Goal: Task Accomplishment & Management: Use online tool/utility

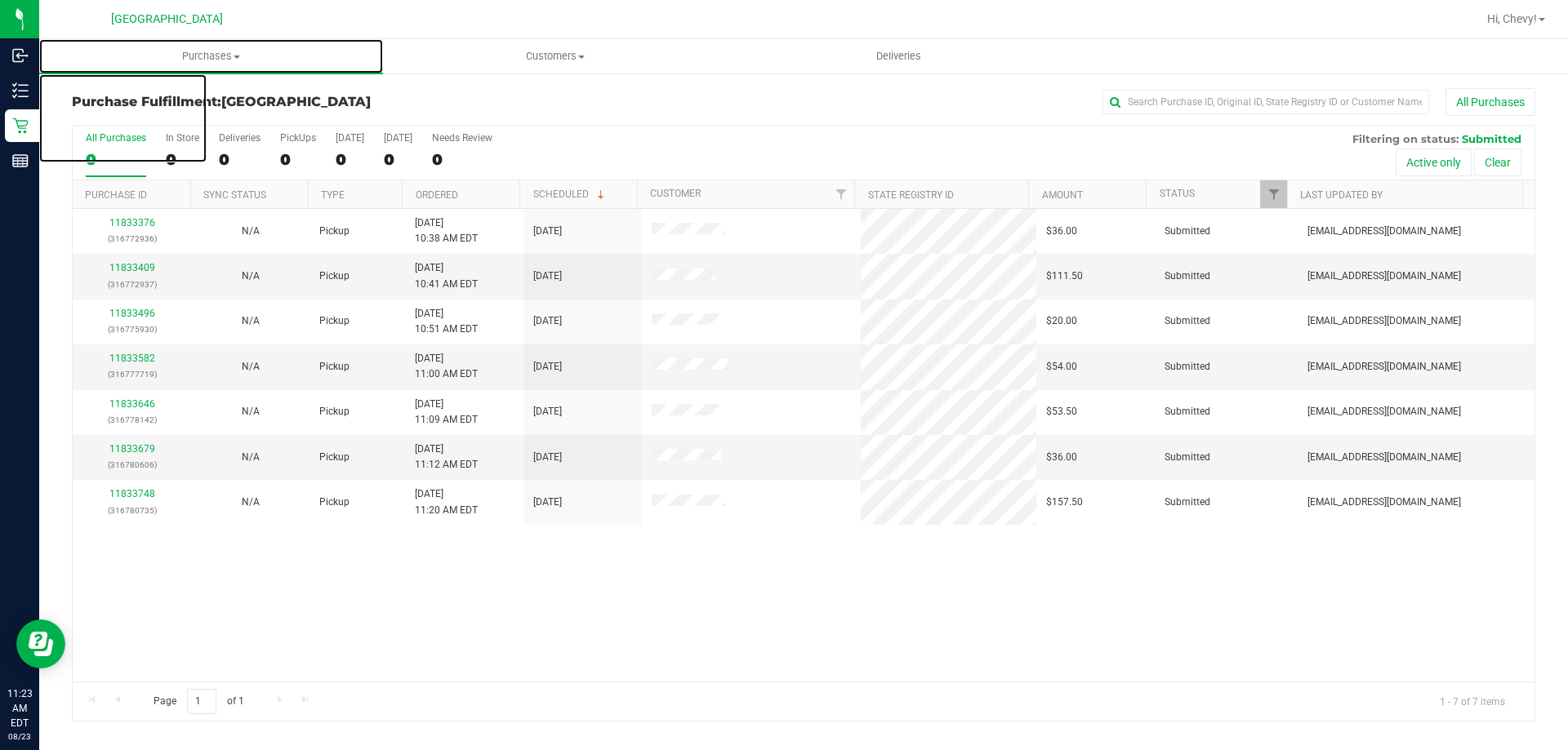
click at [222, 59] on span "Purchases" at bounding box center [210, 56] width 344 height 15
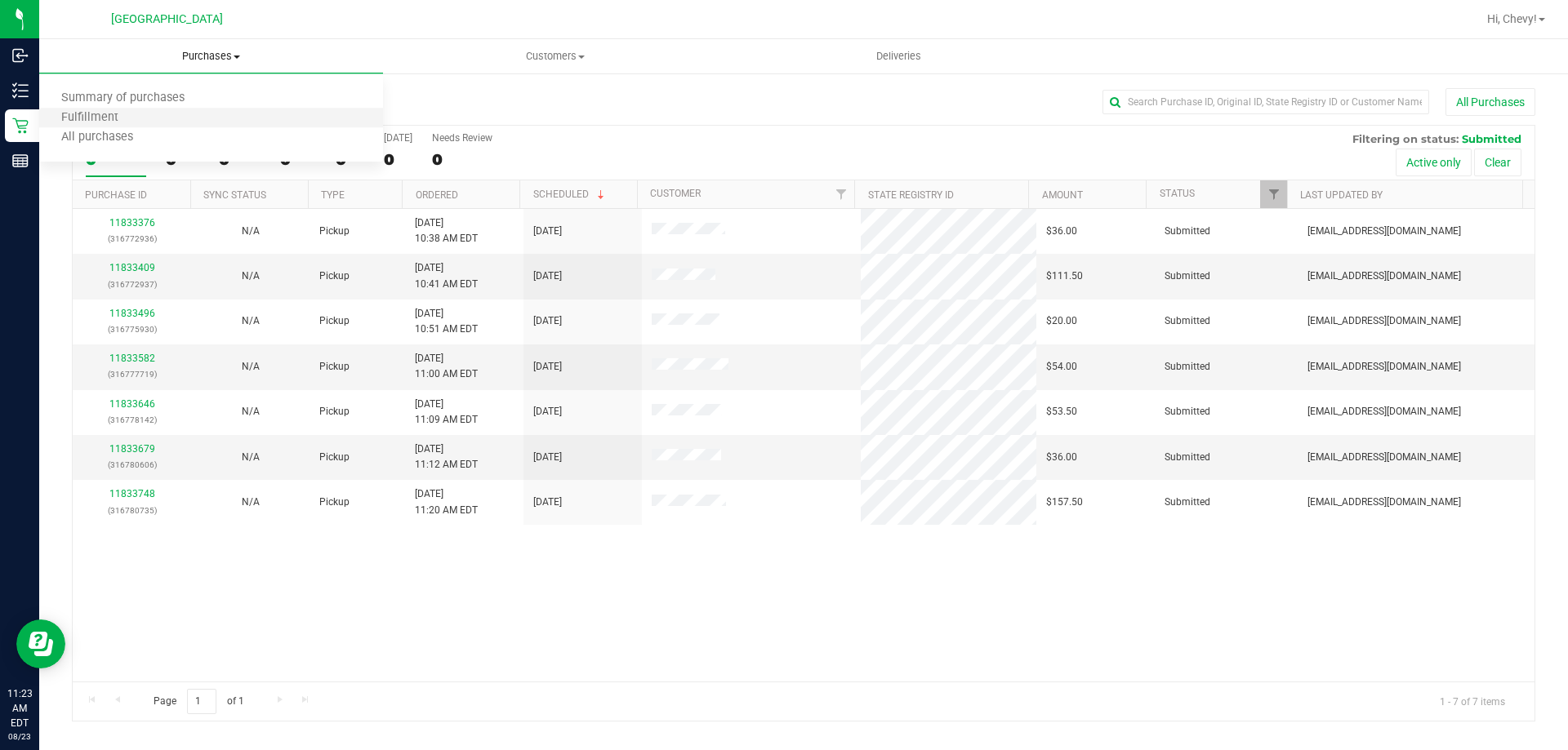
click at [219, 115] on li "Fulfillment" at bounding box center [210, 118] width 344 height 19
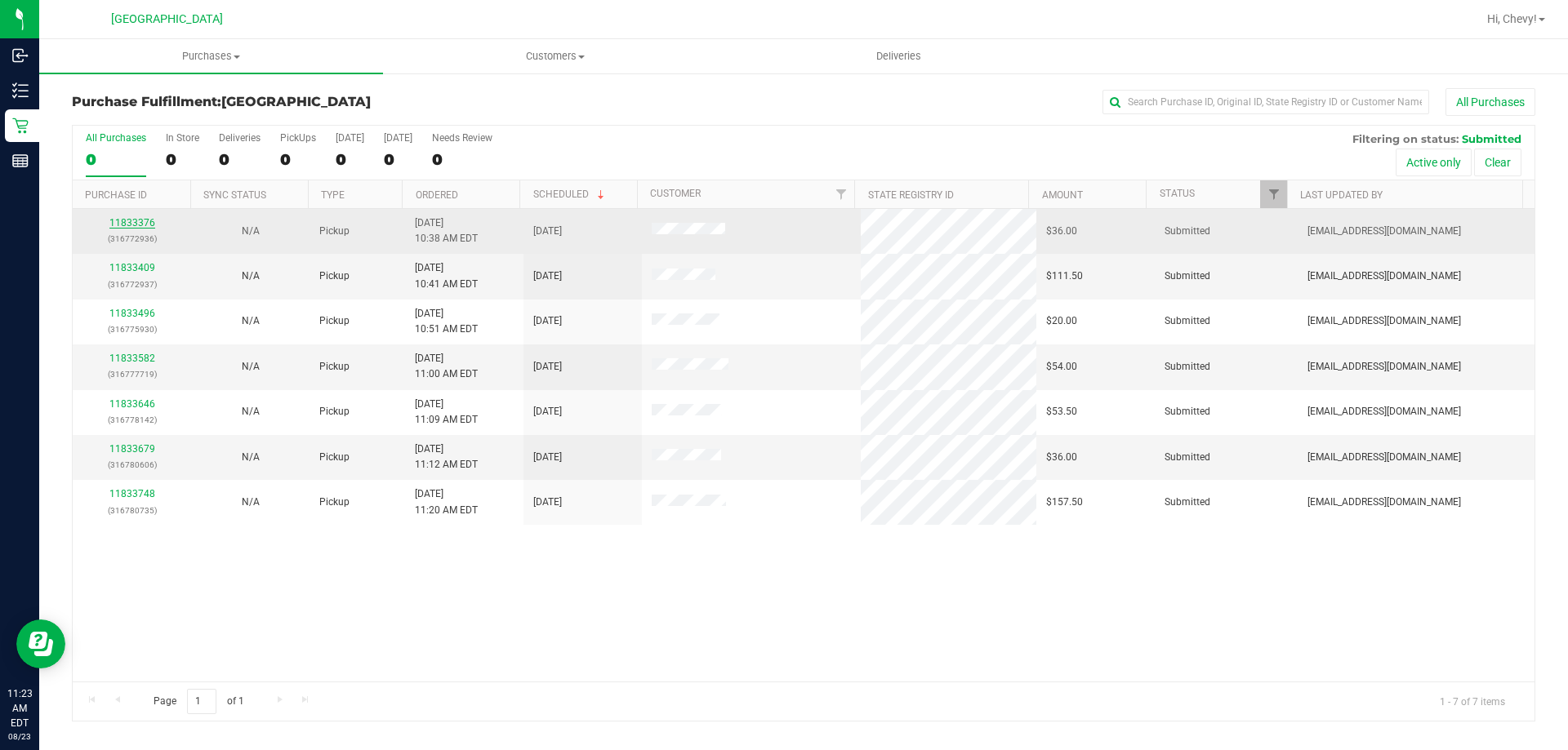
click at [128, 226] on link "11833376" at bounding box center [133, 223] width 46 height 11
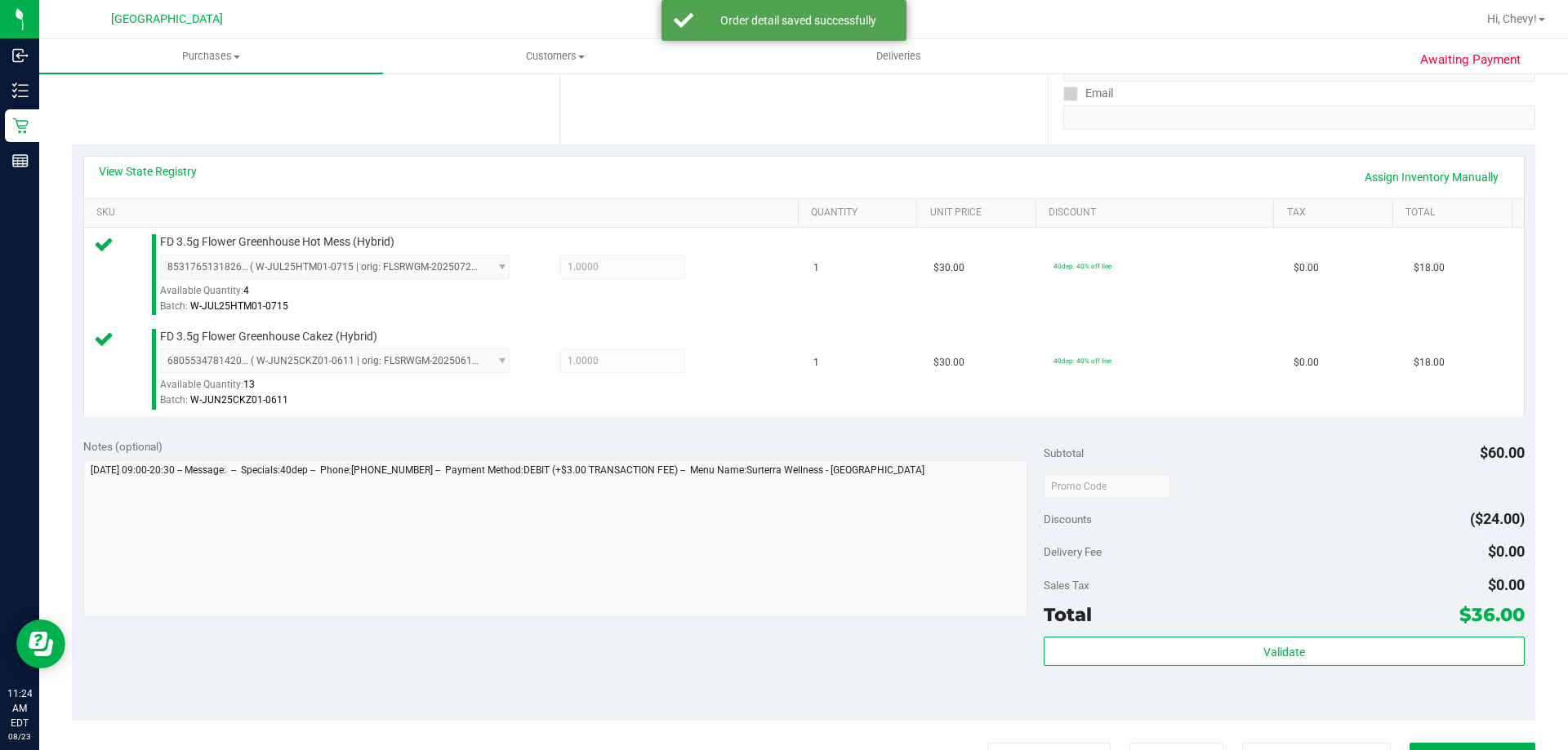
scroll to position [275, 0]
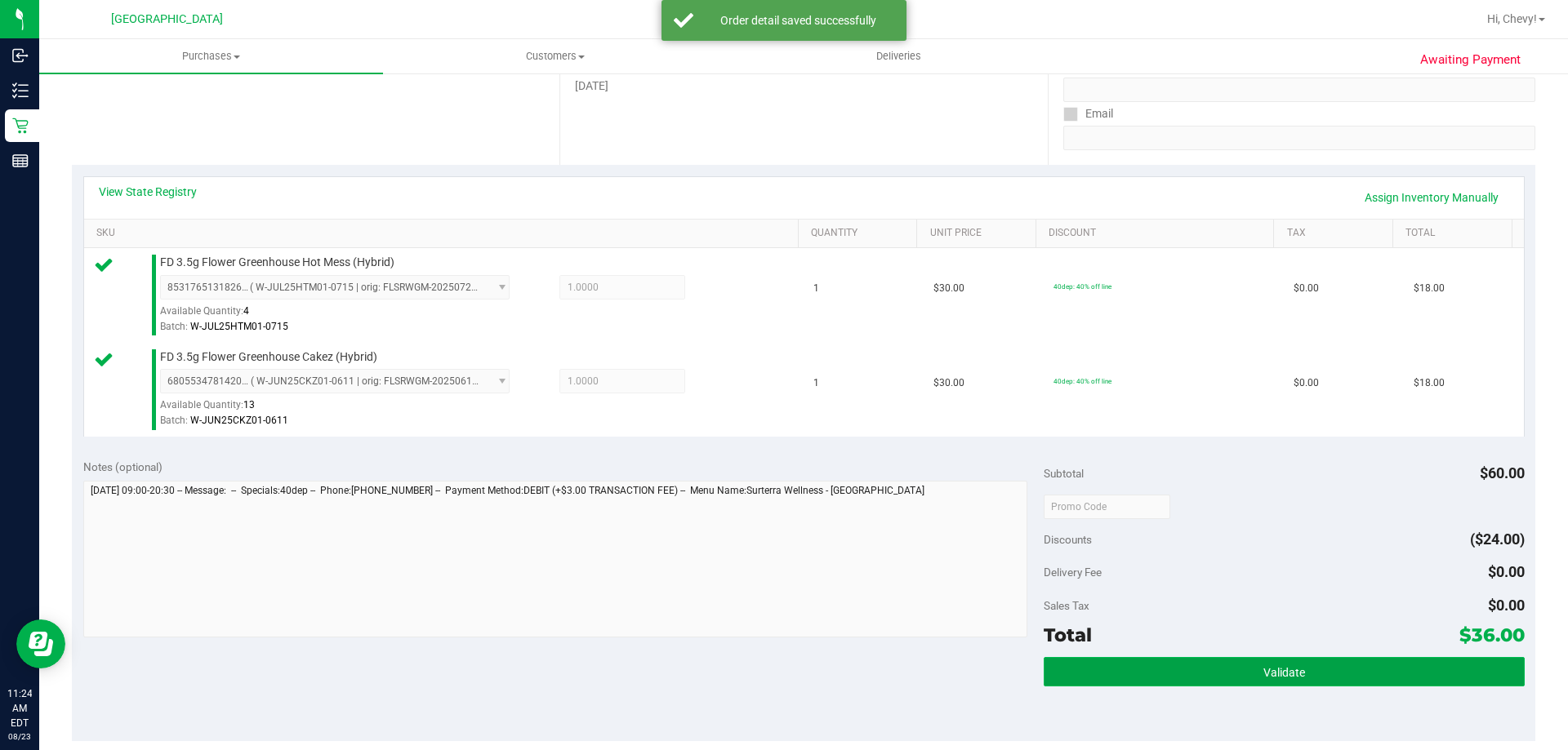
click at [1132, 678] on button "Validate" at bounding box center [1283, 671] width 480 height 29
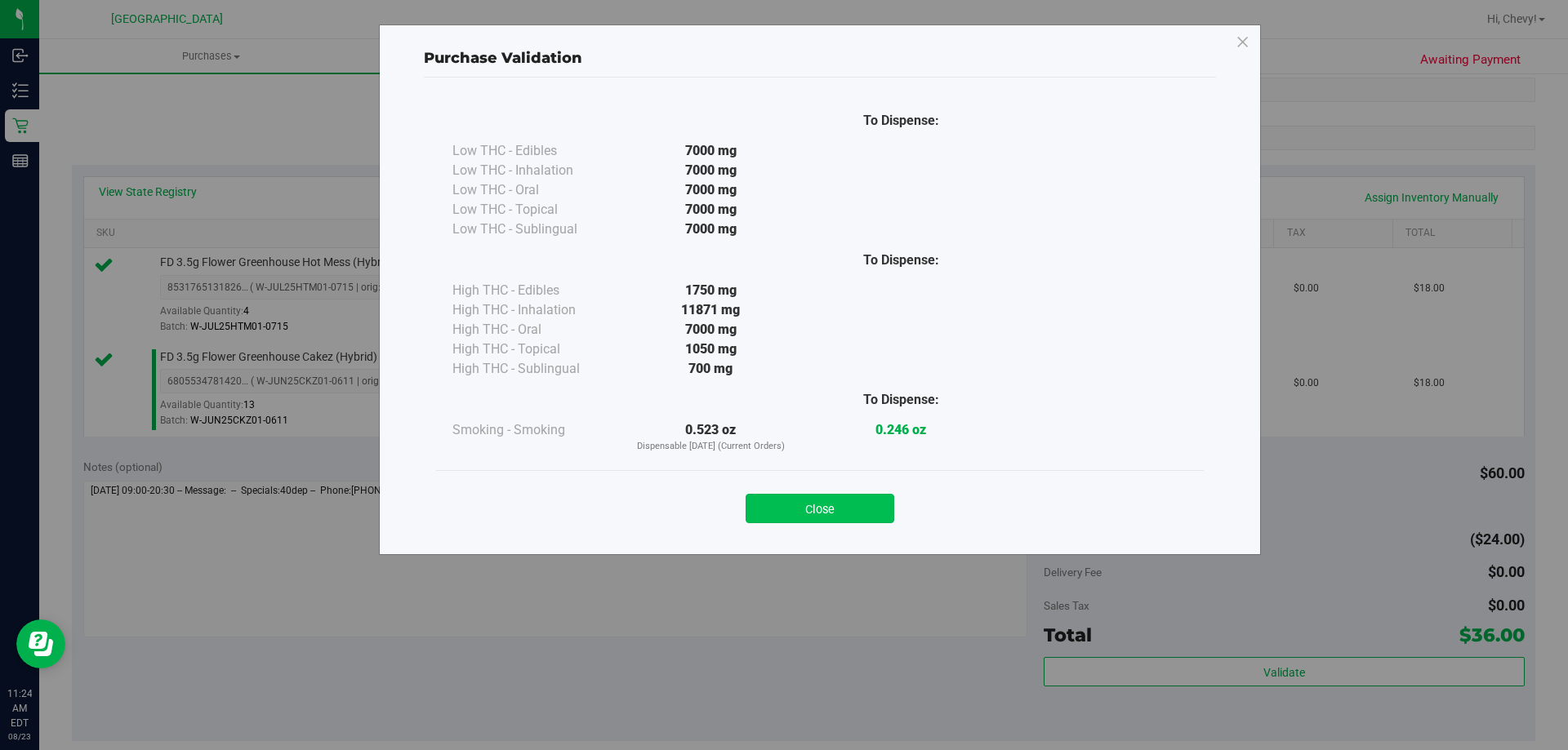
click at [882, 509] on button "Close" at bounding box center [819, 508] width 148 height 29
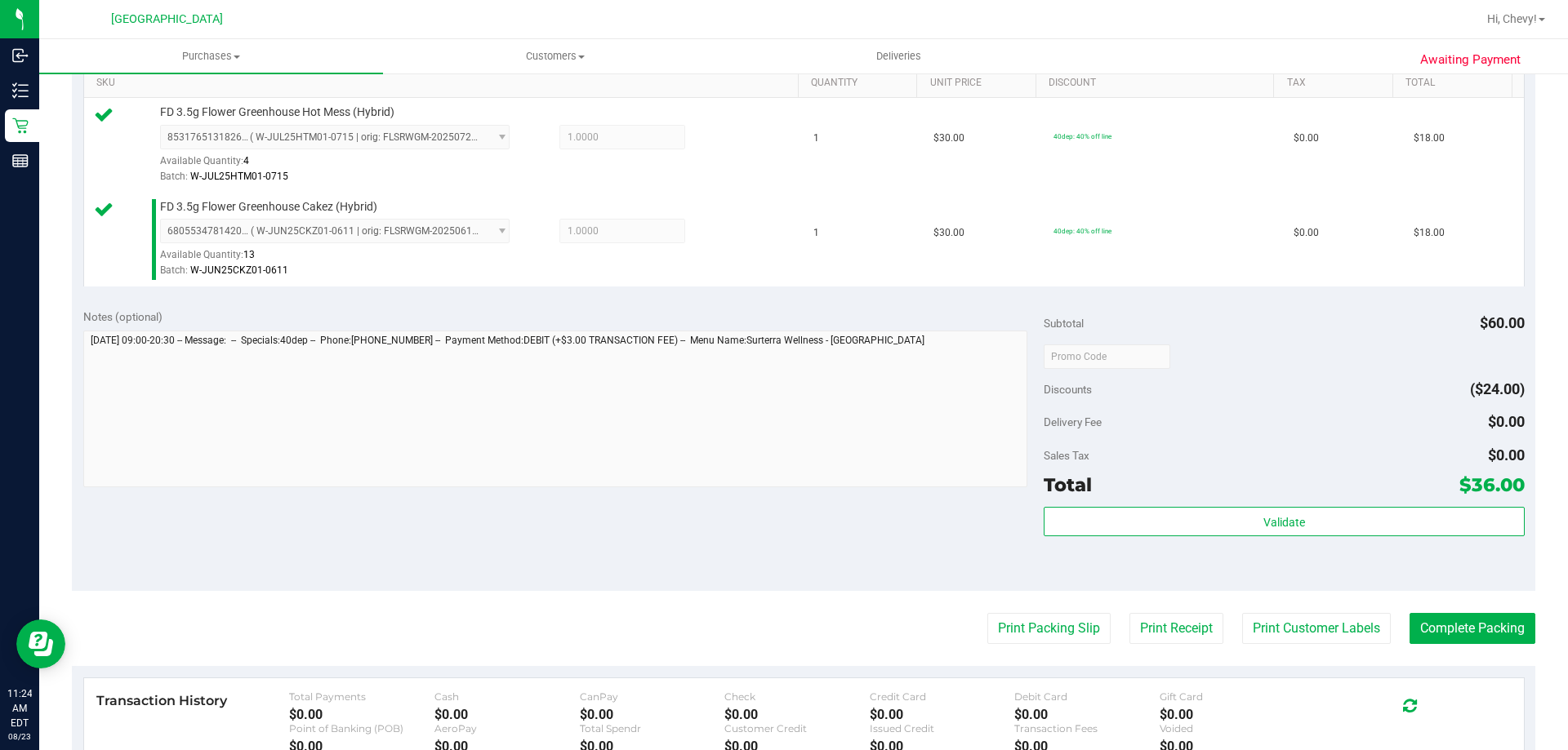
scroll to position [602, 0]
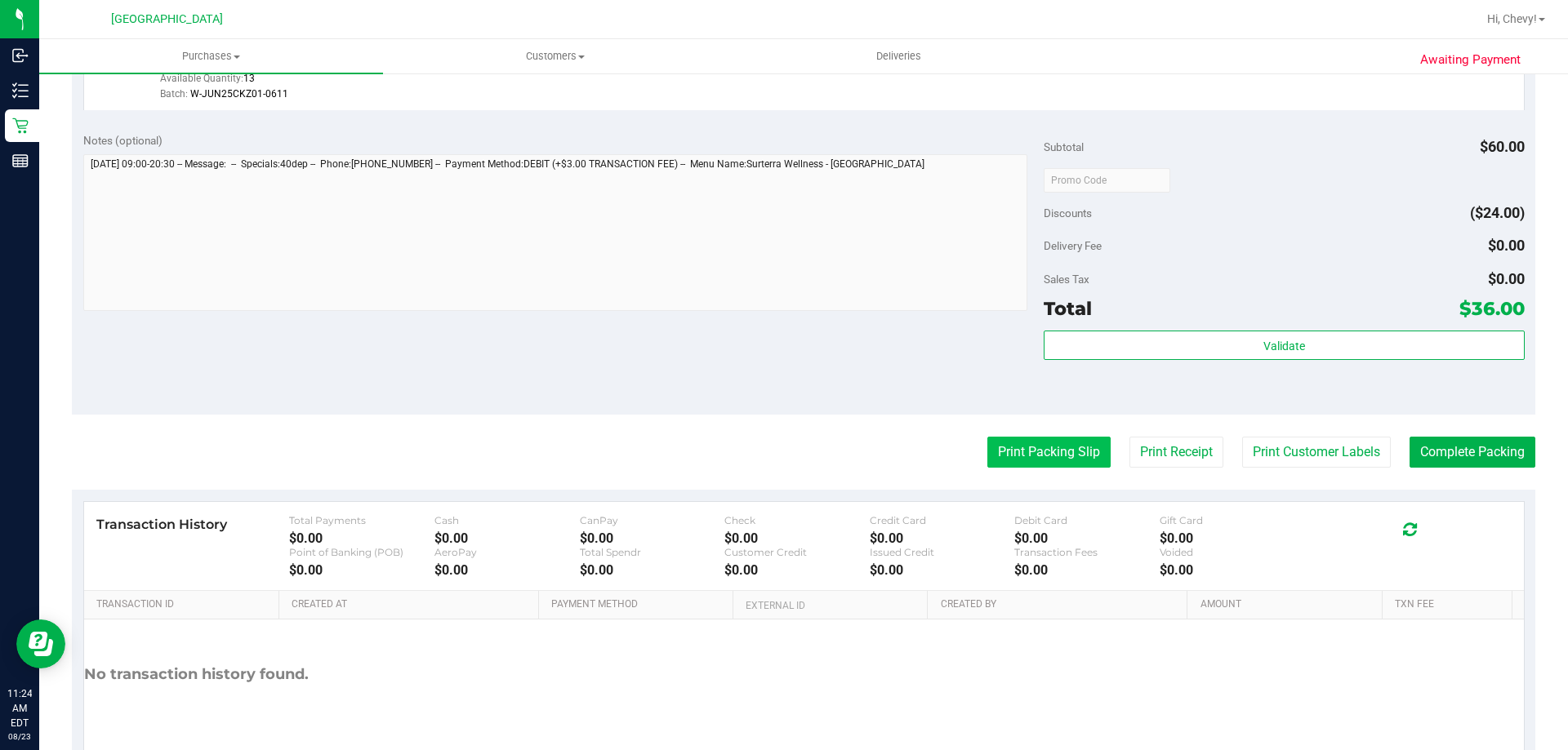
click at [1033, 459] on button "Print Packing Slip" at bounding box center [1048, 451] width 123 height 31
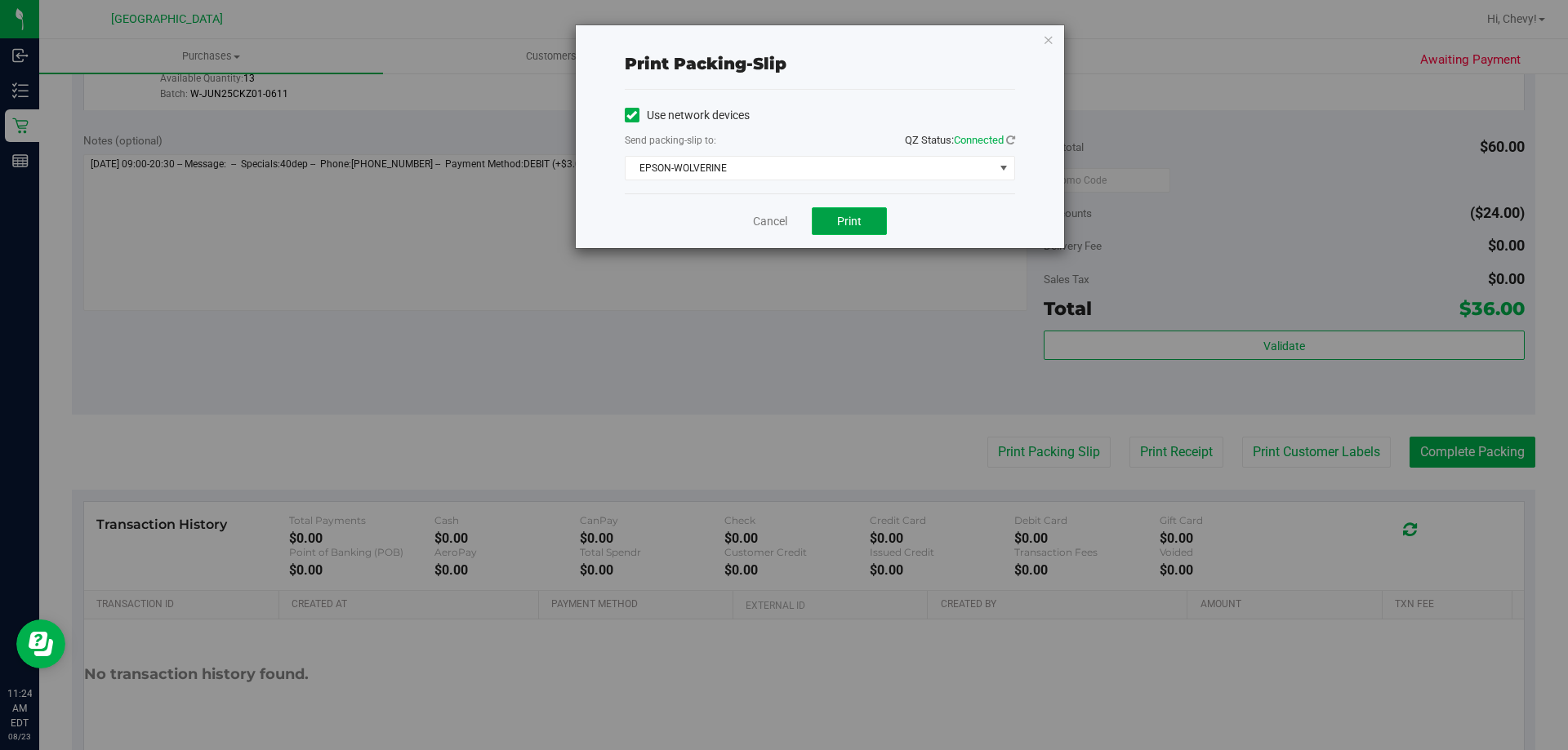
click at [855, 224] on span "Print" at bounding box center [849, 221] width 25 height 13
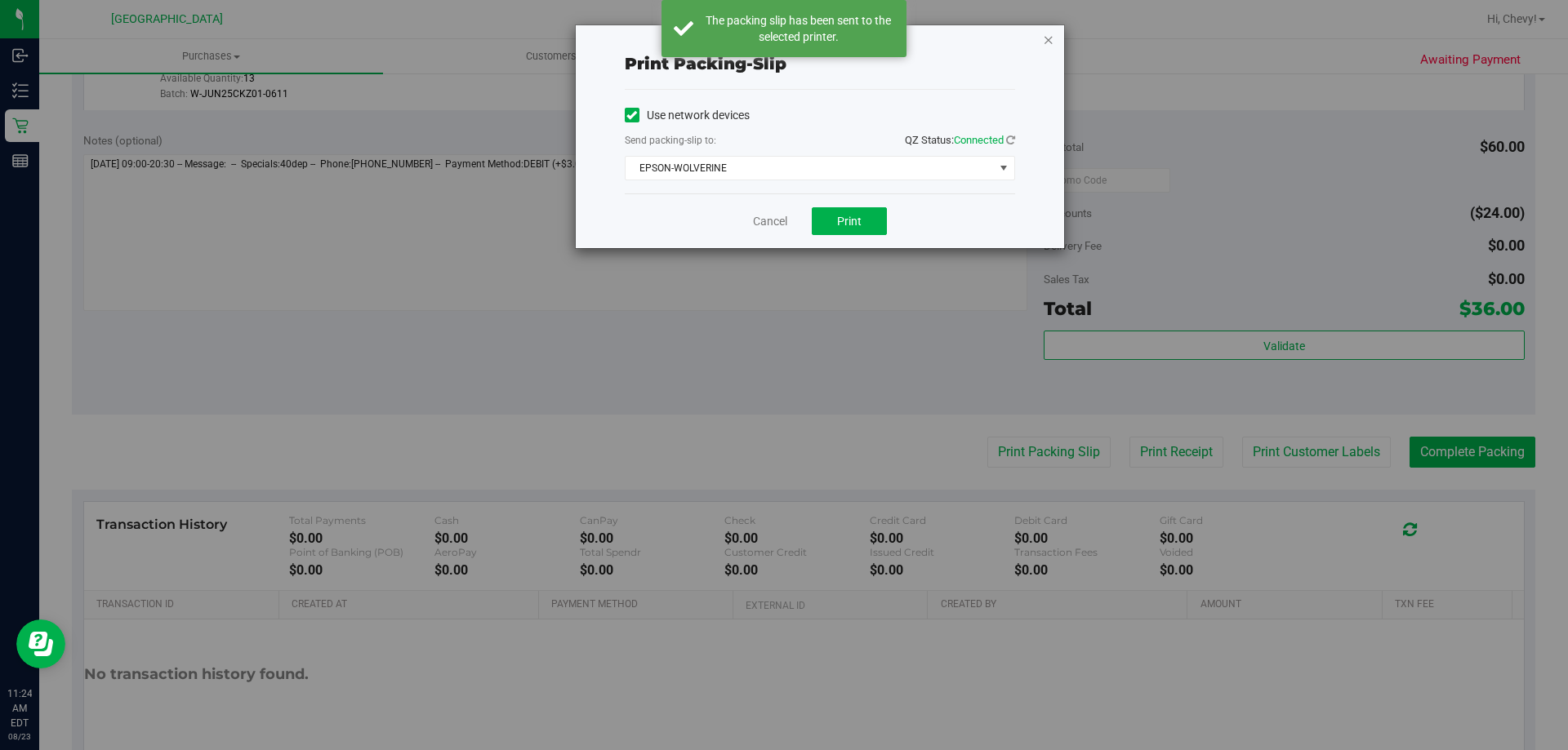
click at [1049, 39] on icon "button" at bounding box center [1048, 39] width 11 height 19
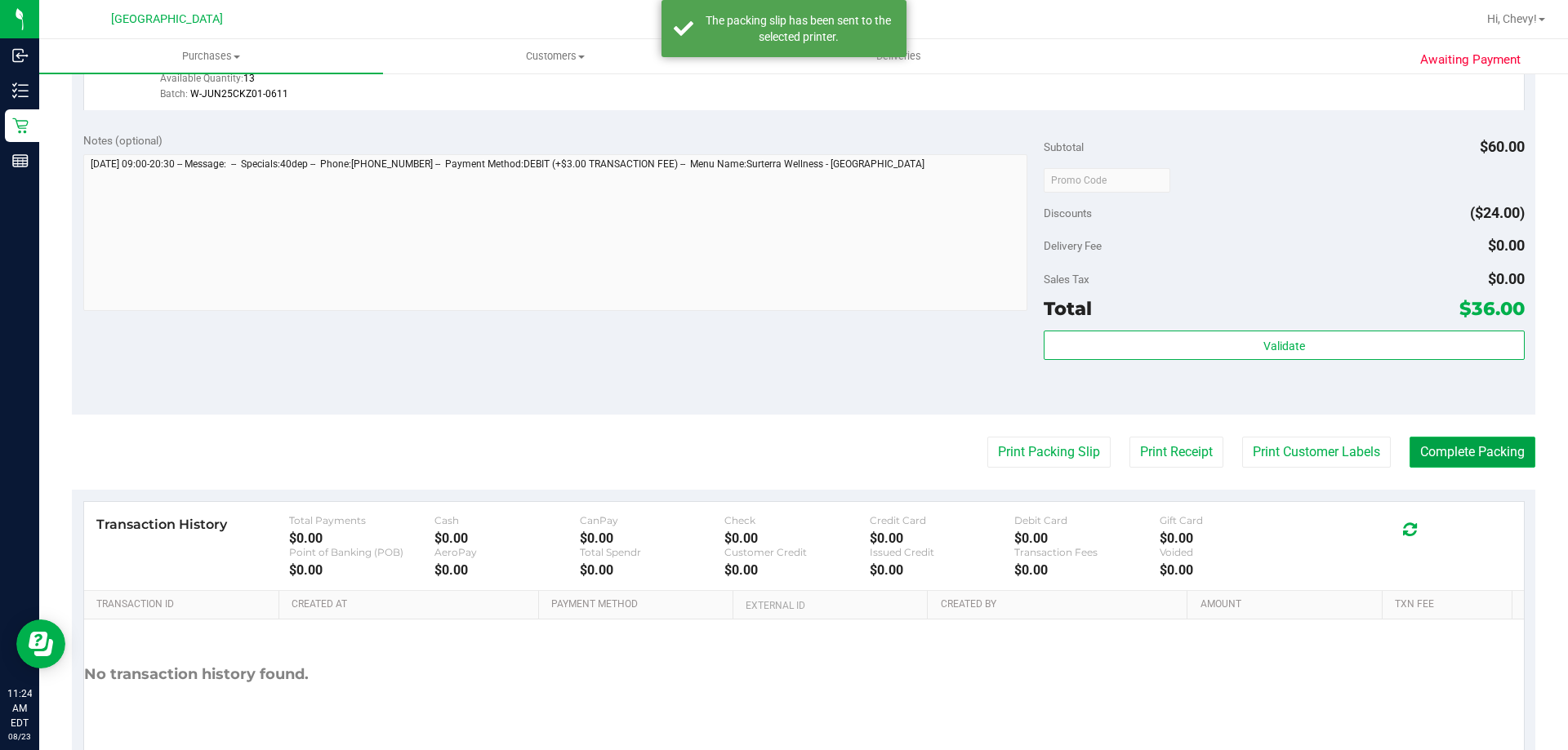
click at [1449, 443] on button "Complete Packing" at bounding box center [1472, 451] width 126 height 31
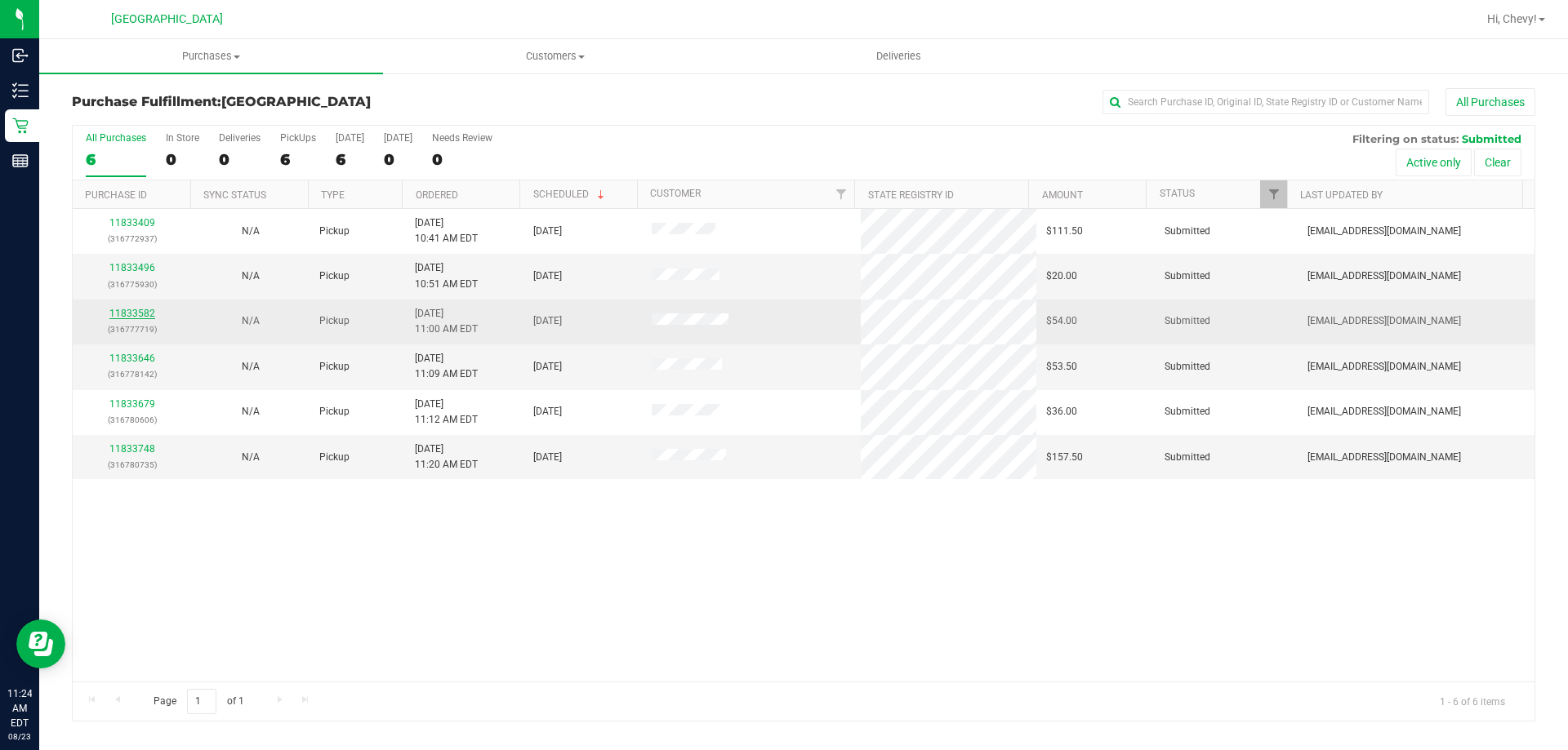
click at [123, 313] on link "11833582" at bounding box center [133, 313] width 46 height 11
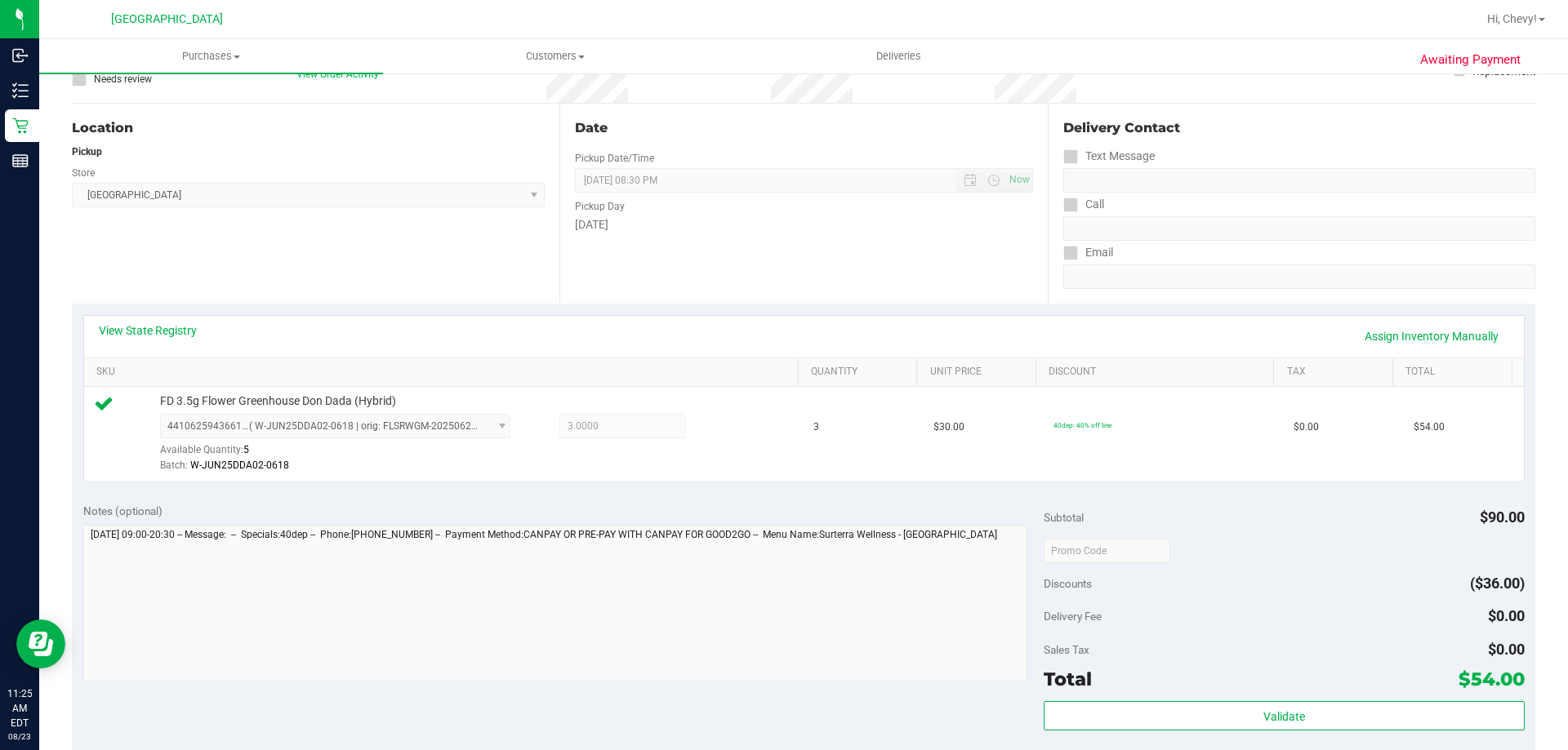
scroll to position [163, 0]
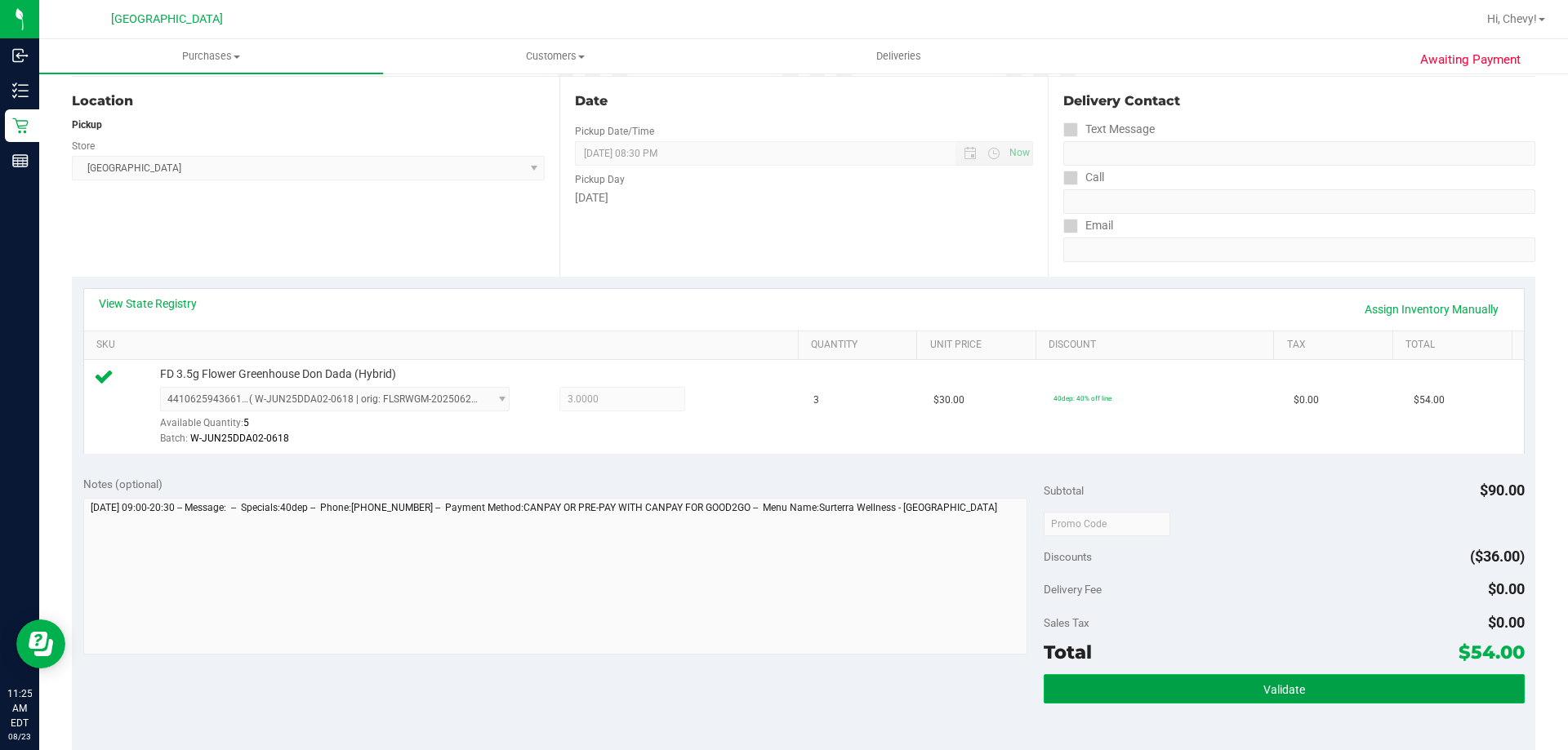
click at [1365, 695] on button "Validate" at bounding box center [1283, 688] width 480 height 29
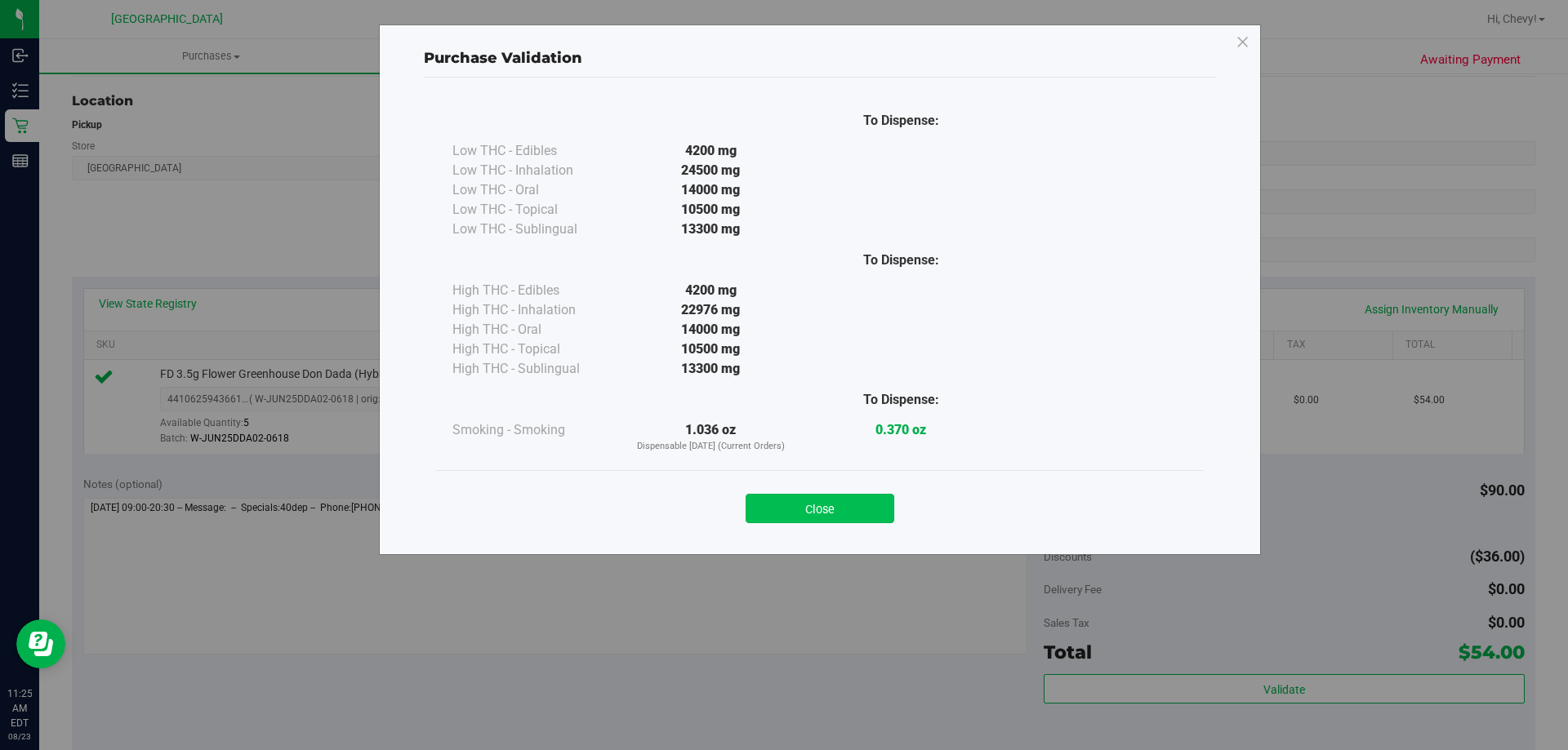
click at [788, 512] on button "Close" at bounding box center [819, 508] width 148 height 29
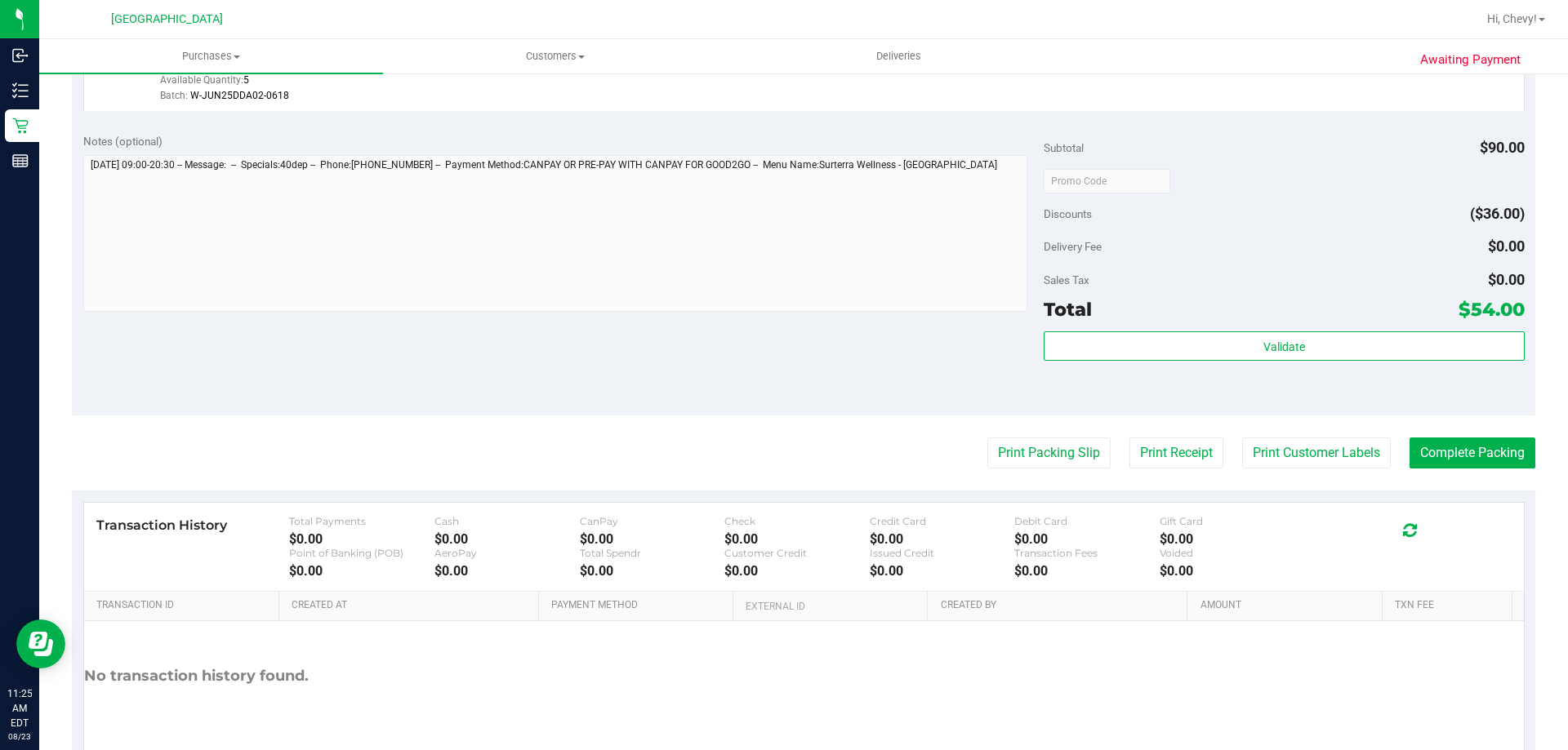
scroll to position [572, 0]
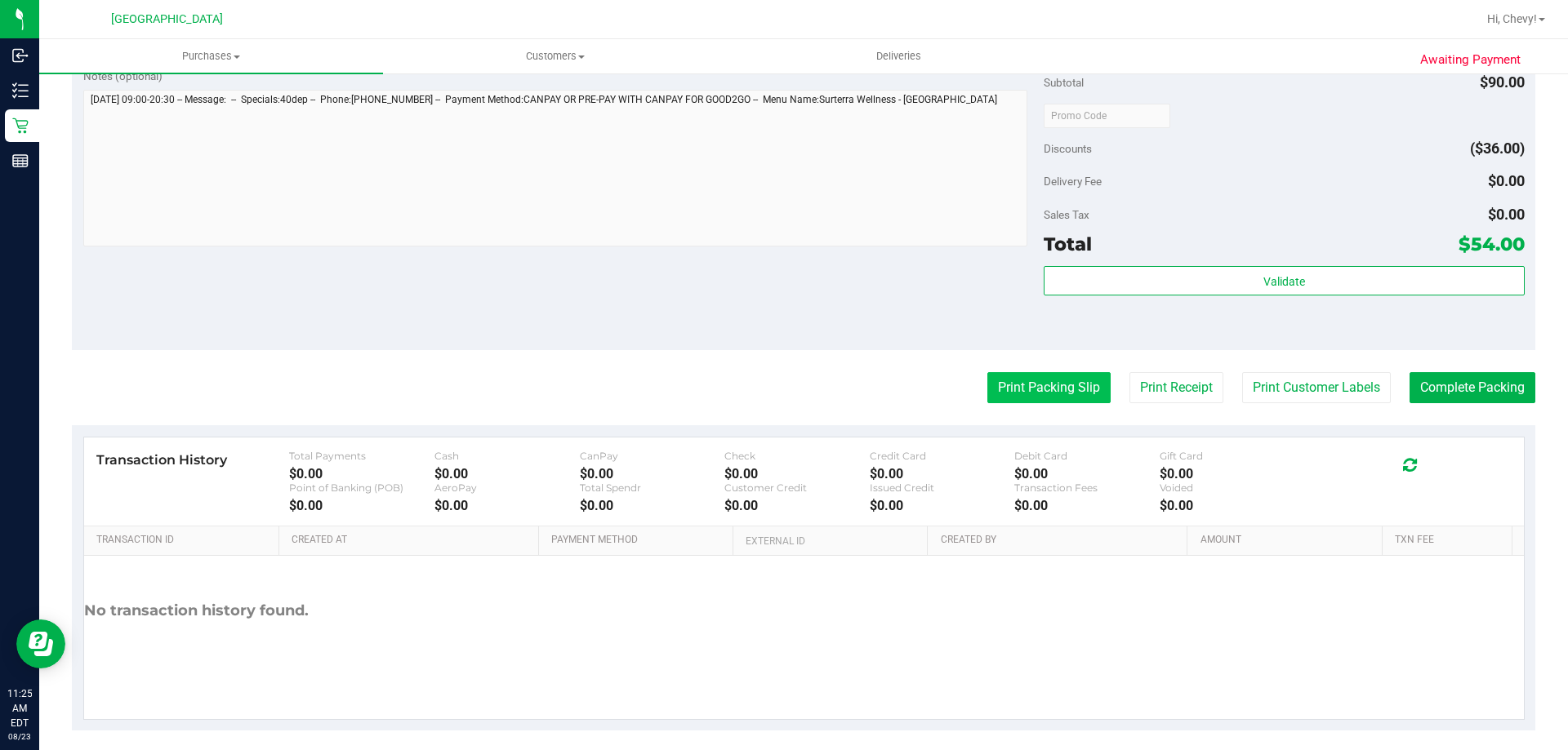
click at [1018, 393] on button "Print Packing Slip" at bounding box center [1048, 387] width 123 height 31
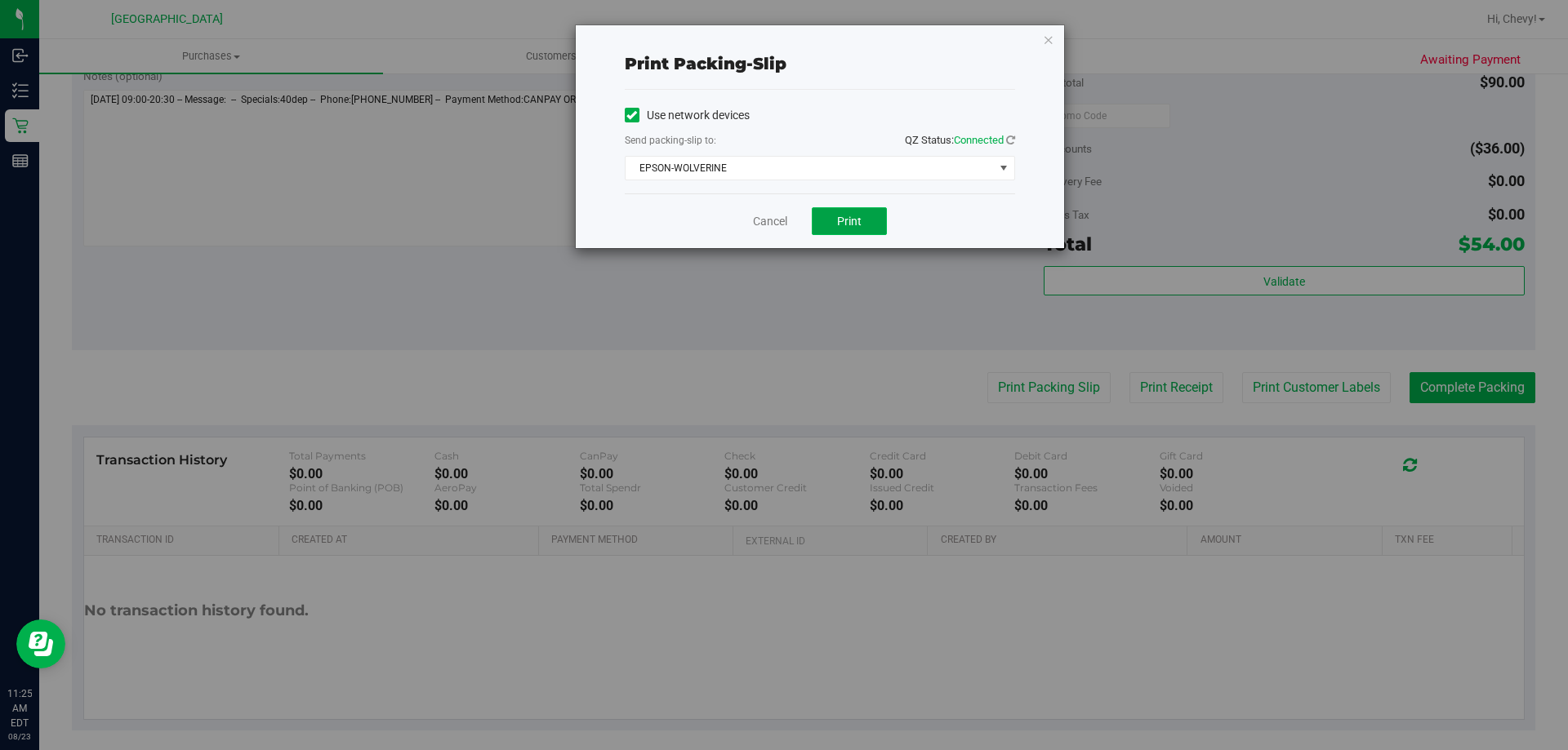
click at [836, 217] on button "Print" at bounding box center [849, 221] width 75 height 27
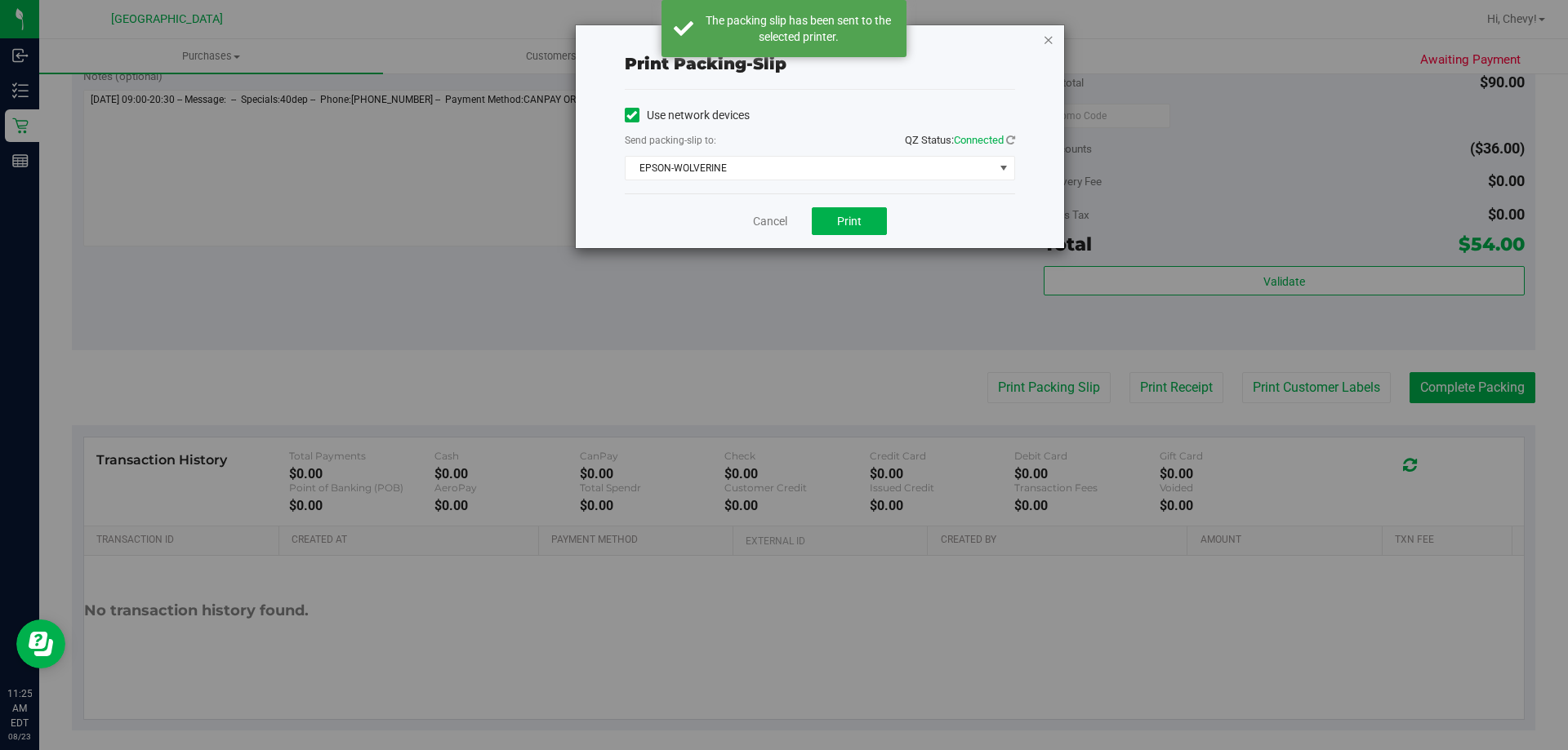
click at [1049, 37] on icon "button" at bounding box center [1048, 39] width 11 height 19
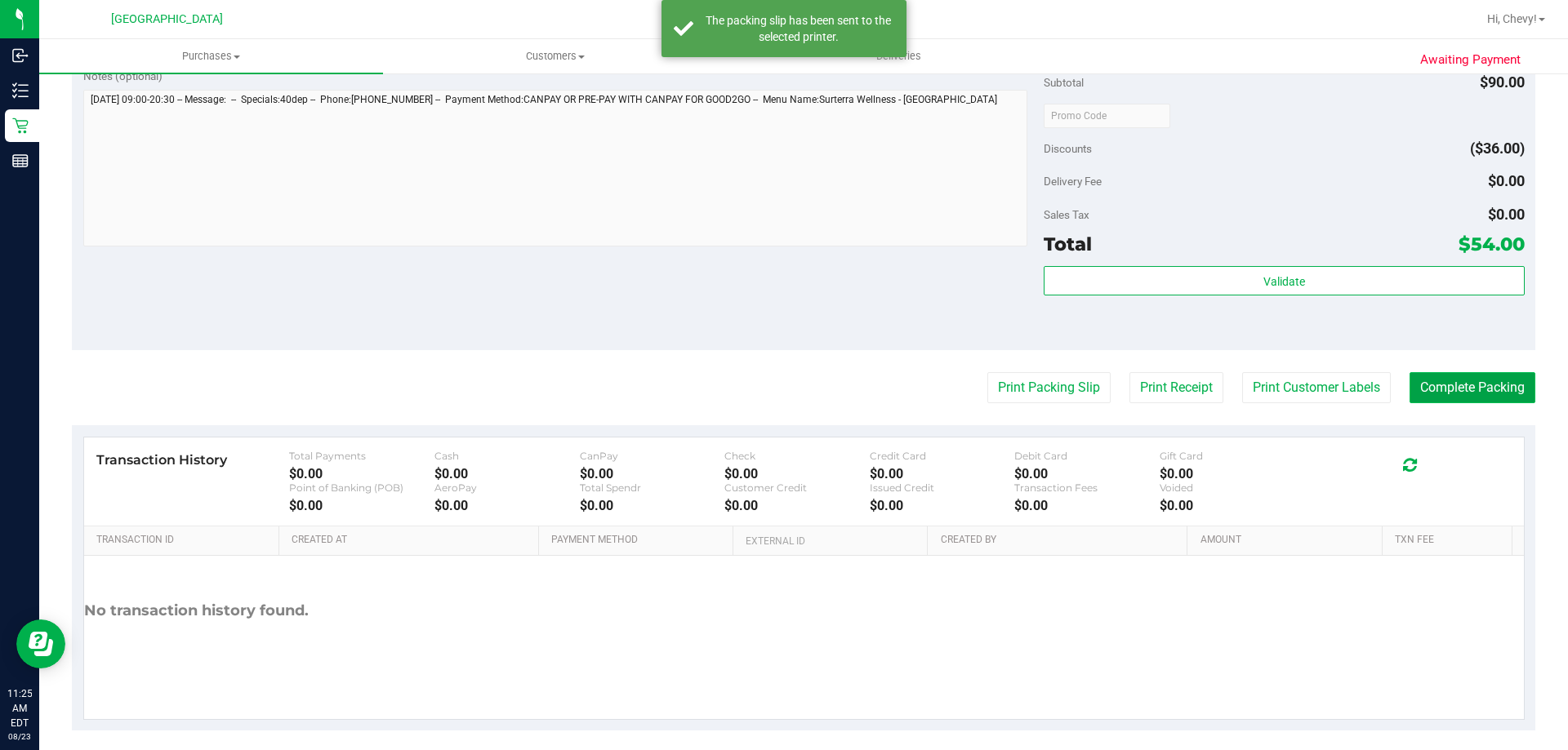
click at [1448, 396] on button "Complete Packing" at bounding box center [1472, 387] width 126 height 31
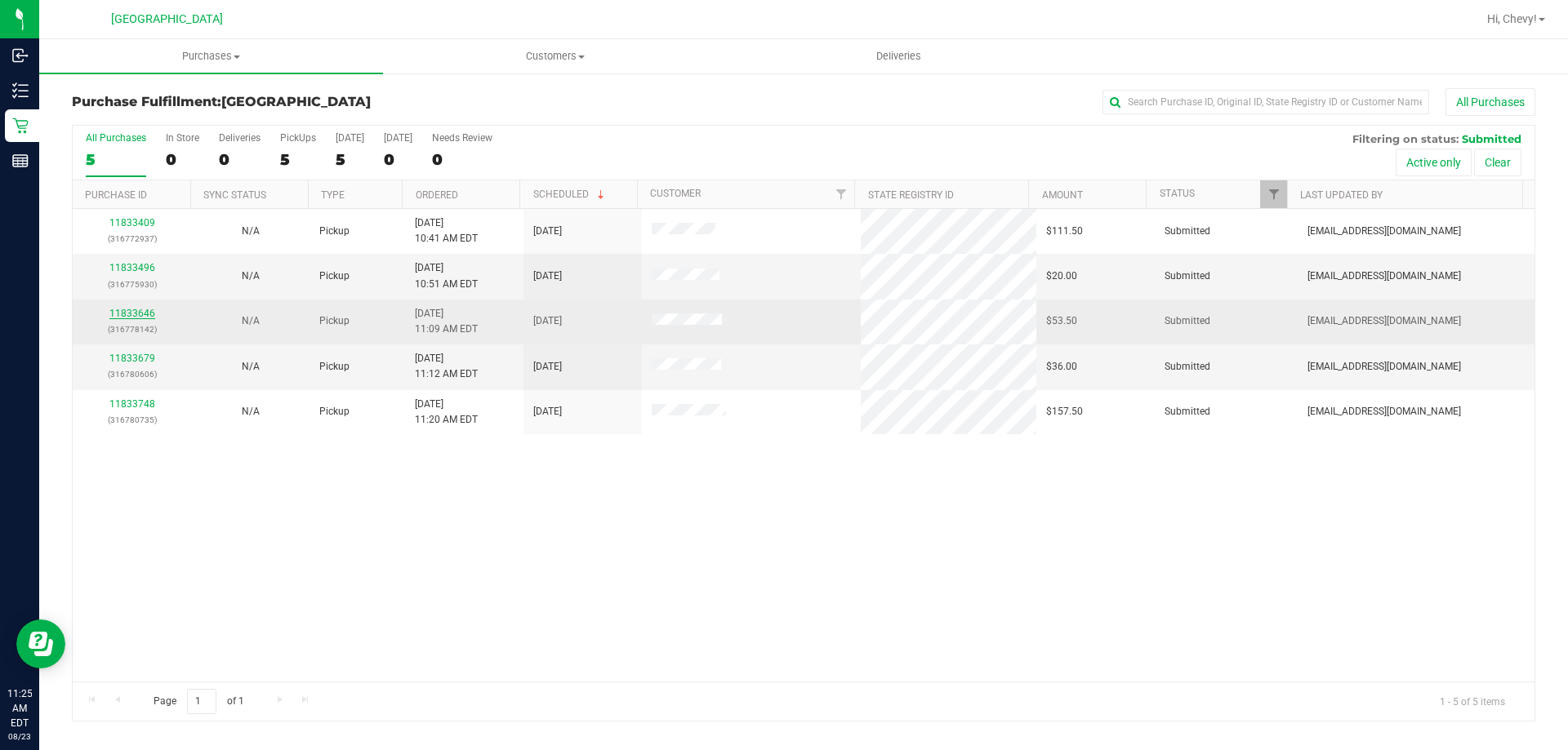
click at [134, 309] on link "11833646" at bounding box center [133, 313] width 46 height 11
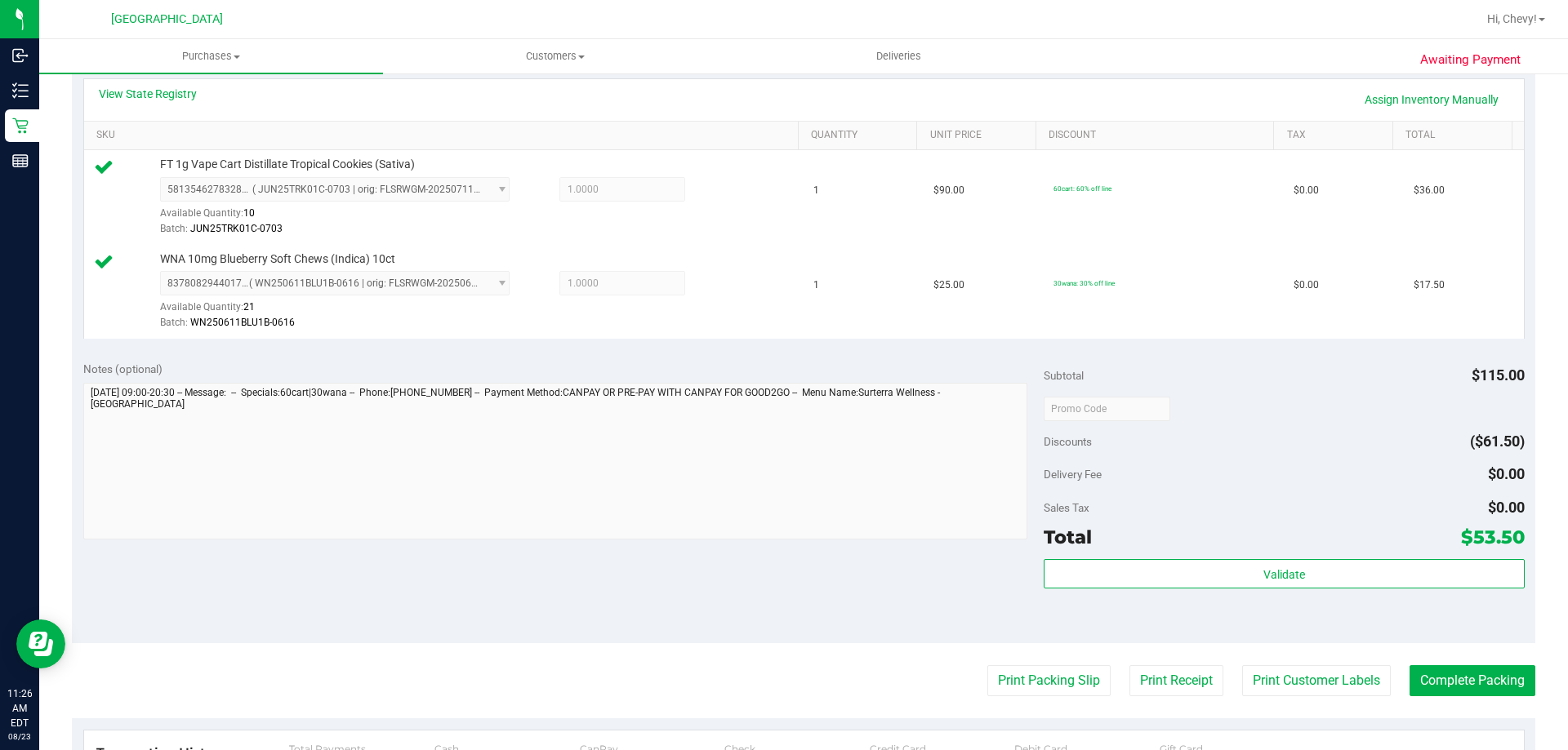
scroll to position [379, 0]
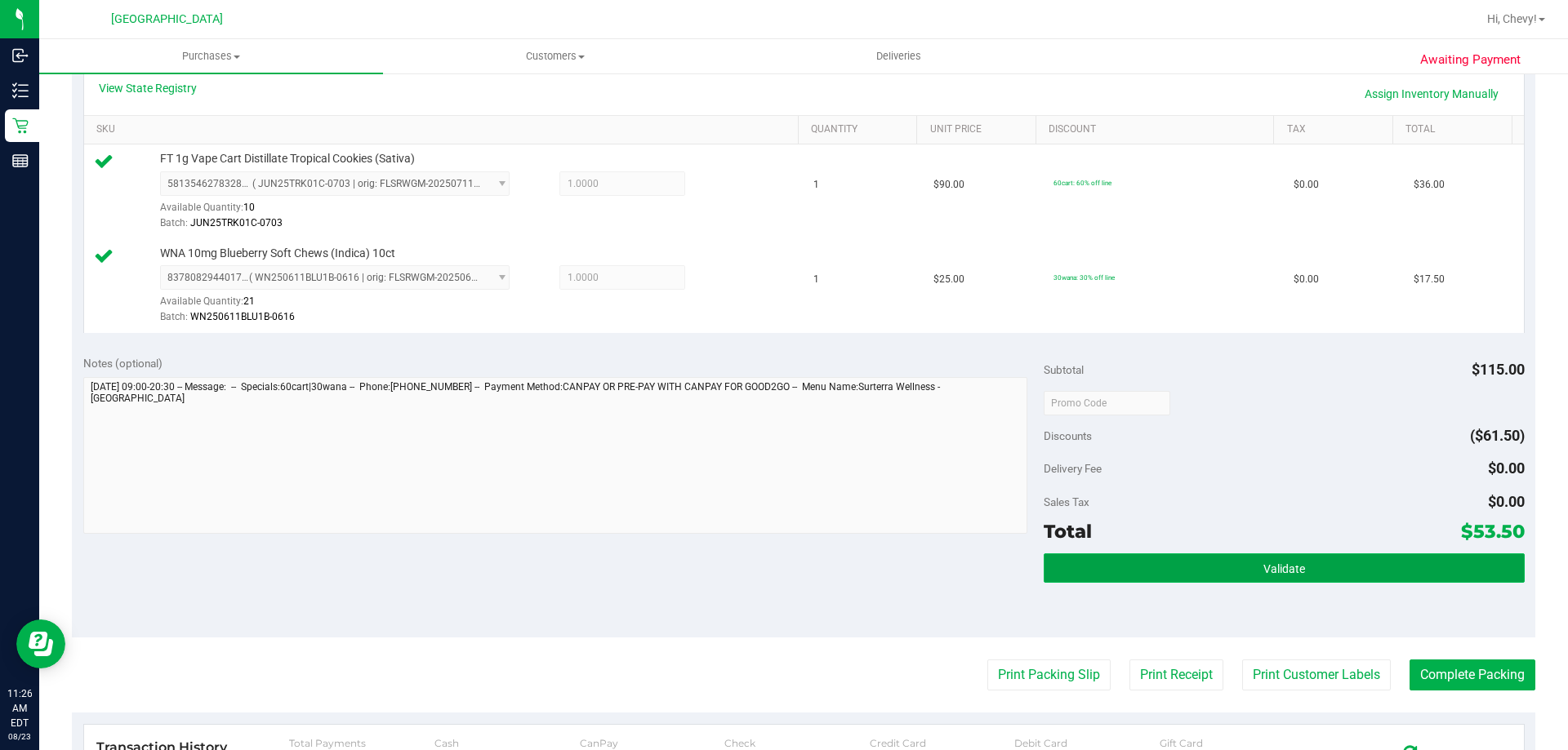
click at [1170, 555] on button "Validate" at bounding box center [1283, 567] width 480 height 29
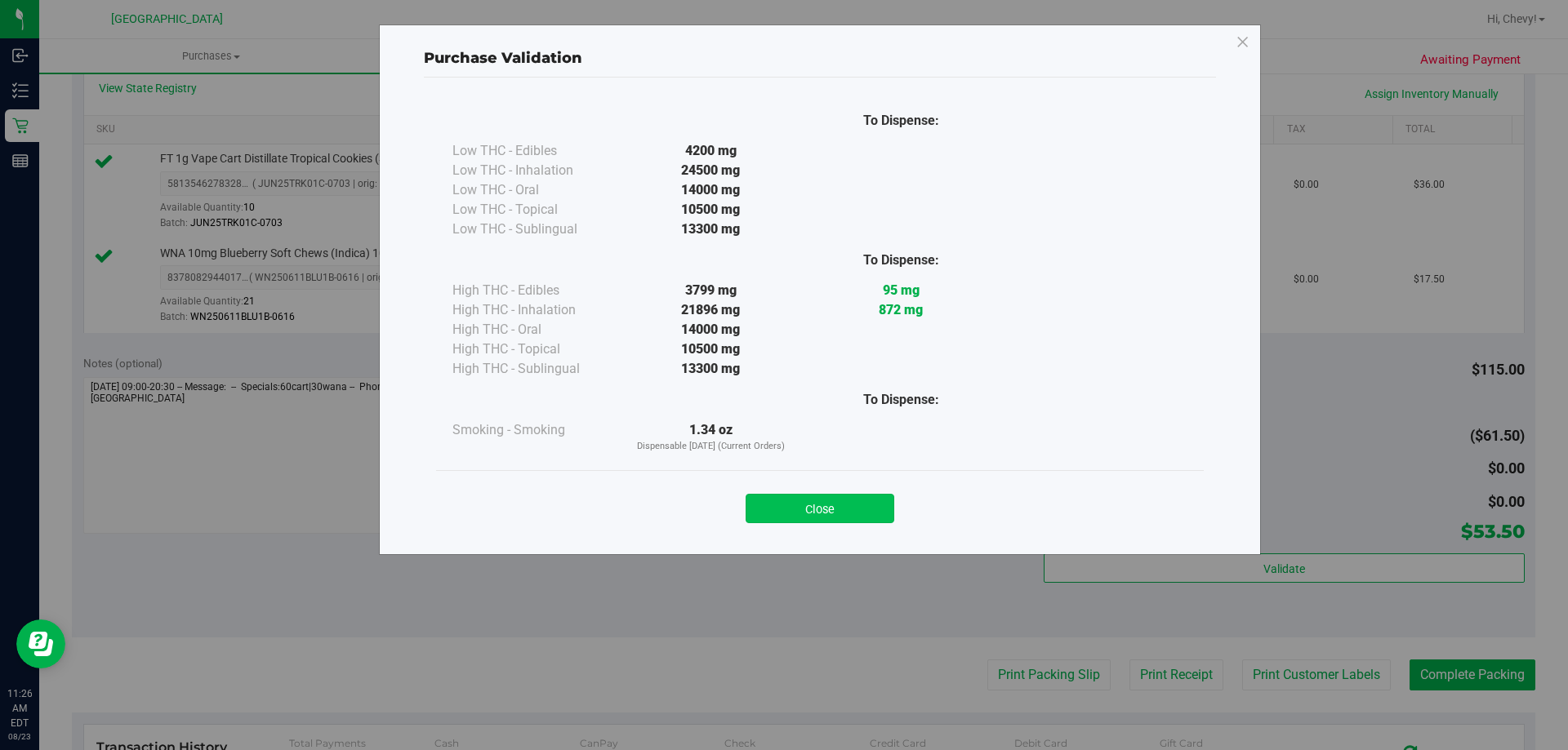
click at [825, 508] on button "Close" at bounding box center [819, 508] width 148 height 29
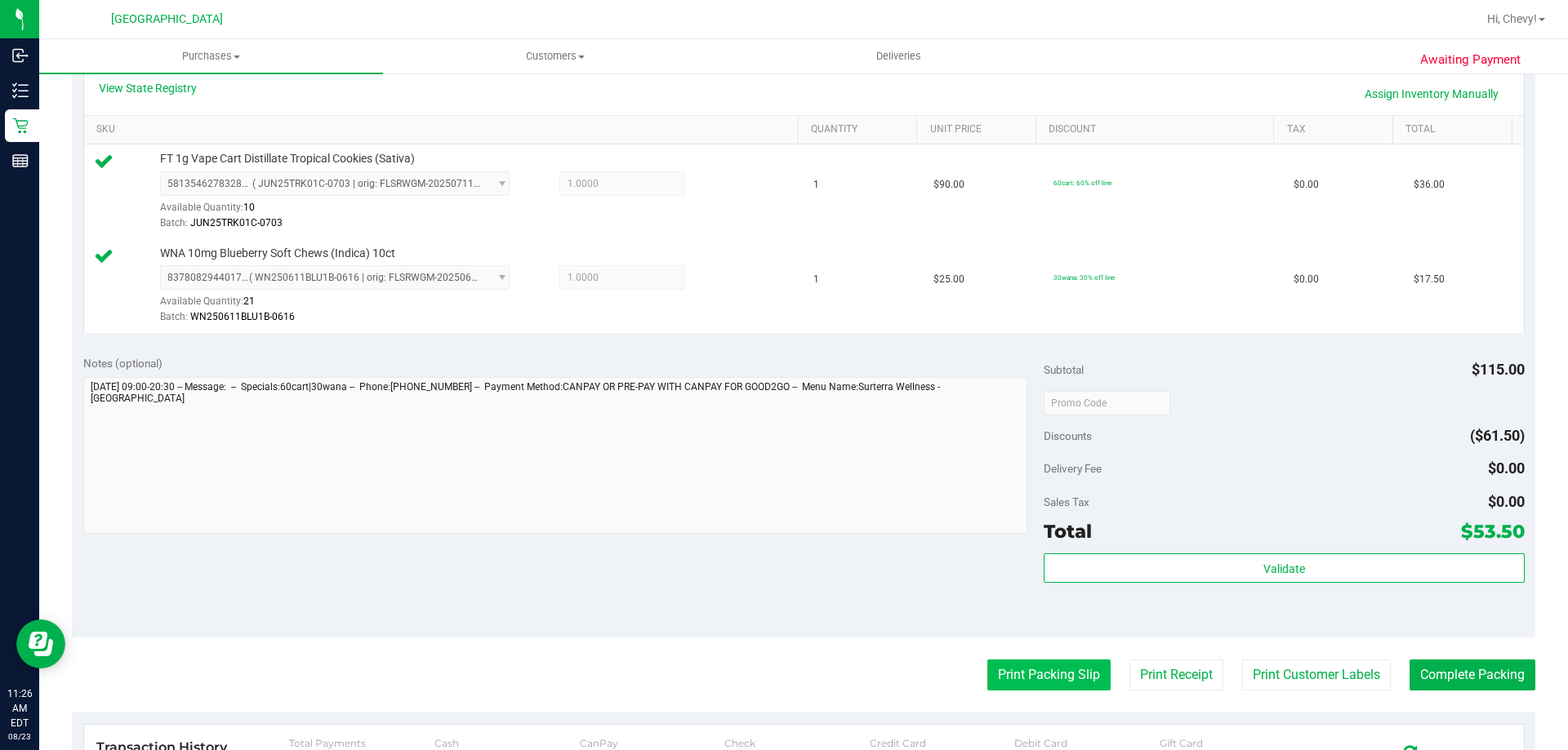
click at [1044, 679] on button "Print Packing Slip" at bounding box center [1048, 674] width 123 height 31
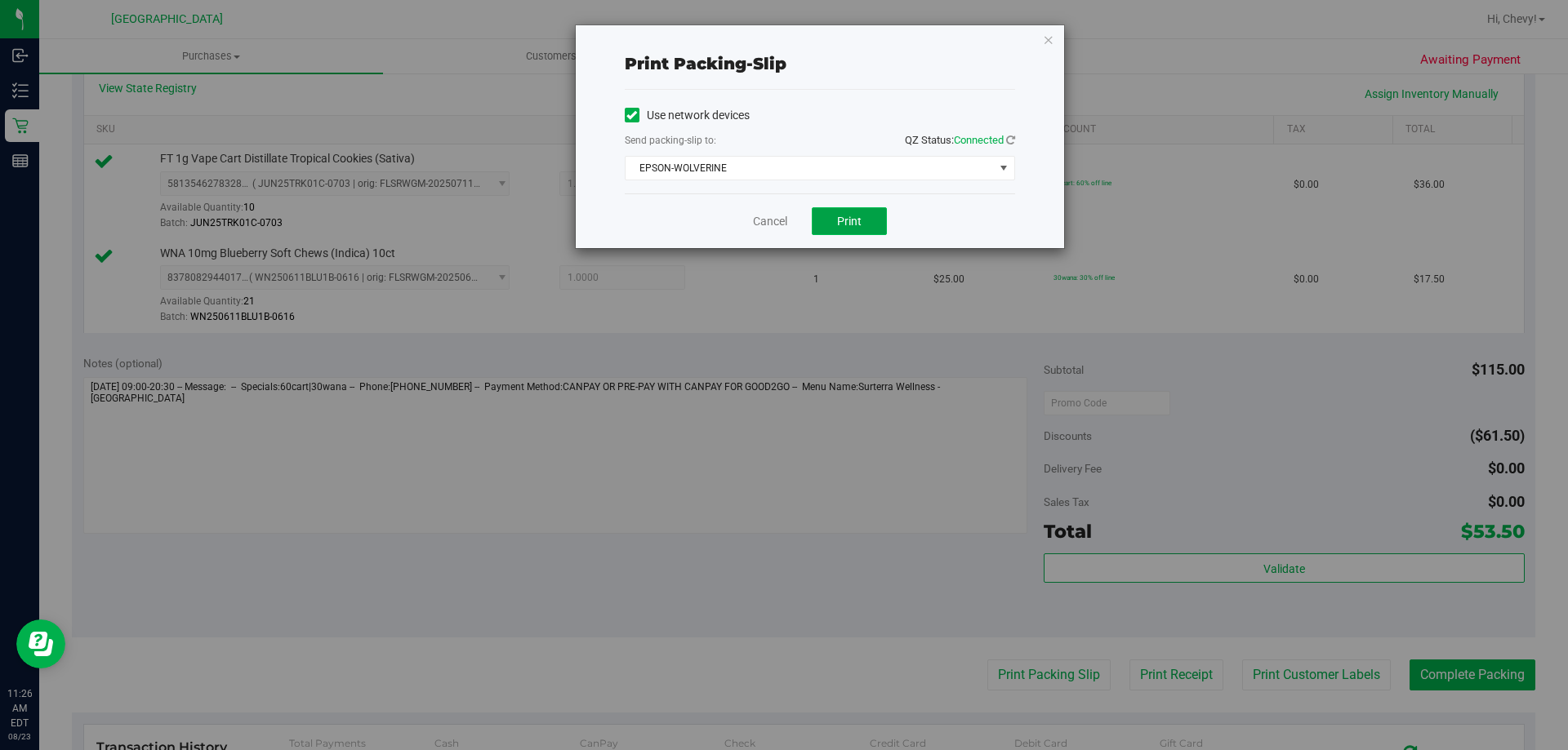
click at [869, 210] on button "Print" at bounding box center [849, 221] width 75 height 27
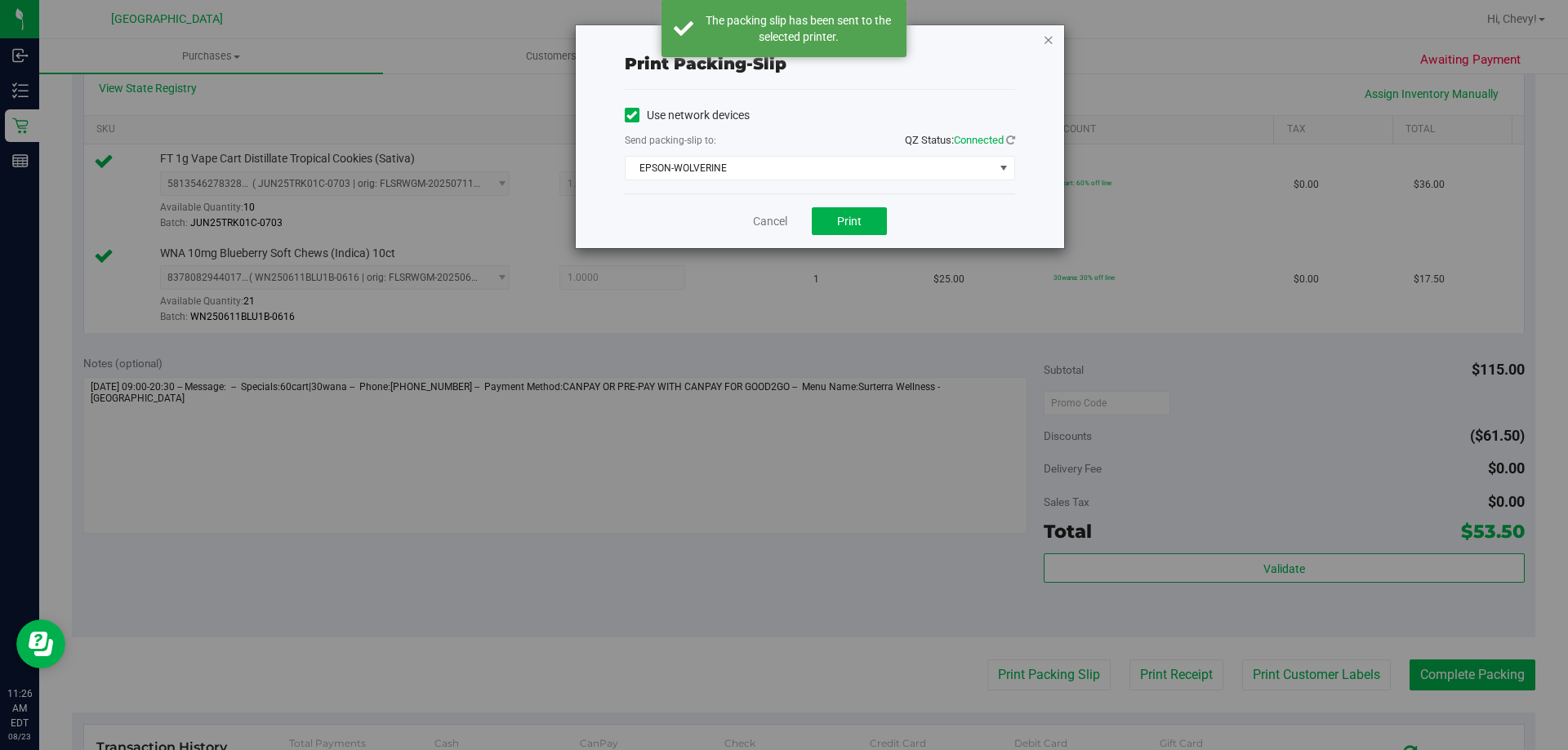
click at [1047, 38] on icon "button" at bounding box center [1048, 39] width 11 height 19
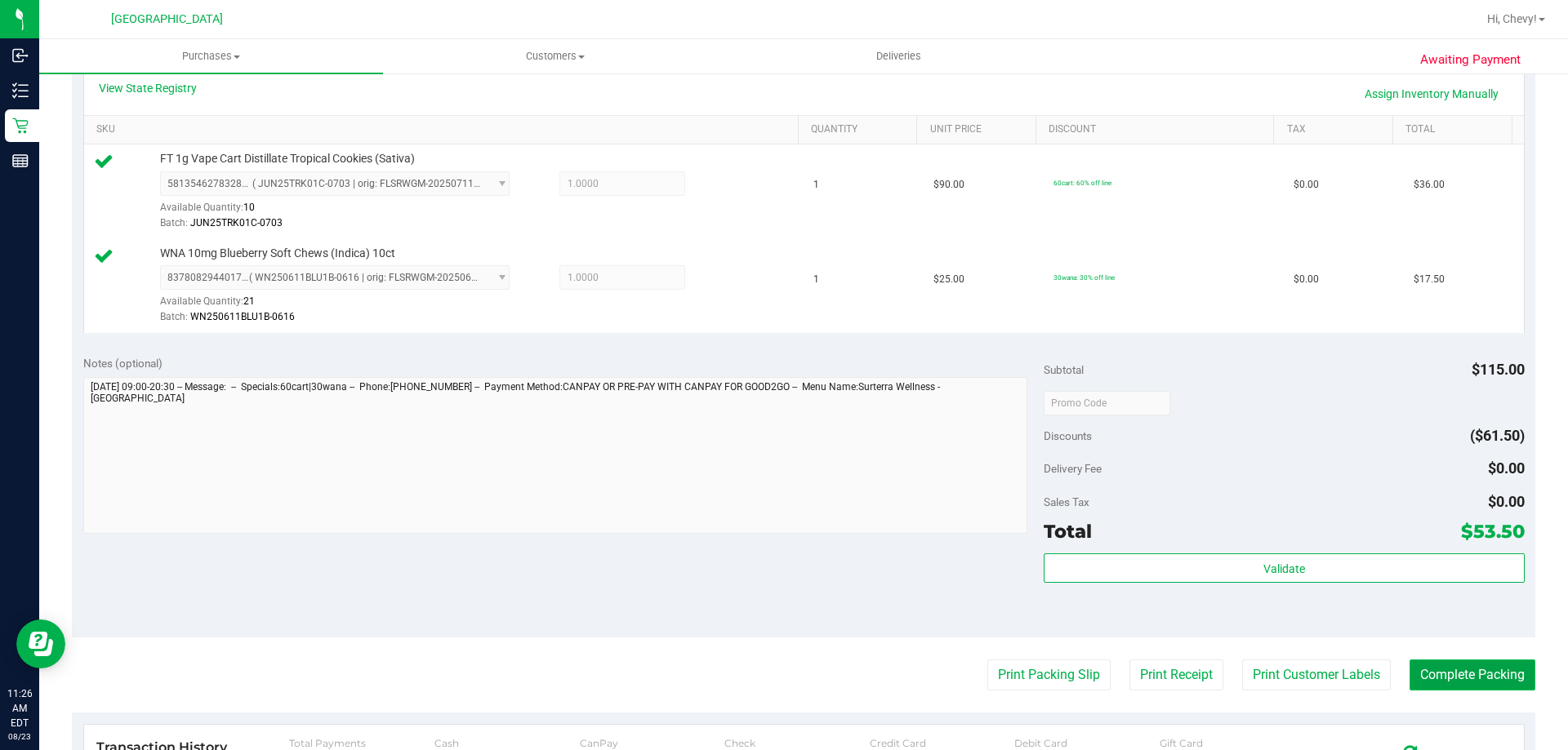
click at [1505, 681] on button "Complete Packing" at bounding box center [1472, 674] width 126 height 31
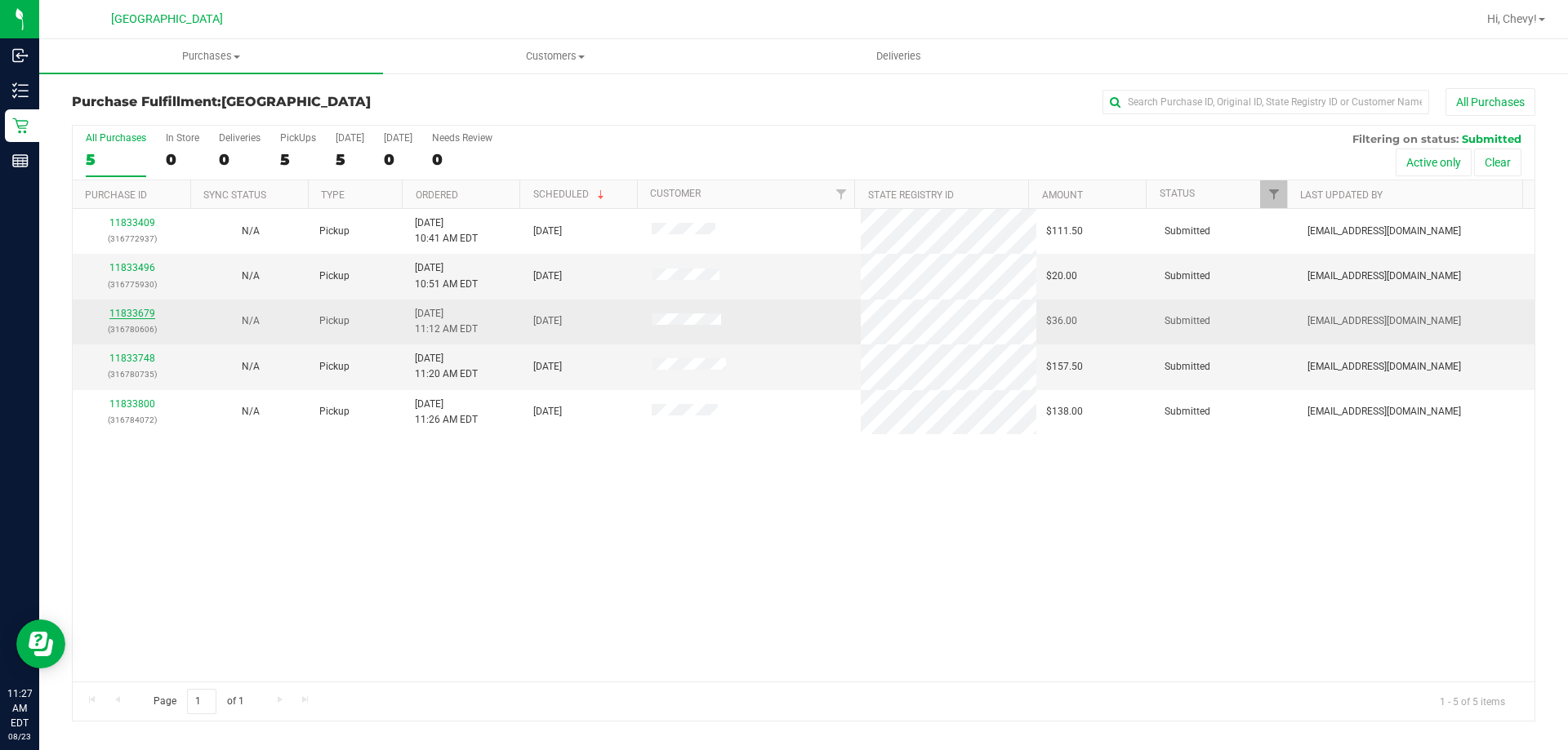
click at [144, 315] on link "11833679" at bounding box center [133, 313] width 46 height 11
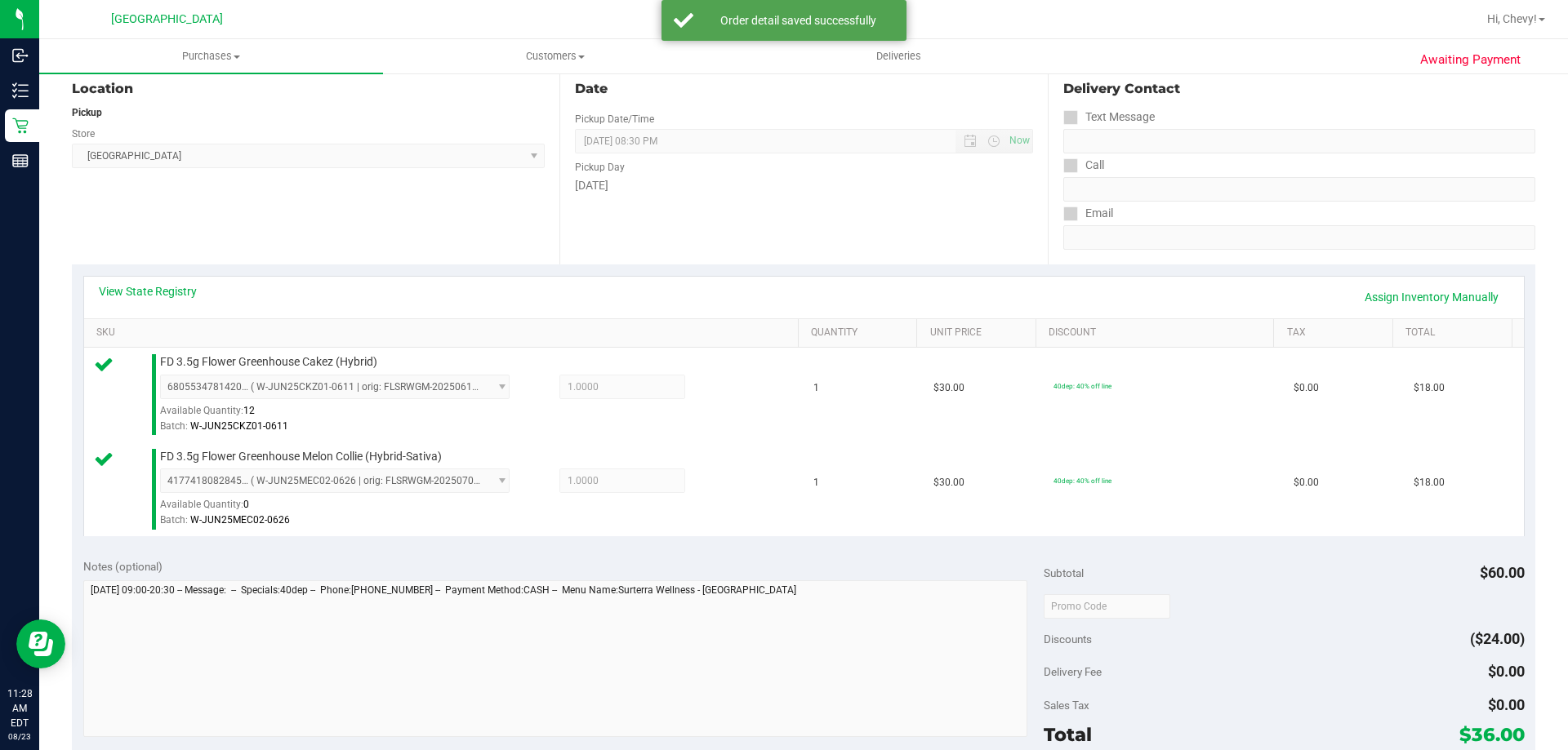
scroll to position [245, 0]
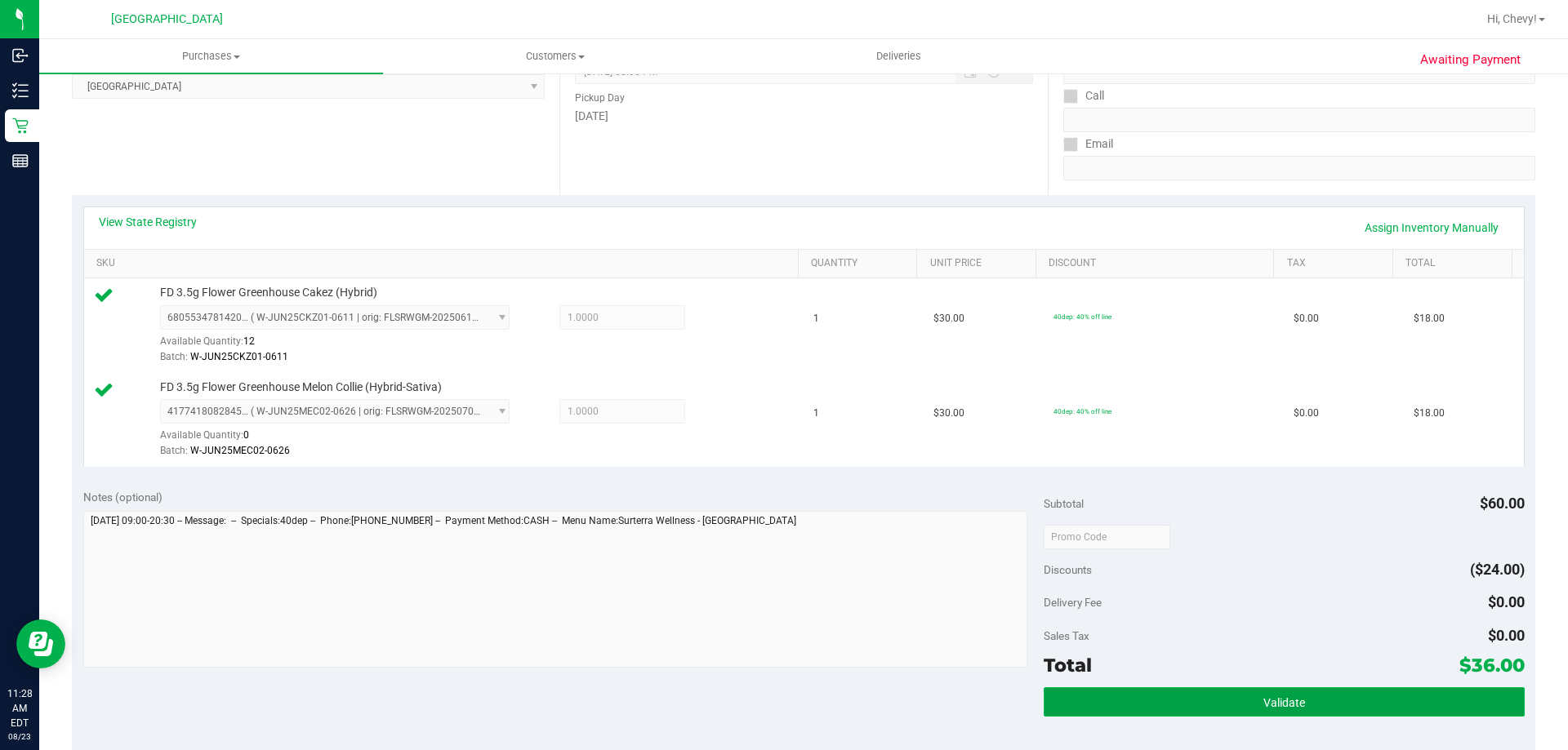
click at [1366, 710] on button "Validate" at bounding box center [1283, 701] width 480 height 29
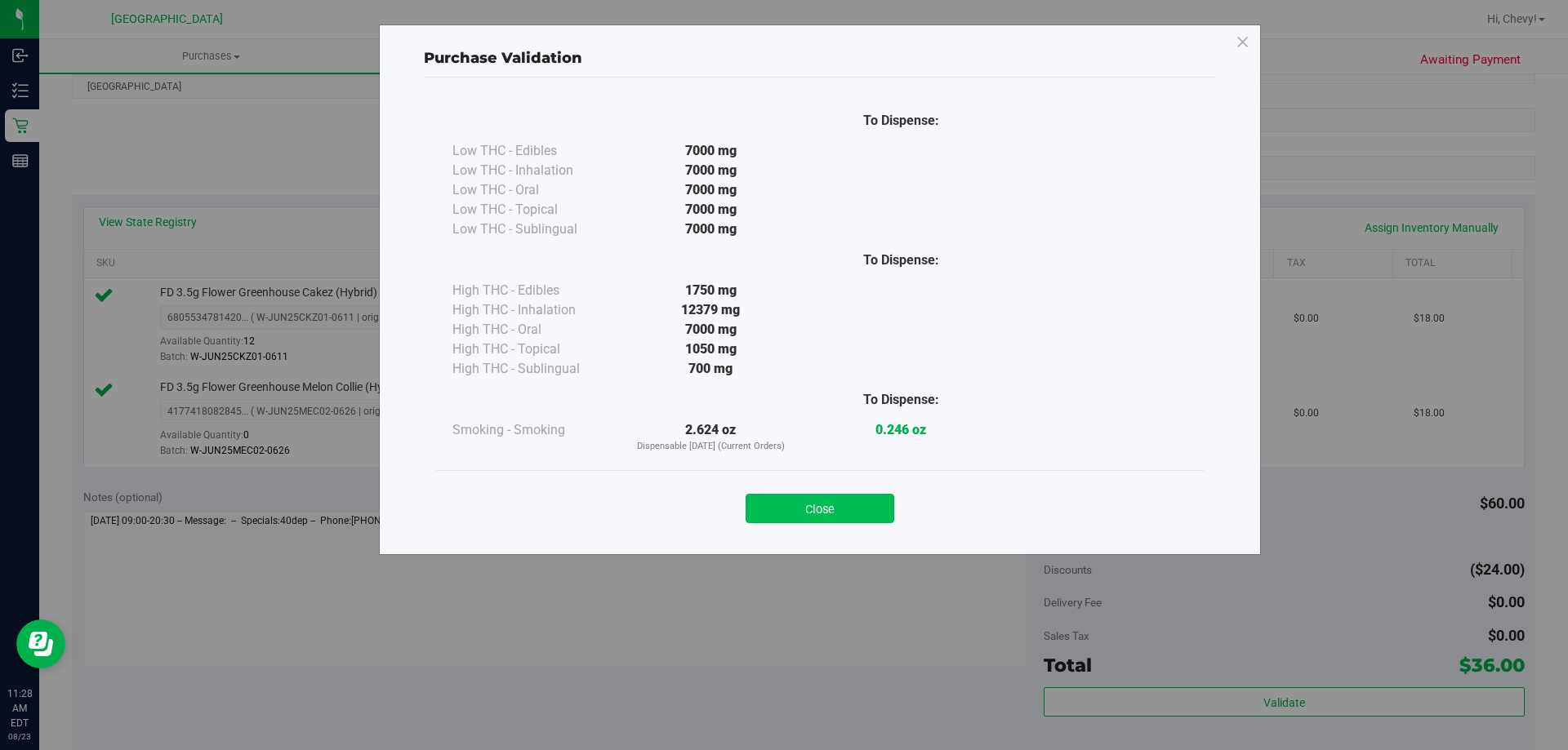
click at [815, 509] on button "Close" at bounding box center [819, 508] width 148 height 29
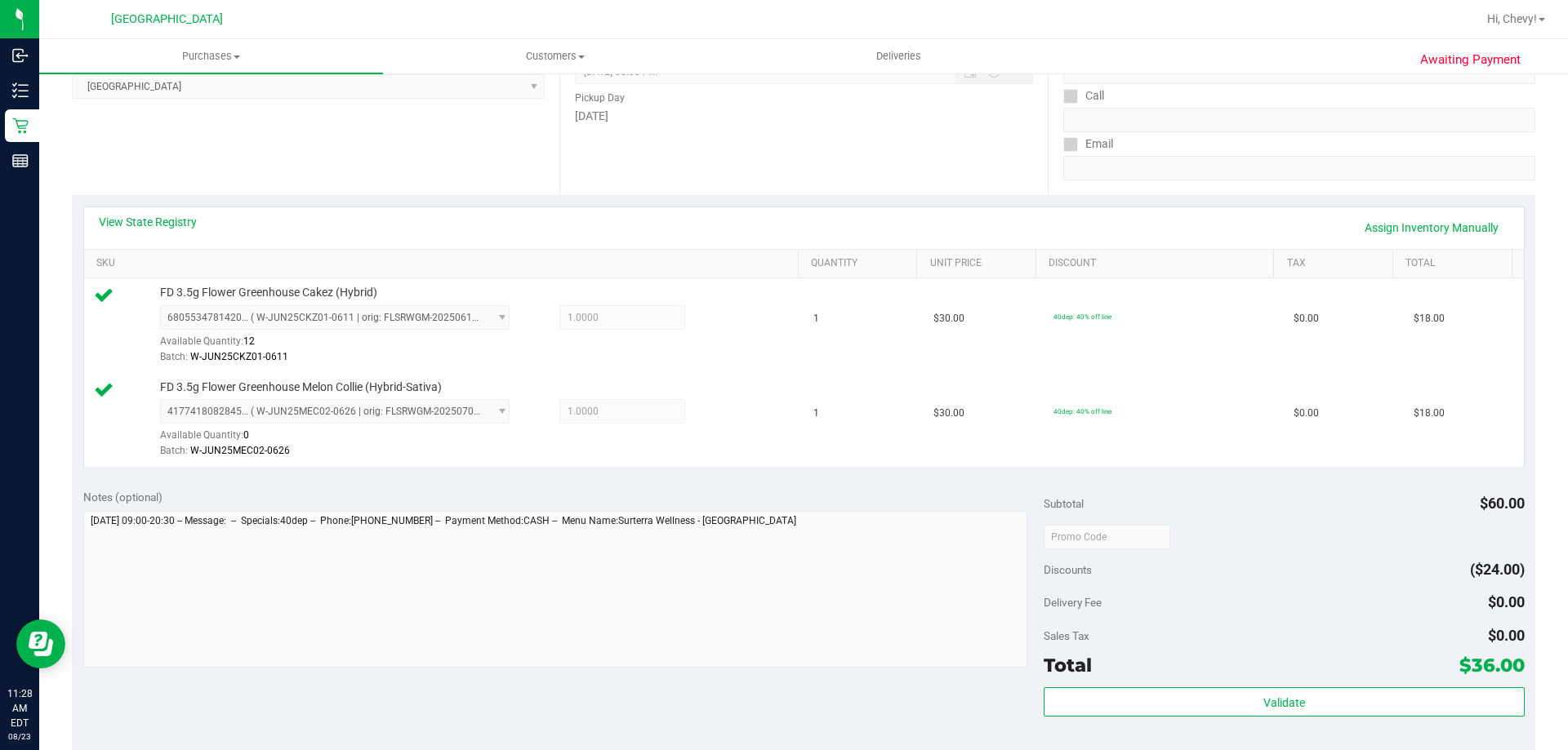
scroll to position [572, 0]
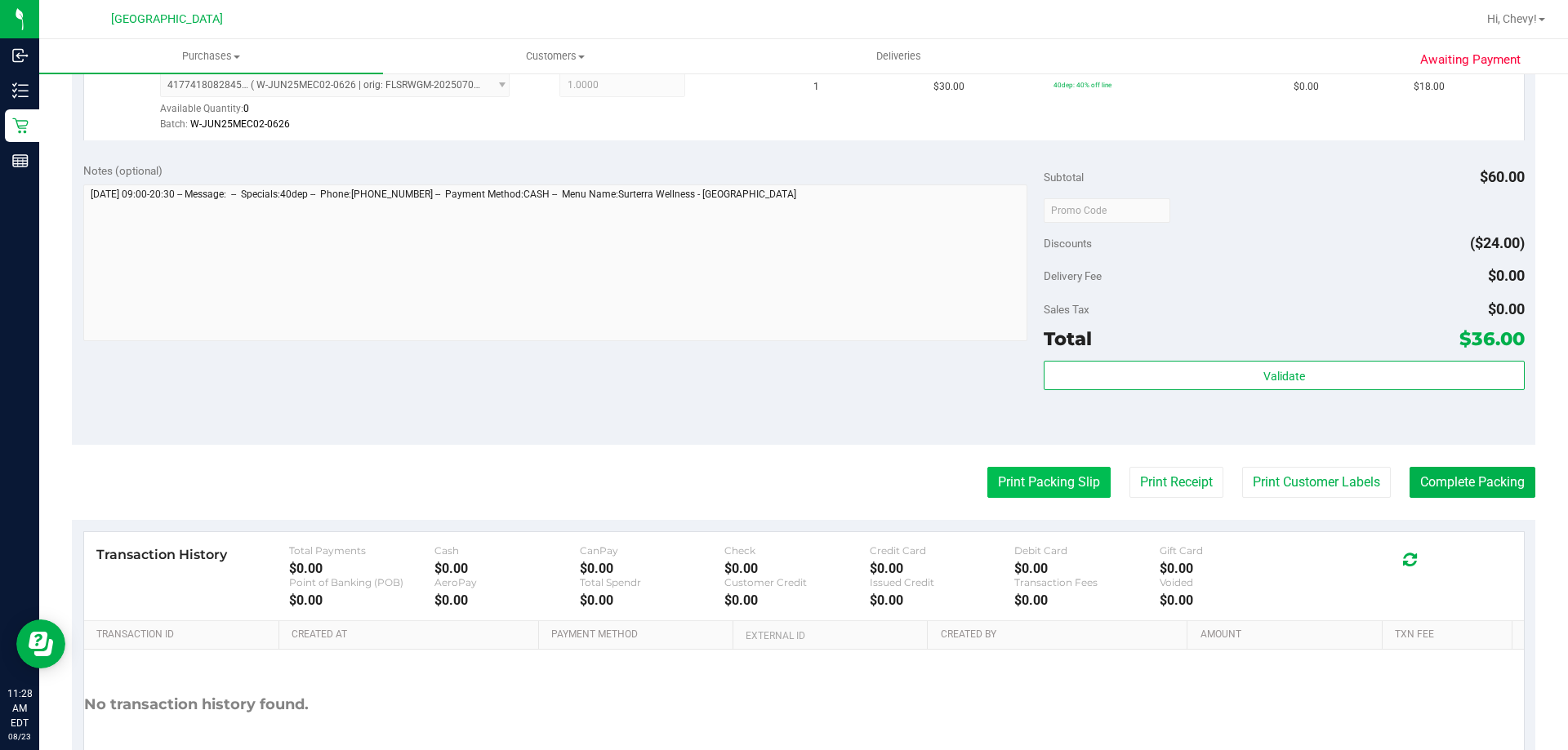
click at [1001, 479] on button "Print Packing Slip" at bounding box center [1048, 481] width 123 height 31
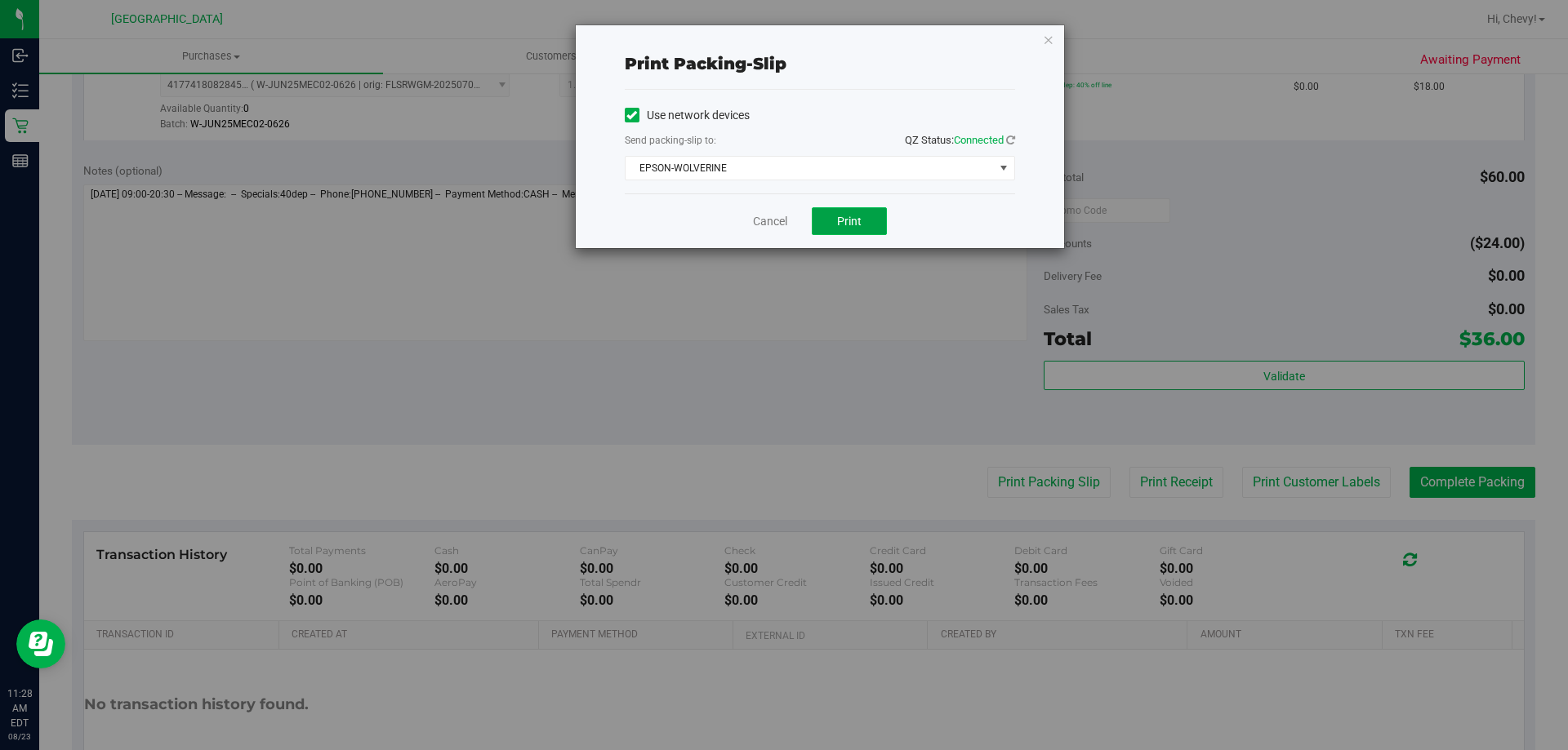
click at [840, 234] on button "Print" at bounding box center [849, 221] width 75 height 27
click at [1467, 478] on div "Print packing-slip Use network devices Send packing-slip to: QZ Status: Connect…" at bounding box center [789, 375] width 1579 height 750
click at [1047, 38] on icon "button" at bounding box center [1048, 39] width 11 height 19
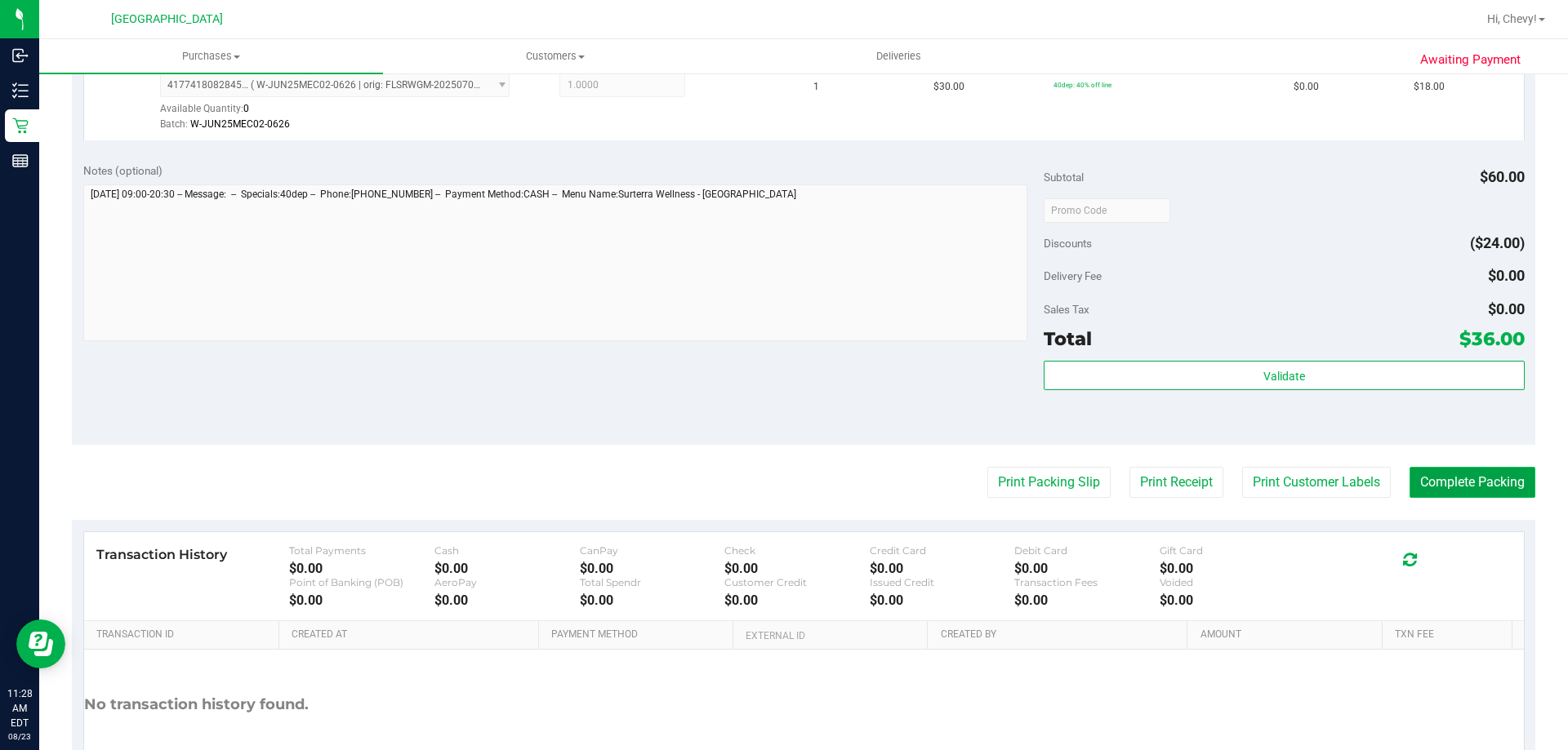
click at [1469, 488] on button "Complete Packing" at bounding box center [1472, 481] width 126 height 31
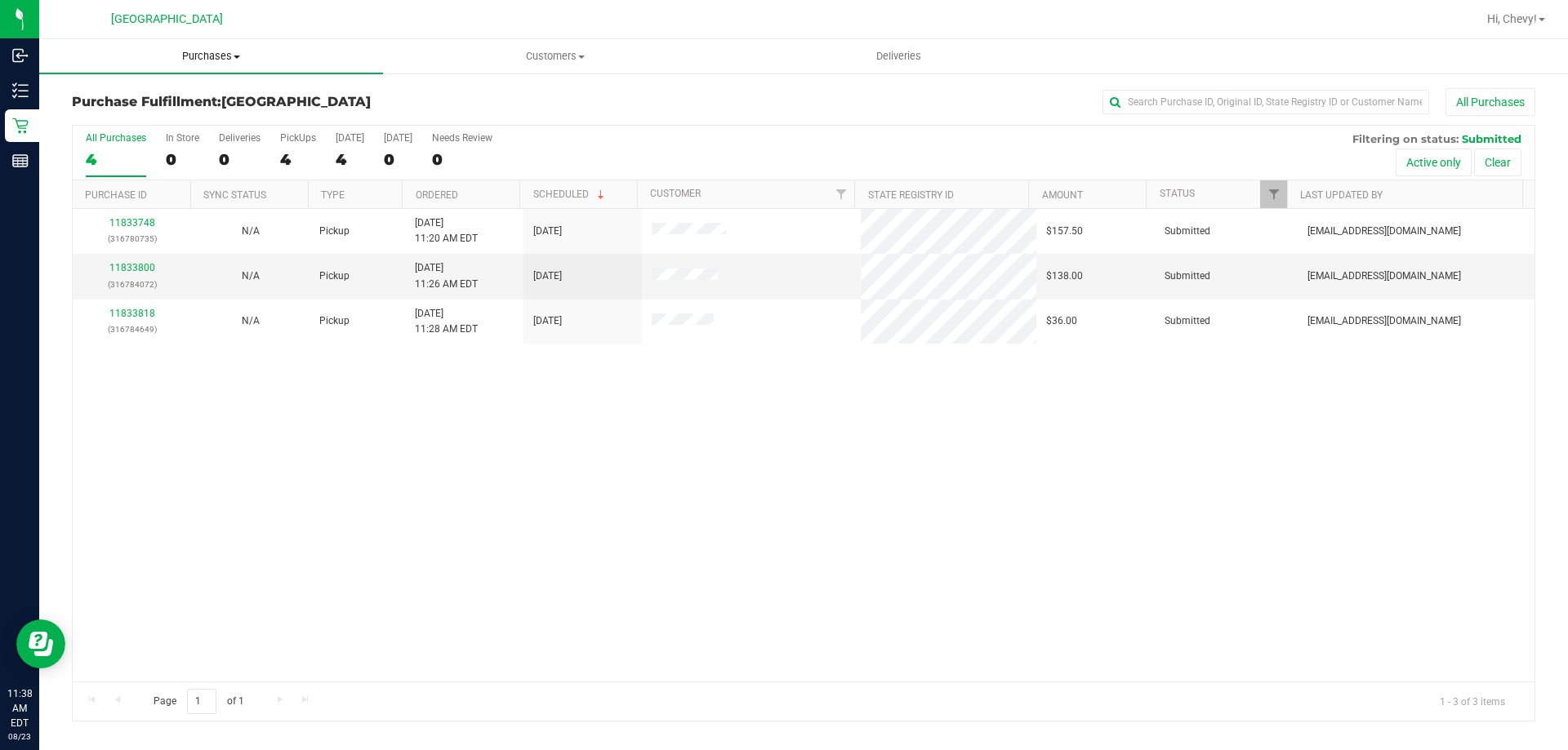
click at [232, 58] on span "Purchases" at bounding box center [210, 56] width 344 height 15
click at [215, 123] on li "Fulfillment" at bounding box center [210, 118] width 344 height 19
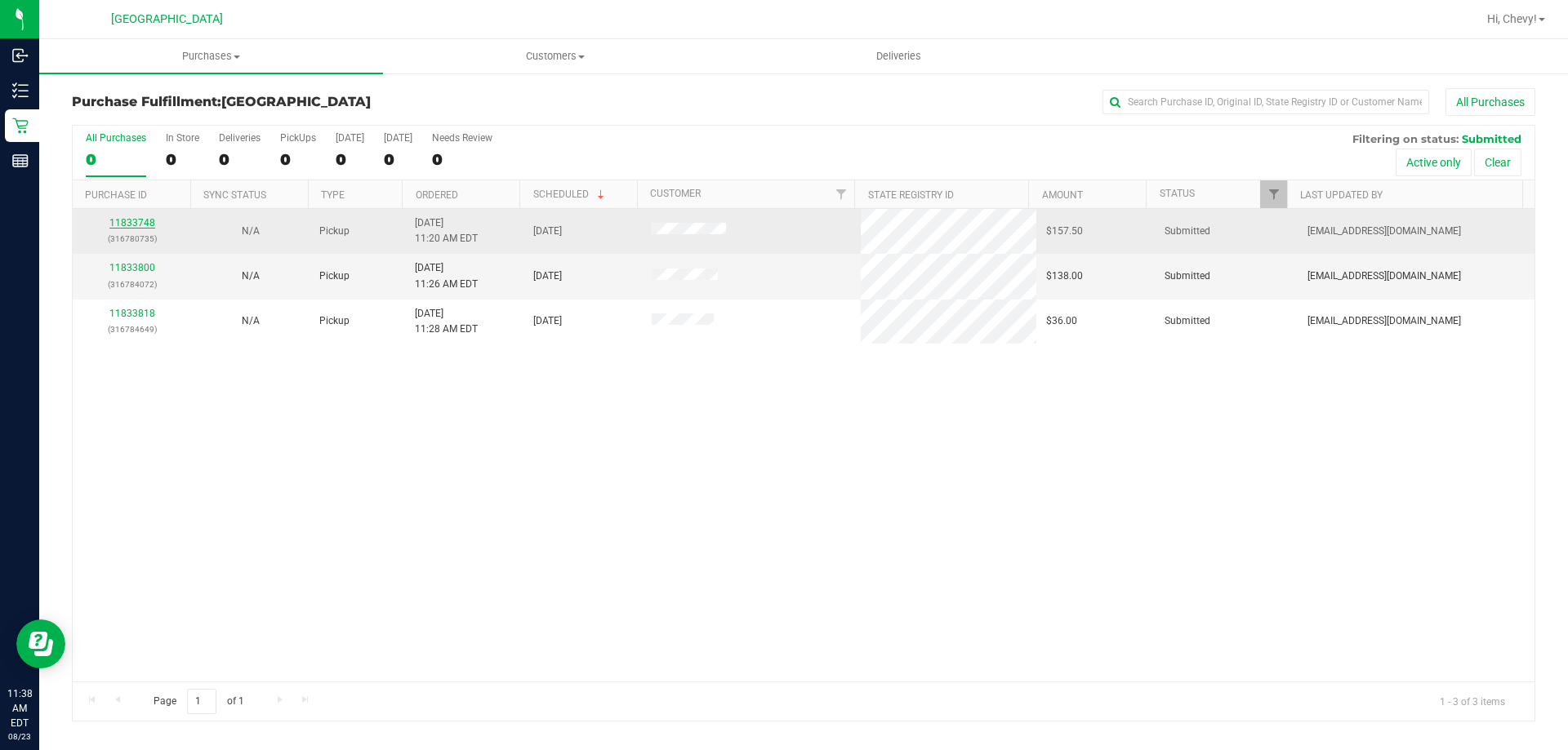
click at [147, 224] on link "11833748" at bounding box center [133, 223] width 46 height 11
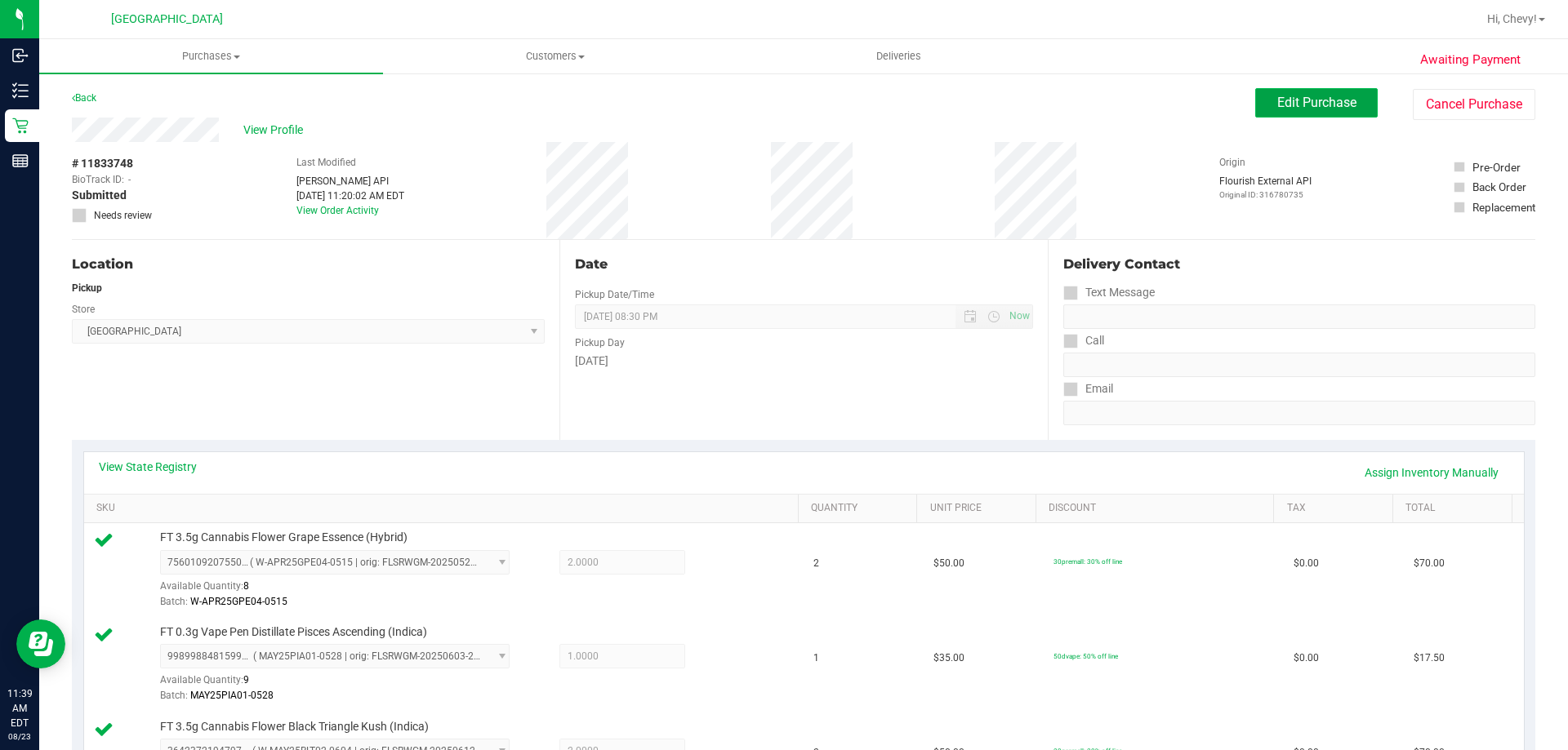
click at [1277, 106] on span "Edit Purchase" at bounding box center [1317, 102] width 80 height 16
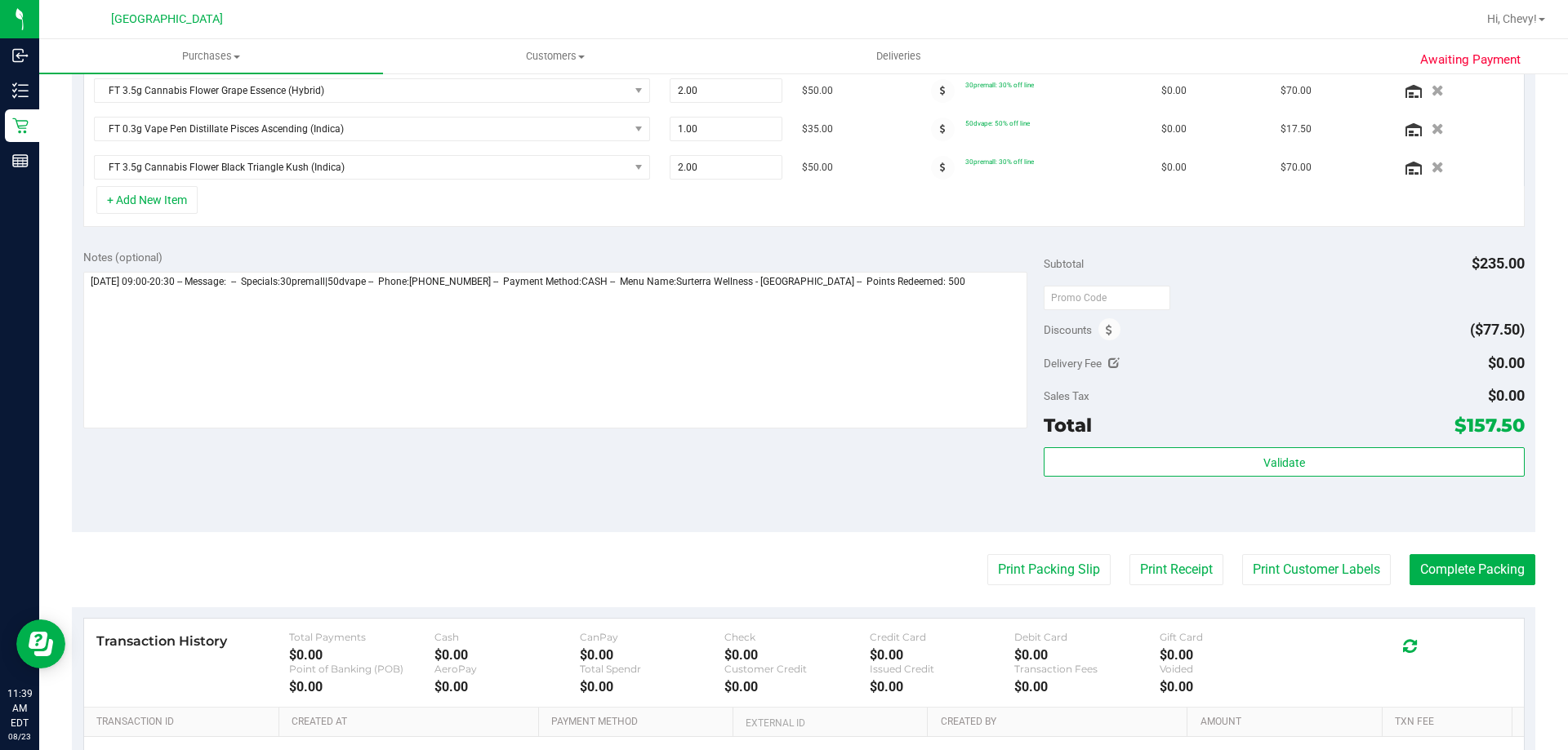
scroll to position [489, 0]
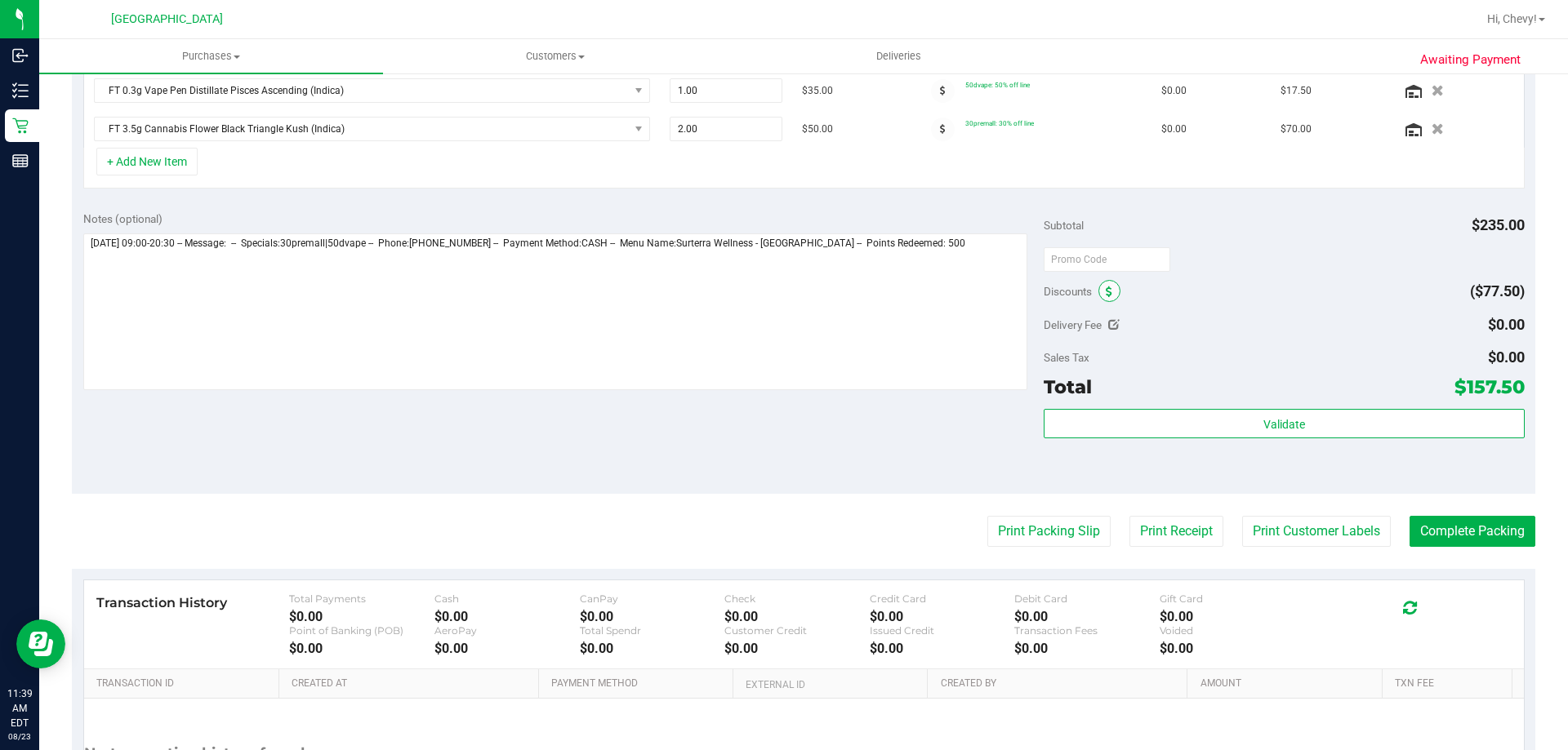
click at [1106, 297] on icon at bounding box center [1108, 292] width 6 height 11
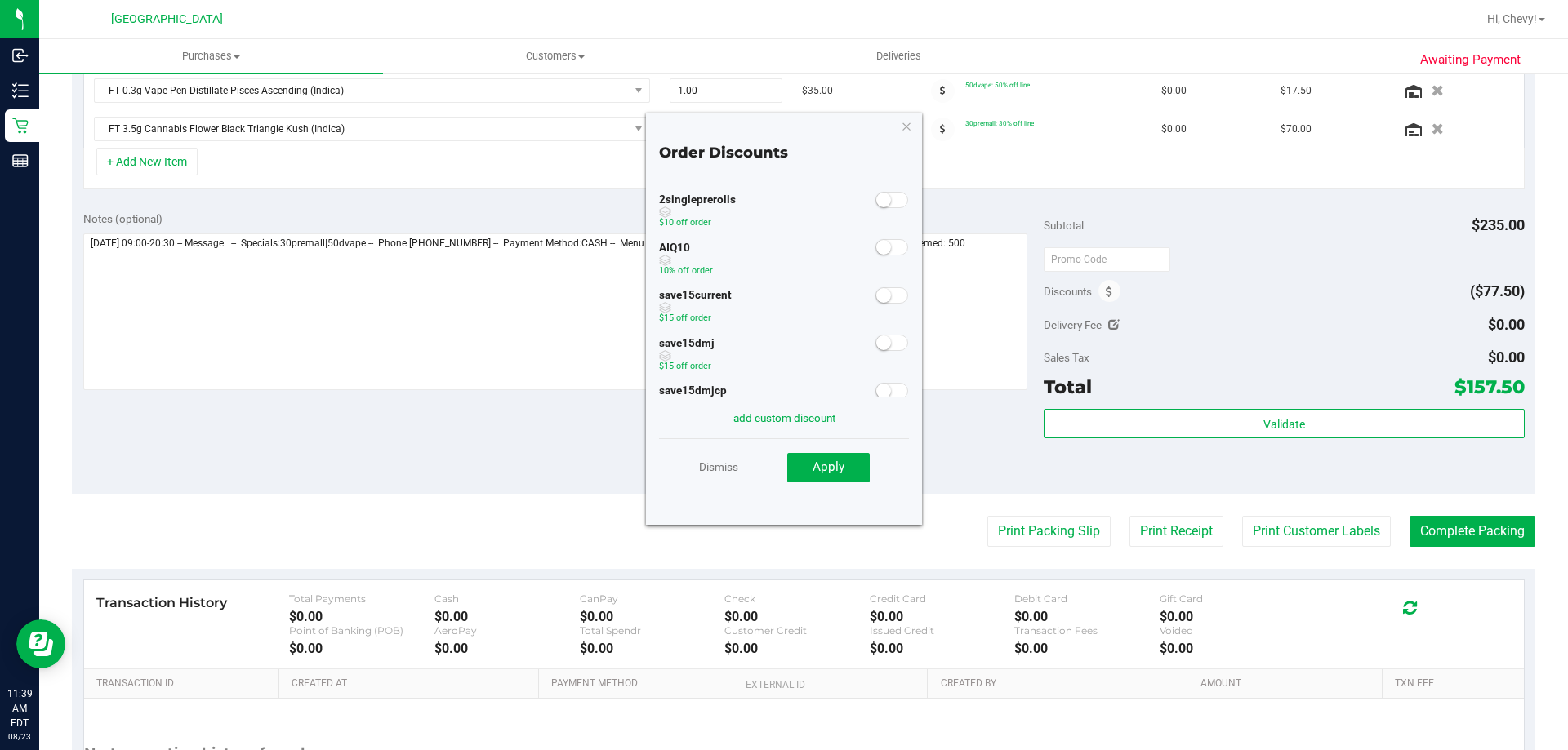
click at [881, 247] on span at bounding box center [891, 247] width 33 height 16
click at [860, 466] on button "Apply" at bounding box center [827, 467] width 82 height 29
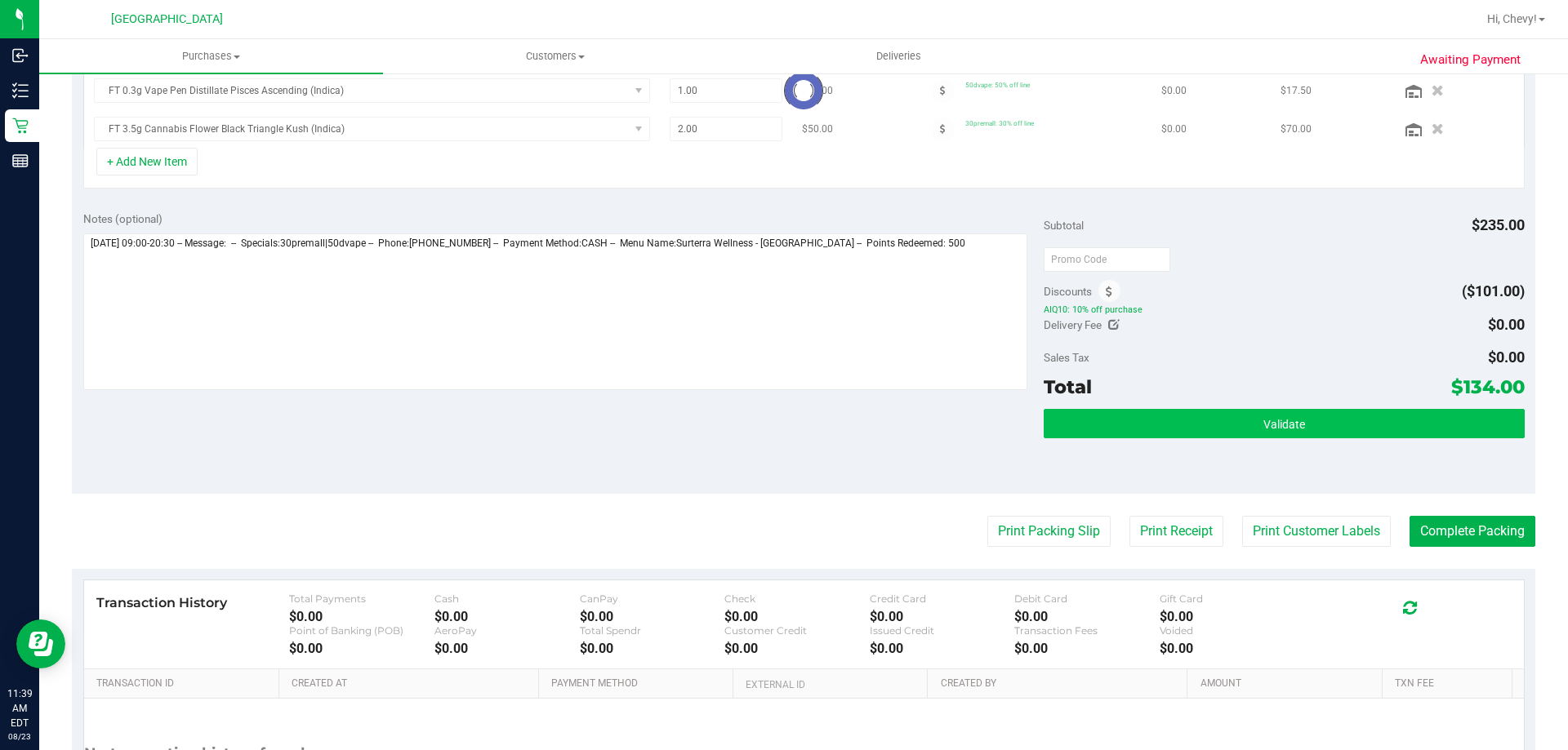
scroll to position [465, 0]
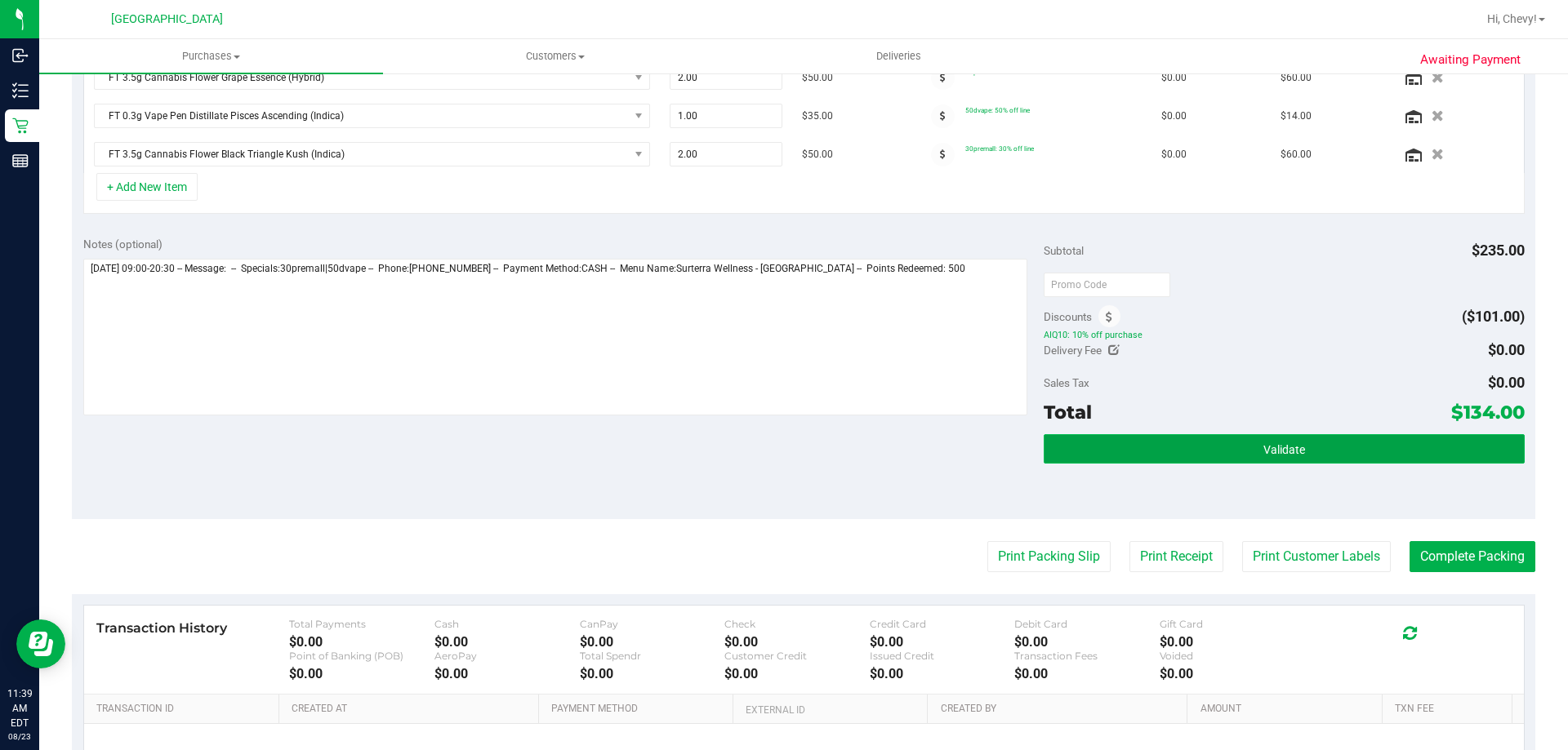
click at [1180, 449] on button "Validate" at bounding box center [1283, 448] width 480 height 29
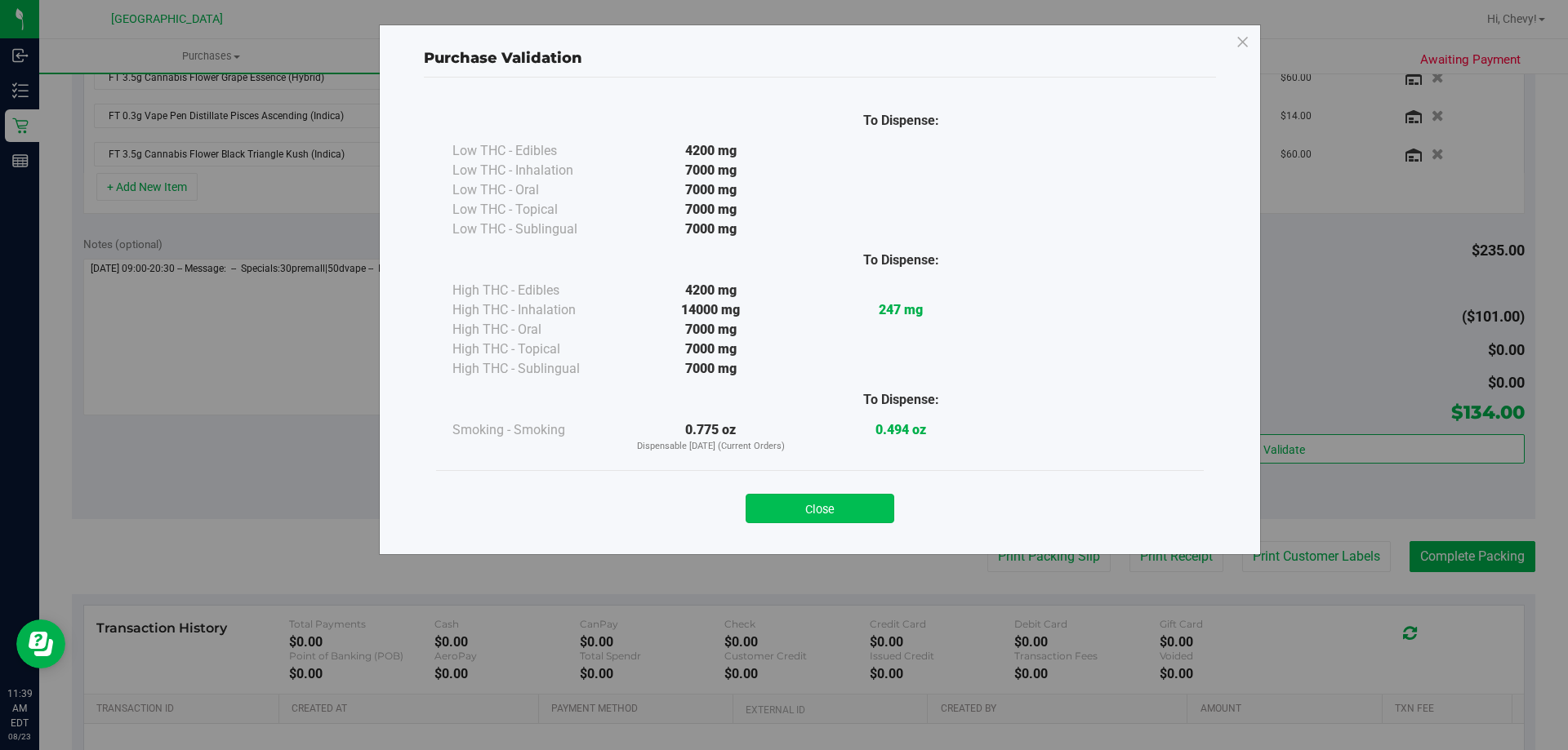
click at [845, 500] on button "Close" at bounding box center [819, 508] width 148 height 29
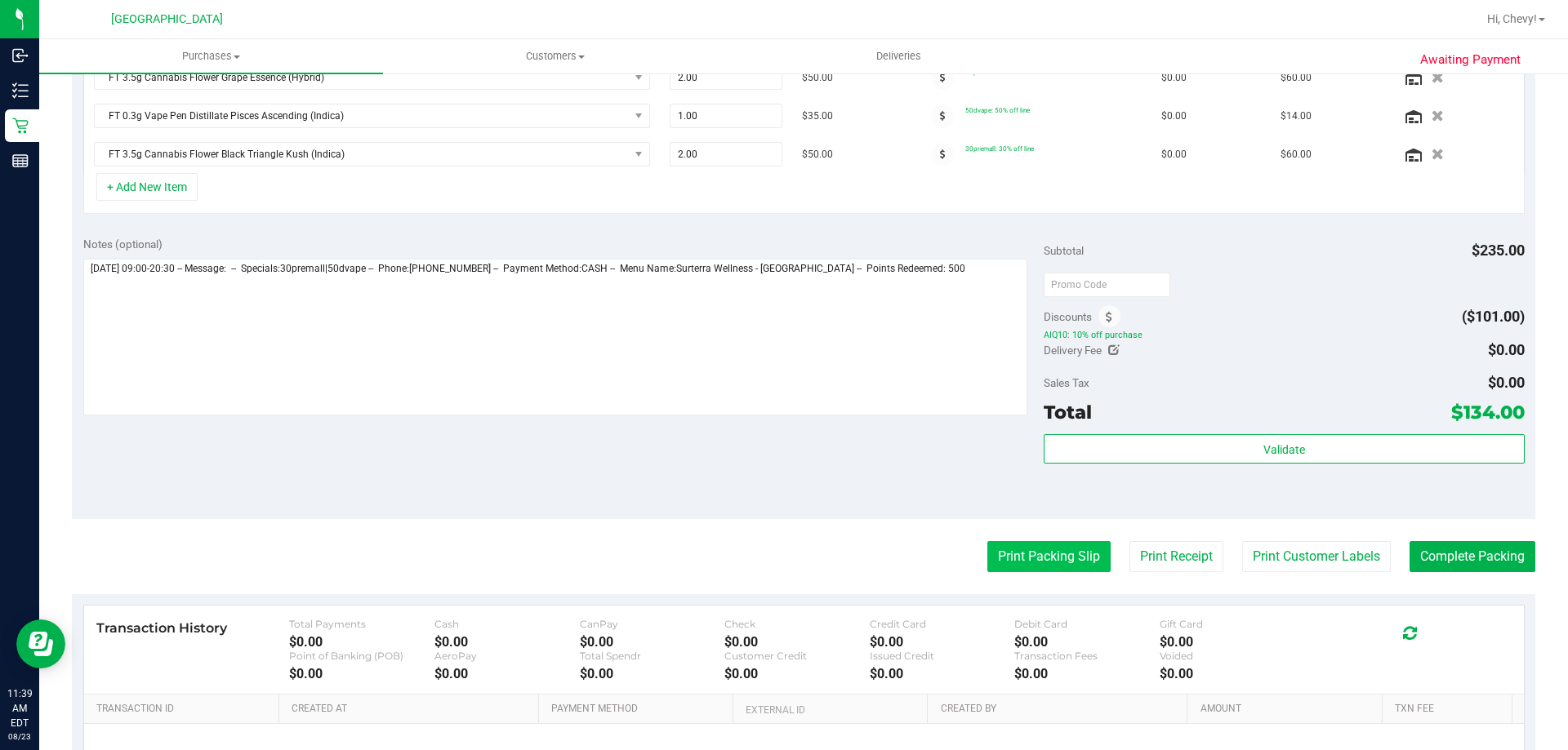
click at [1060, 548] on button "Print Packing Slip" at bounding box center [1048, 556] width 123 height 31
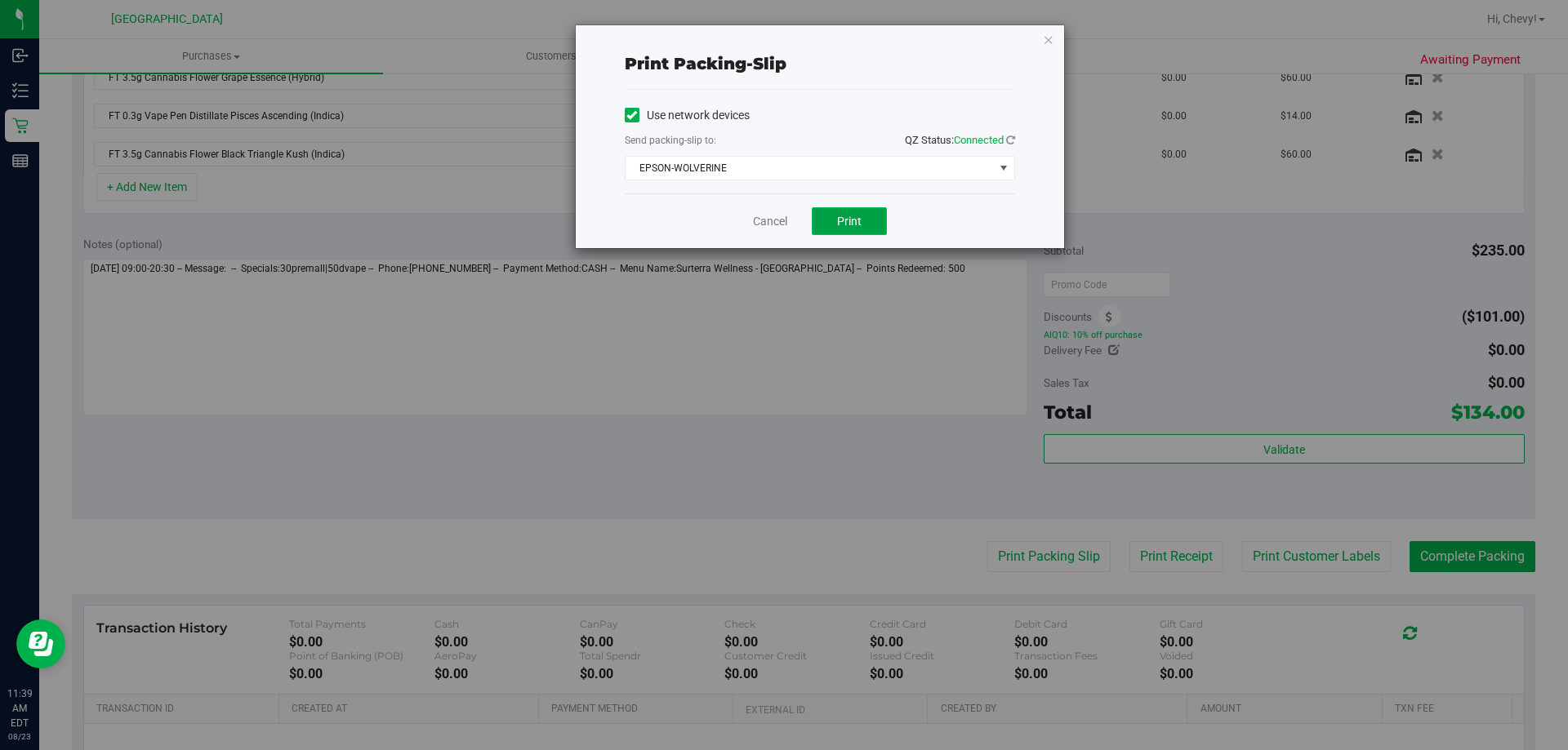
click at [879, 222] on button "Print" at bounding box center [849, 221] width 75 height 27
click at [1048, 33] on icon "button" at bounding box center [1048, 39] width 11 height 19
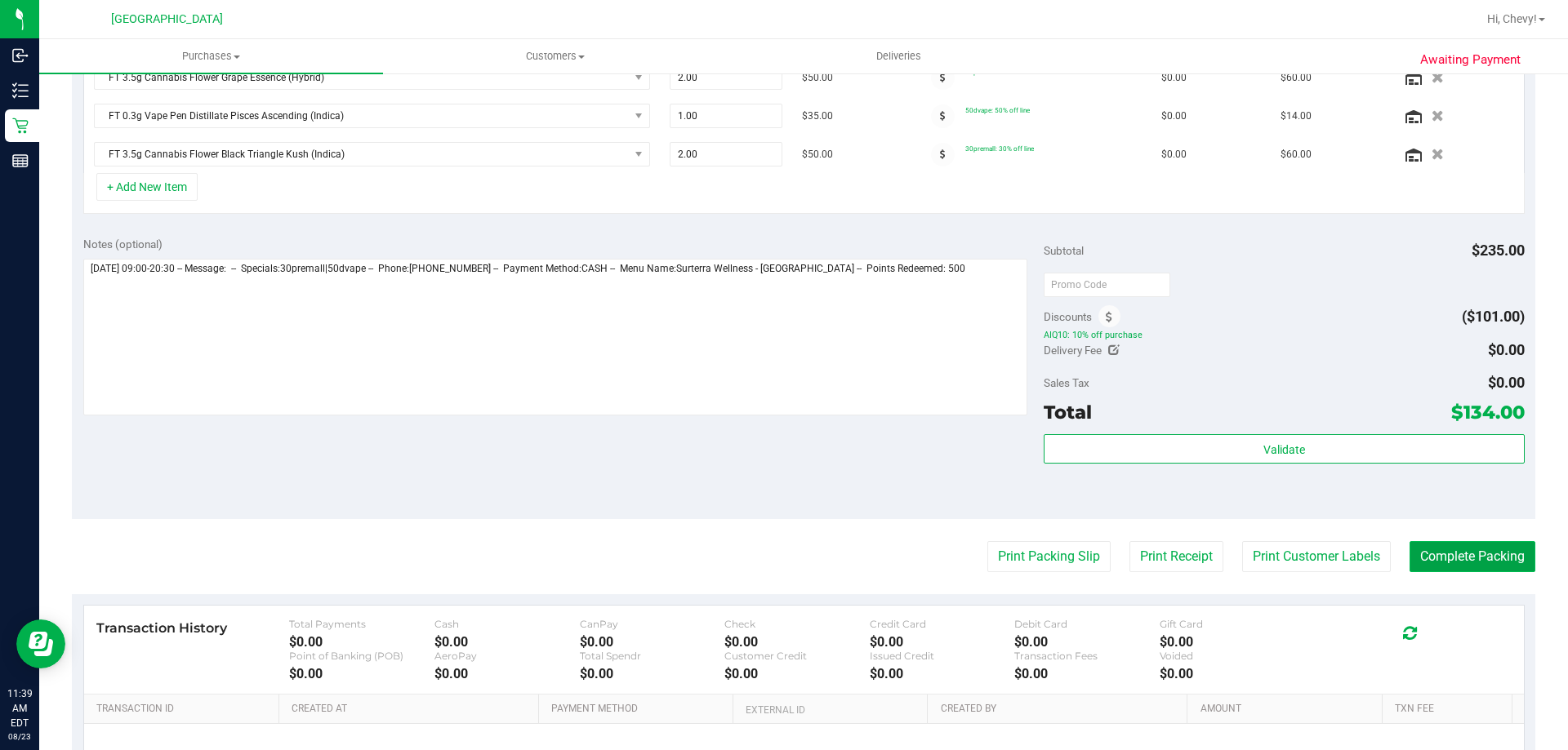
click at [1464, 552] on button "Complete Packing" at bounding box center [1472, 556] width 126 height 31
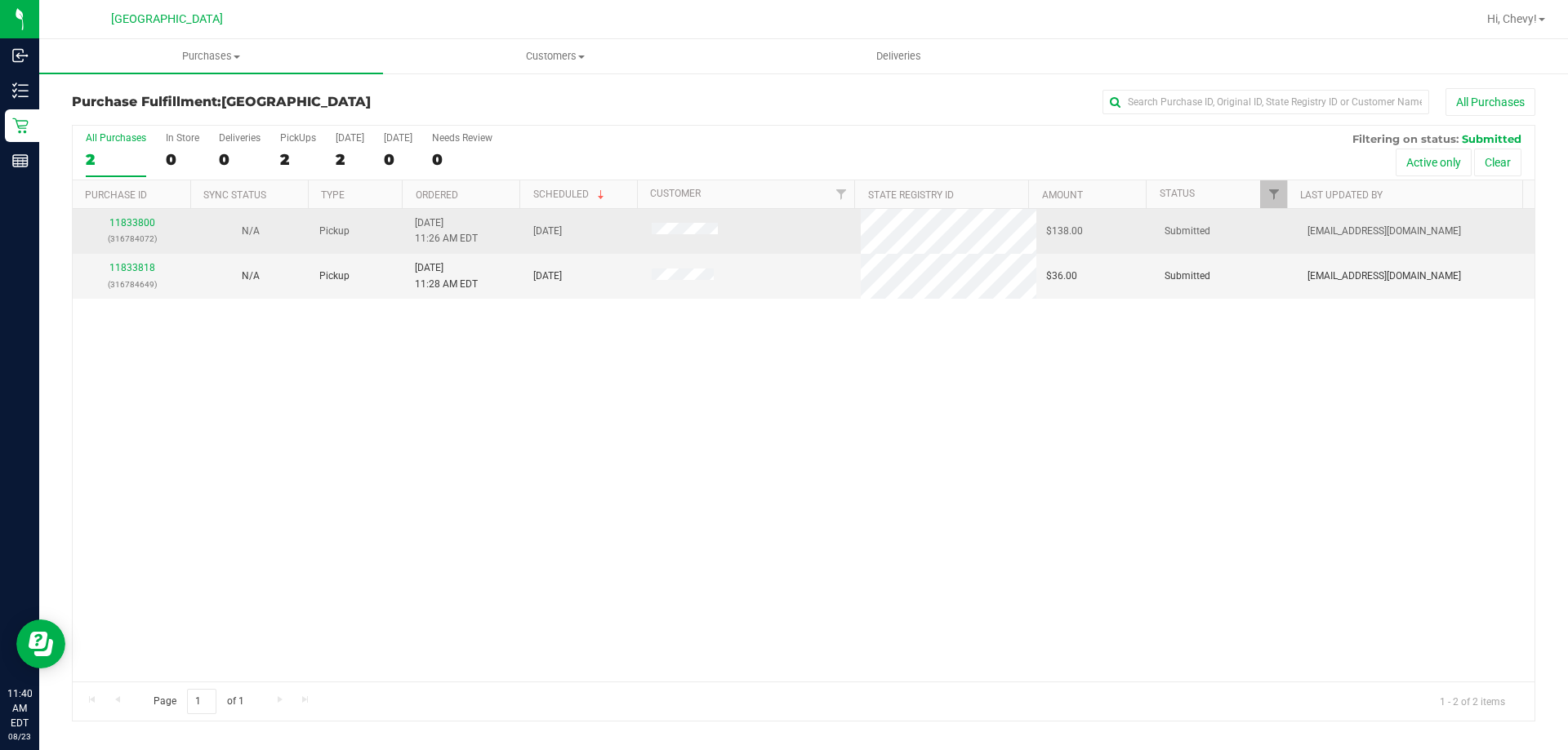
click at [155, 224] on div "11833800 (316784072)" at bounding box center [132, 231] width 99 height 31
click at [152, 222] on link "11833800" at bounding box center [133, 223] width 46 height 11
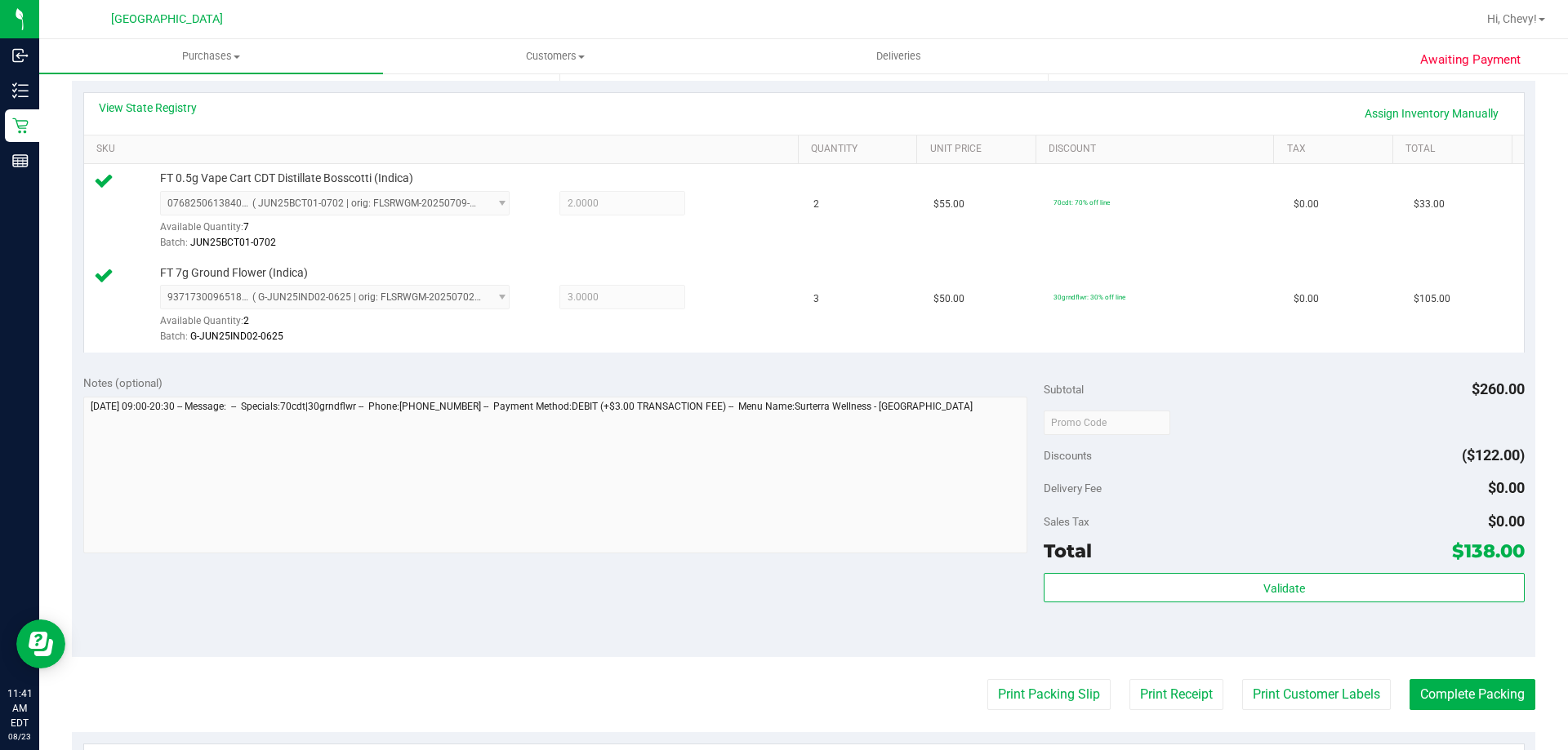
scroll to position [360, 0]
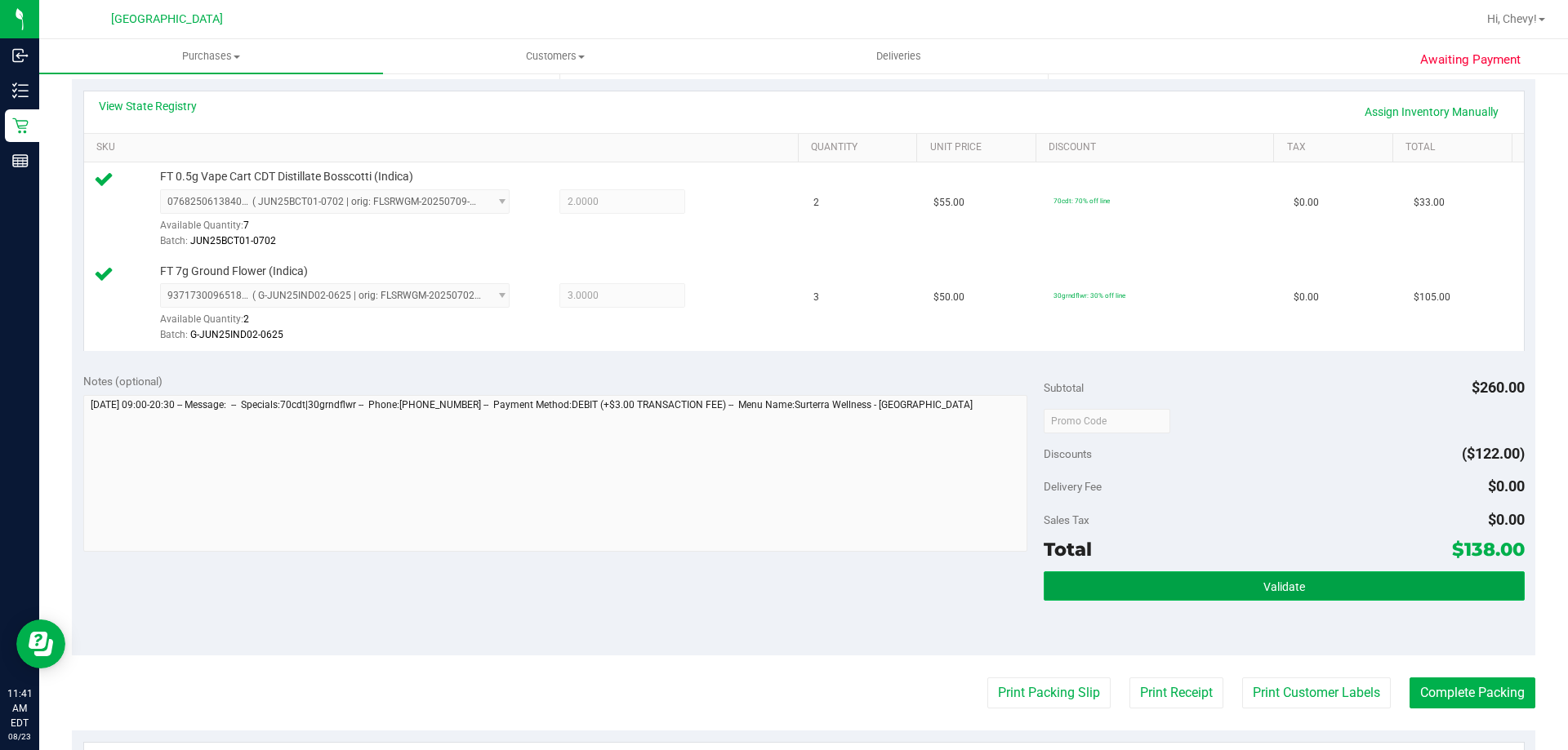
click at [1292, 590] on span "Validate" at bounding box center [1283, 587] width 42 height 13
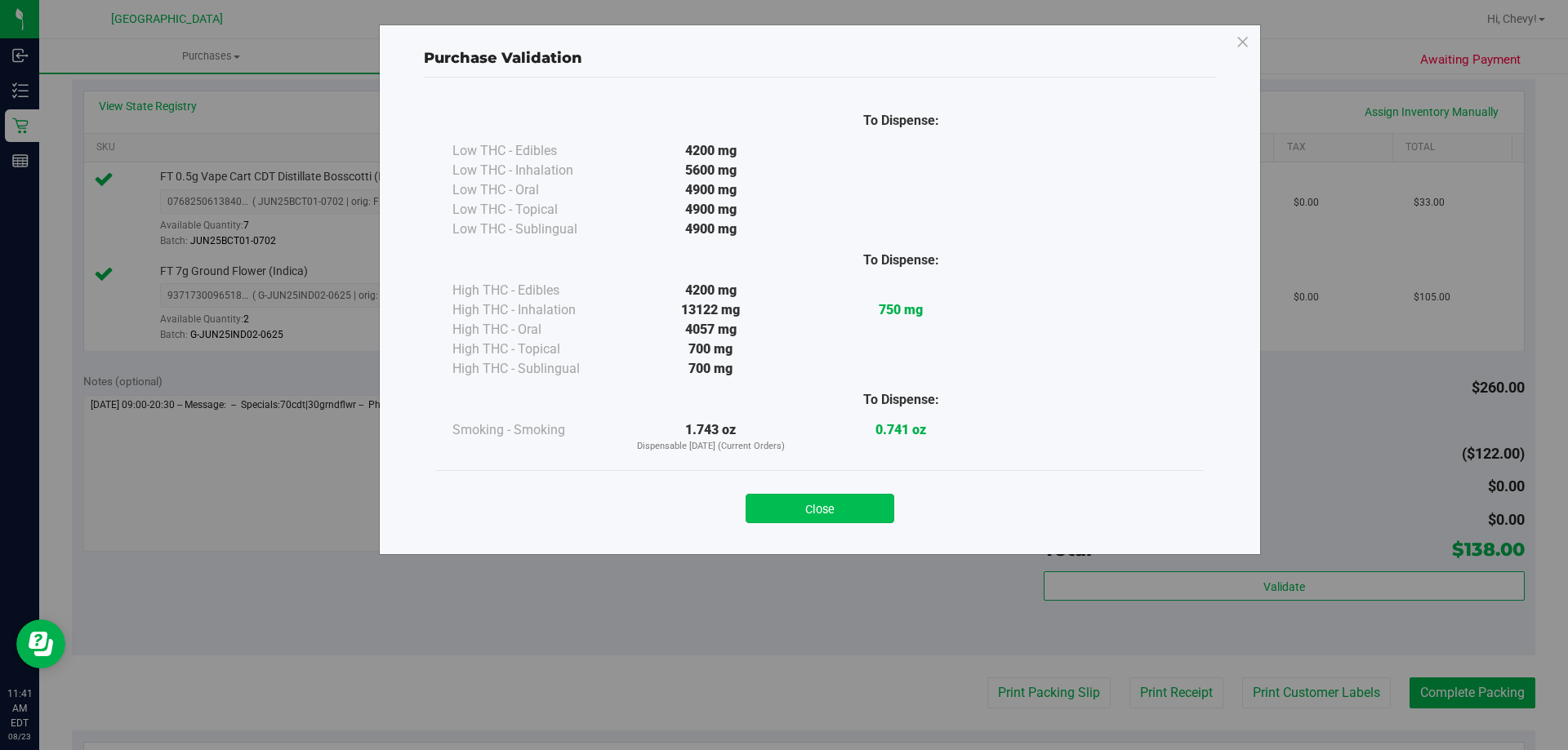
click at [841, 507] on button "Close" at bounding box center [819, 508] width 148 height 29
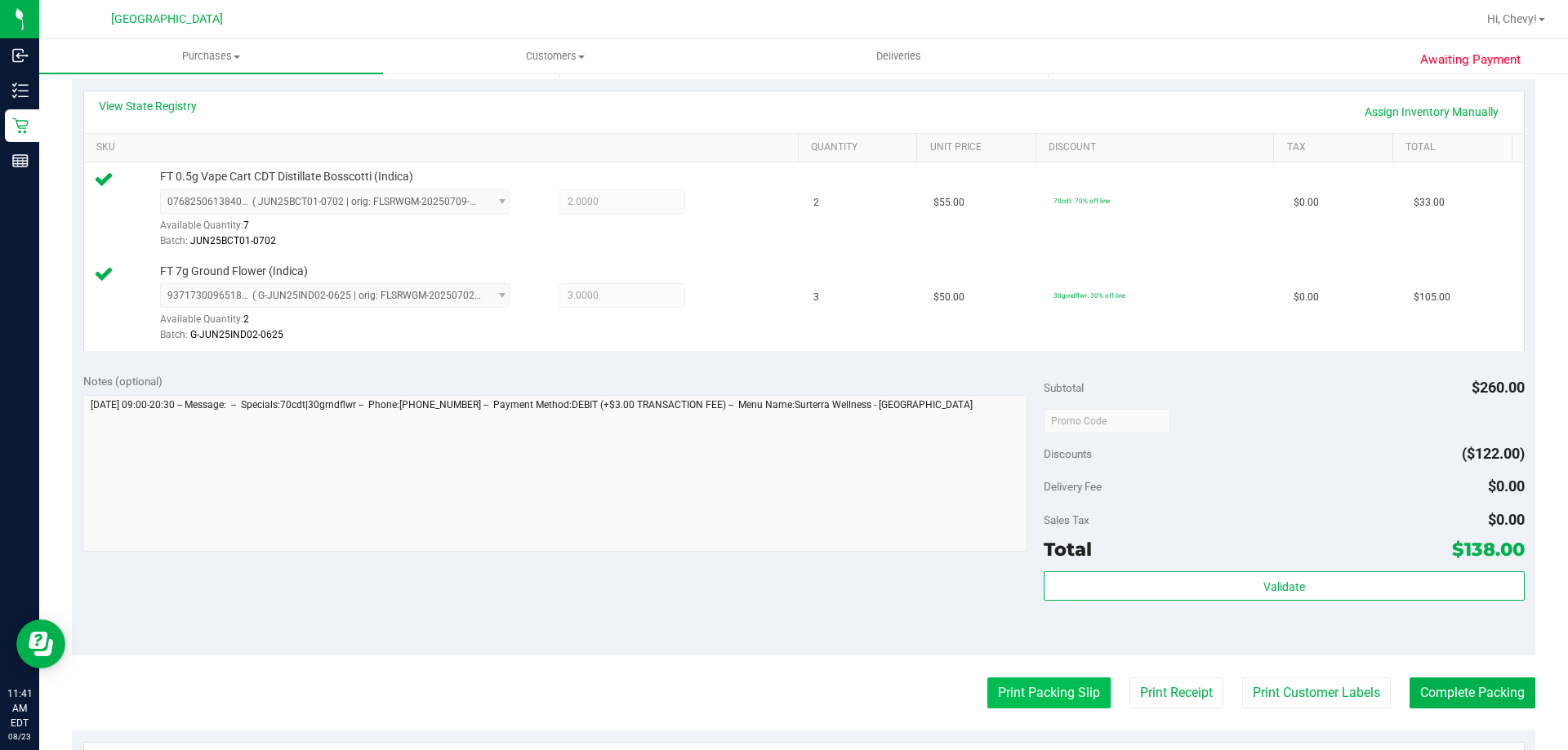
click at [1066, 700] on button "Print Packing Slip" at bounding box center [1048, 693] width 123 height 31
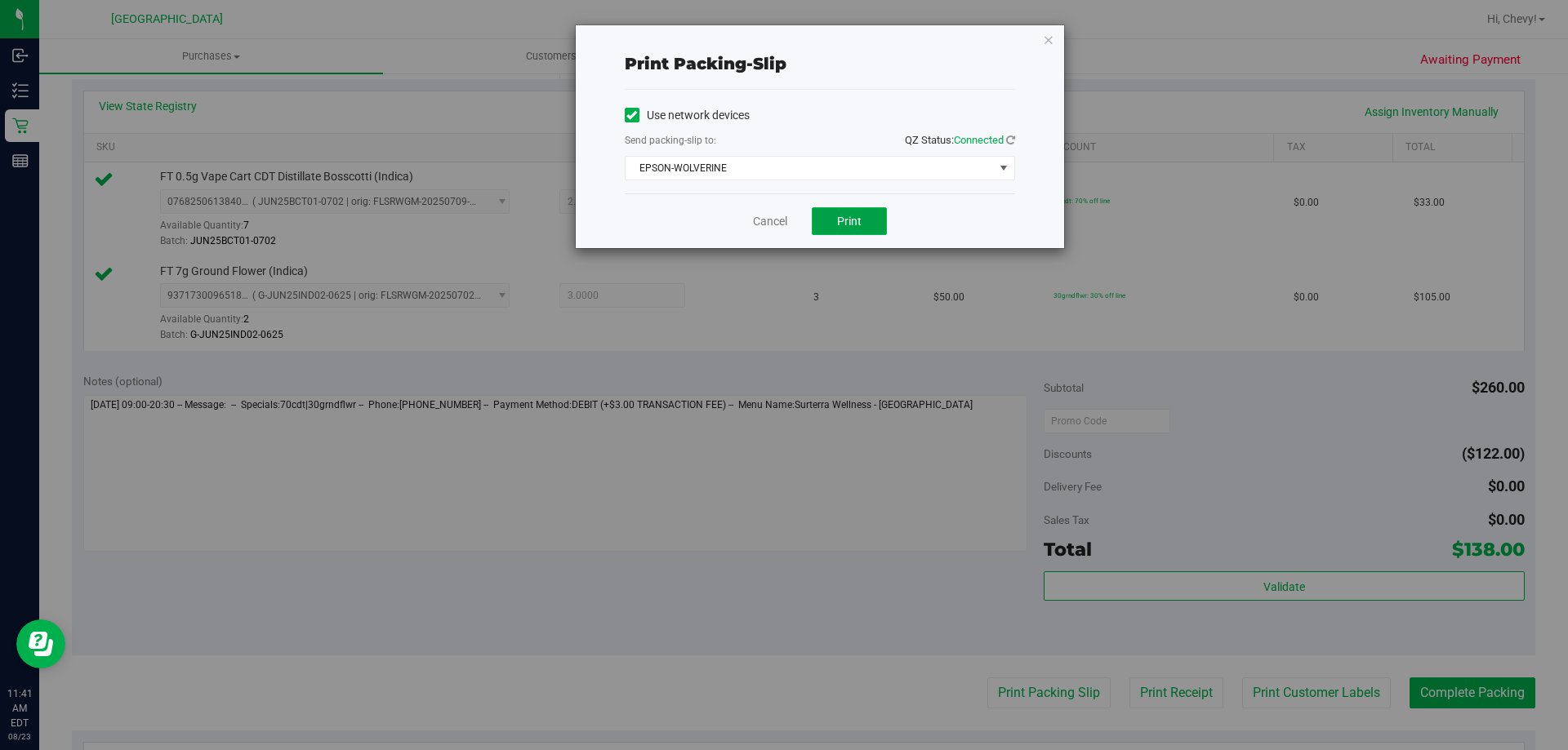
click at [862, 233] on button "Print" at bounding box center [849, 221] width 75 height 27
click at [1047, 40] on icon "button" at bounding box center [1048, 39] width 11 height 19
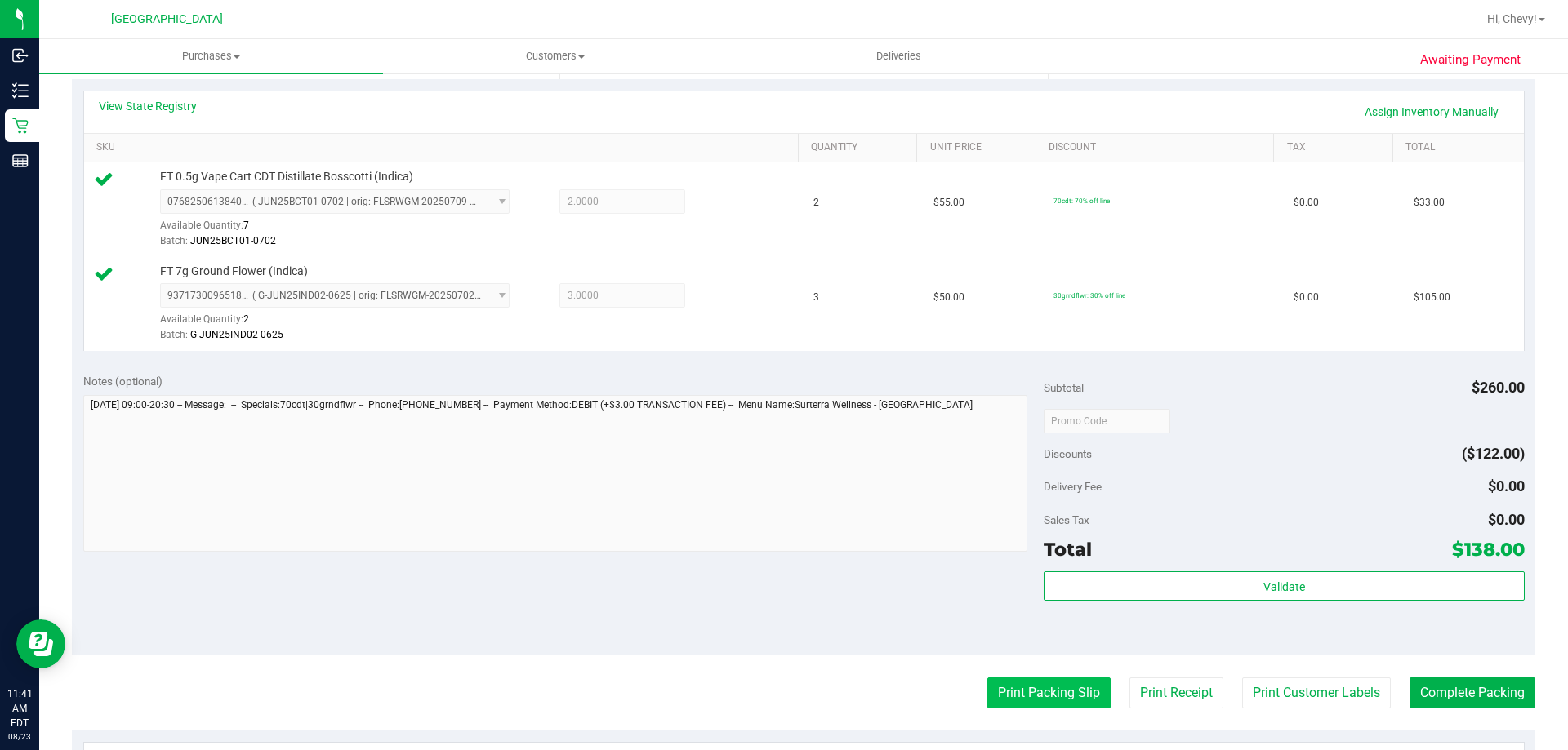
click at [1085, 691] on button "Print Packing Slip" at bounding box center [1048, 693] width 123 height 31
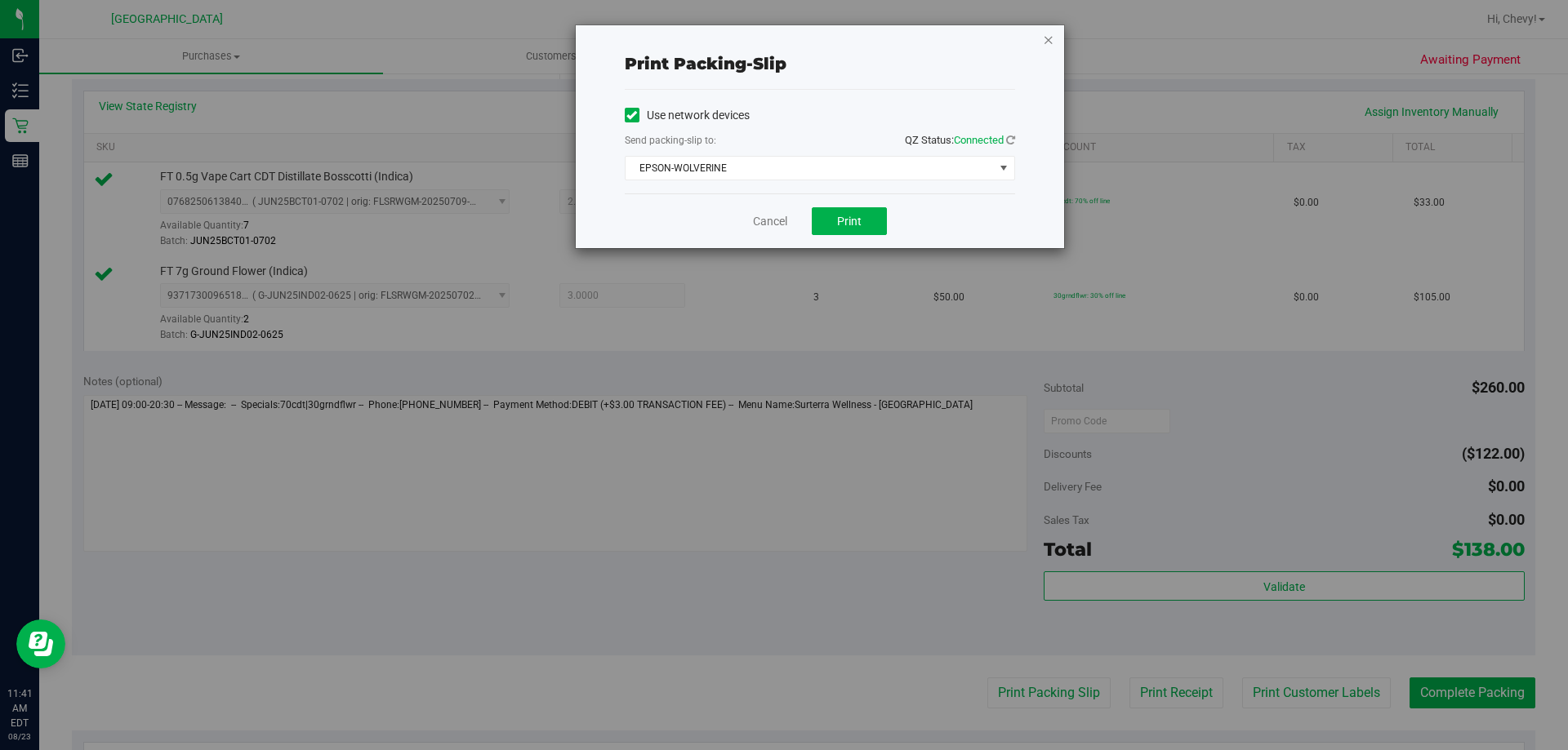
click at [1053, 42] on icon "button" at bounding box center [1048, 39] width 11 height 19
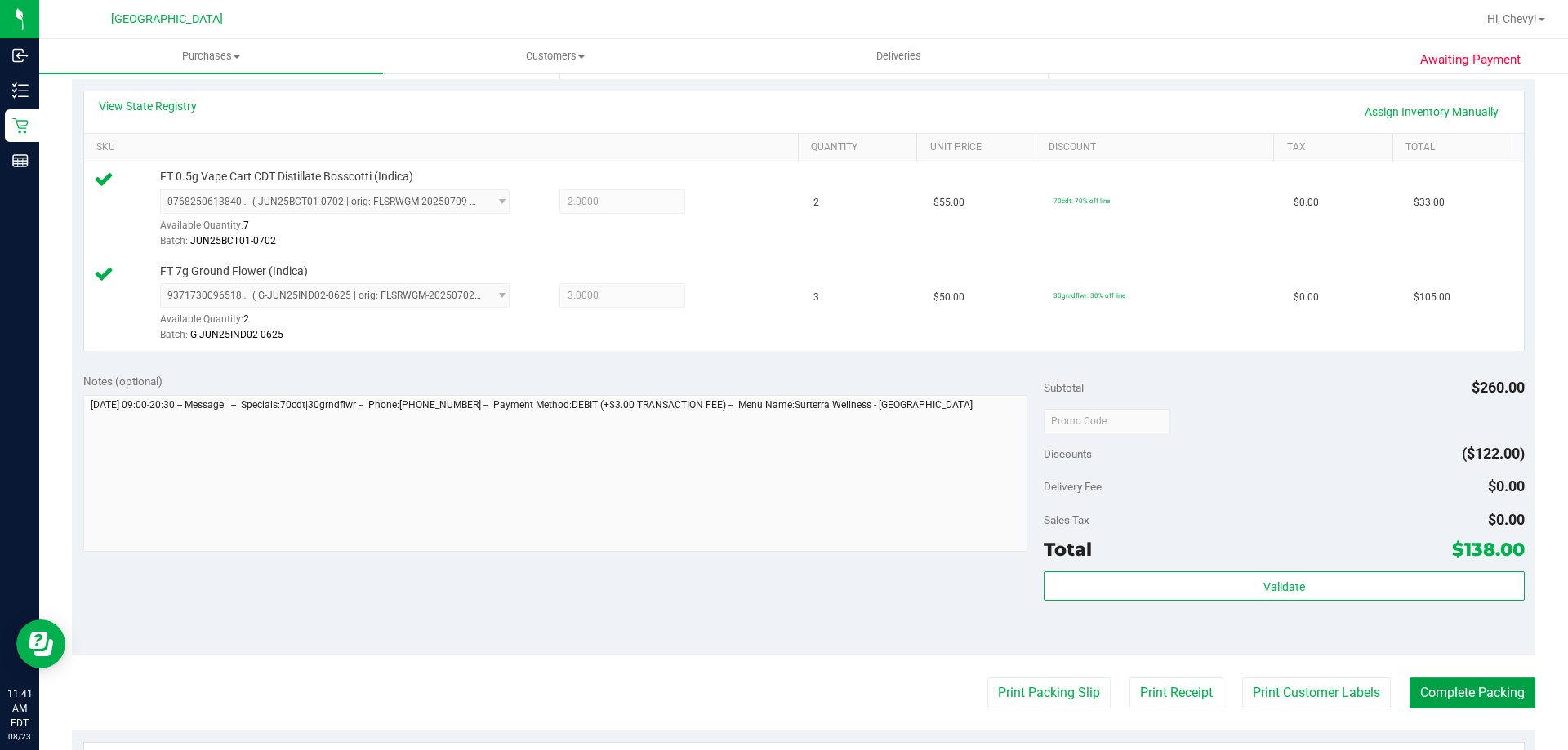
click at [1508, 689] on button "Complete Packing" at bounding box center [1472, 693] width 126 height 31
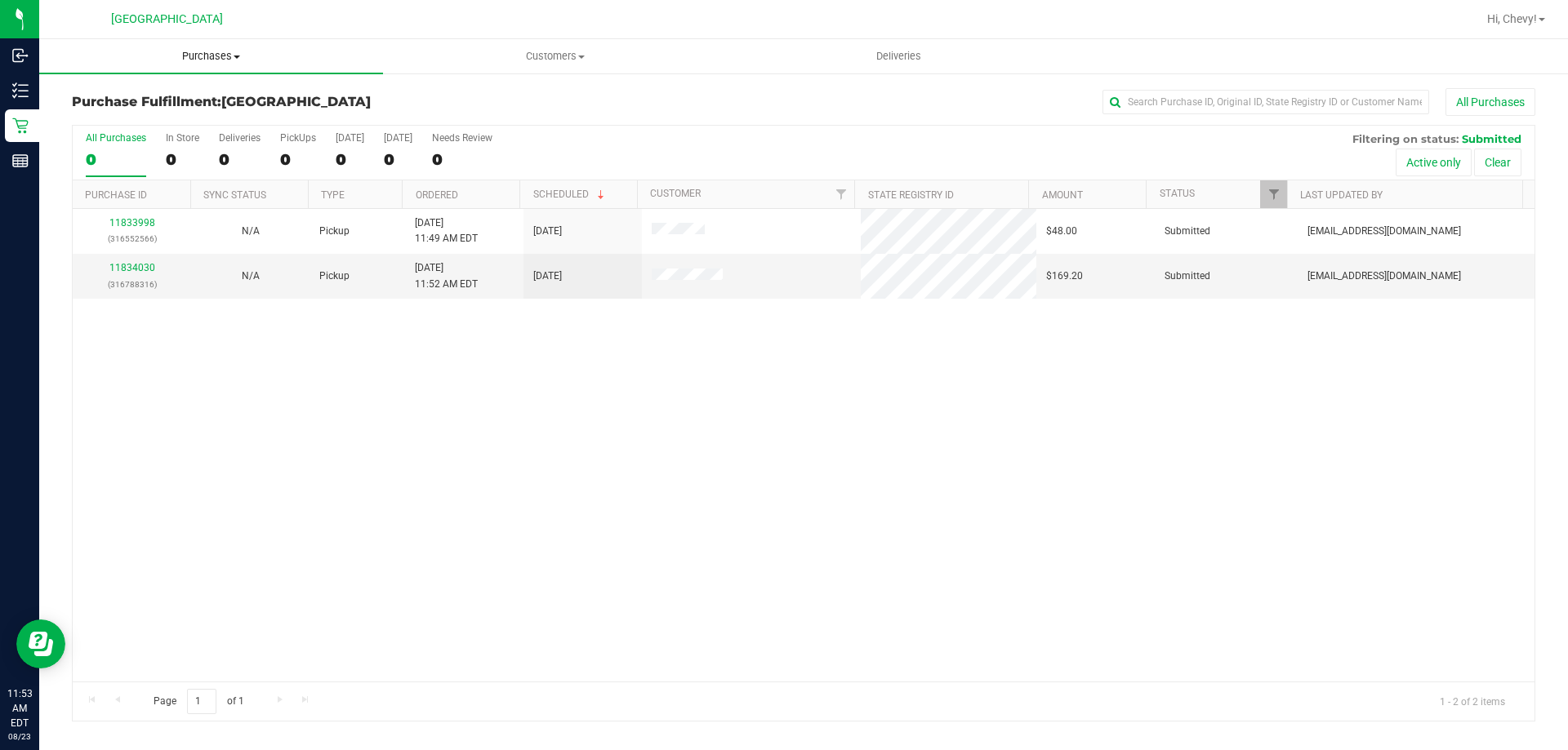
click at [212, 49] on span "Purchases" at bounding box center [210, 56] width 344 height 15
click at [211, 56] on span "Purchases" at bounding box center [210, 56] width 344 height 15
click at [183, 123] on li "Fulfillment" at bounding box center [210, 118] width 344 height 19
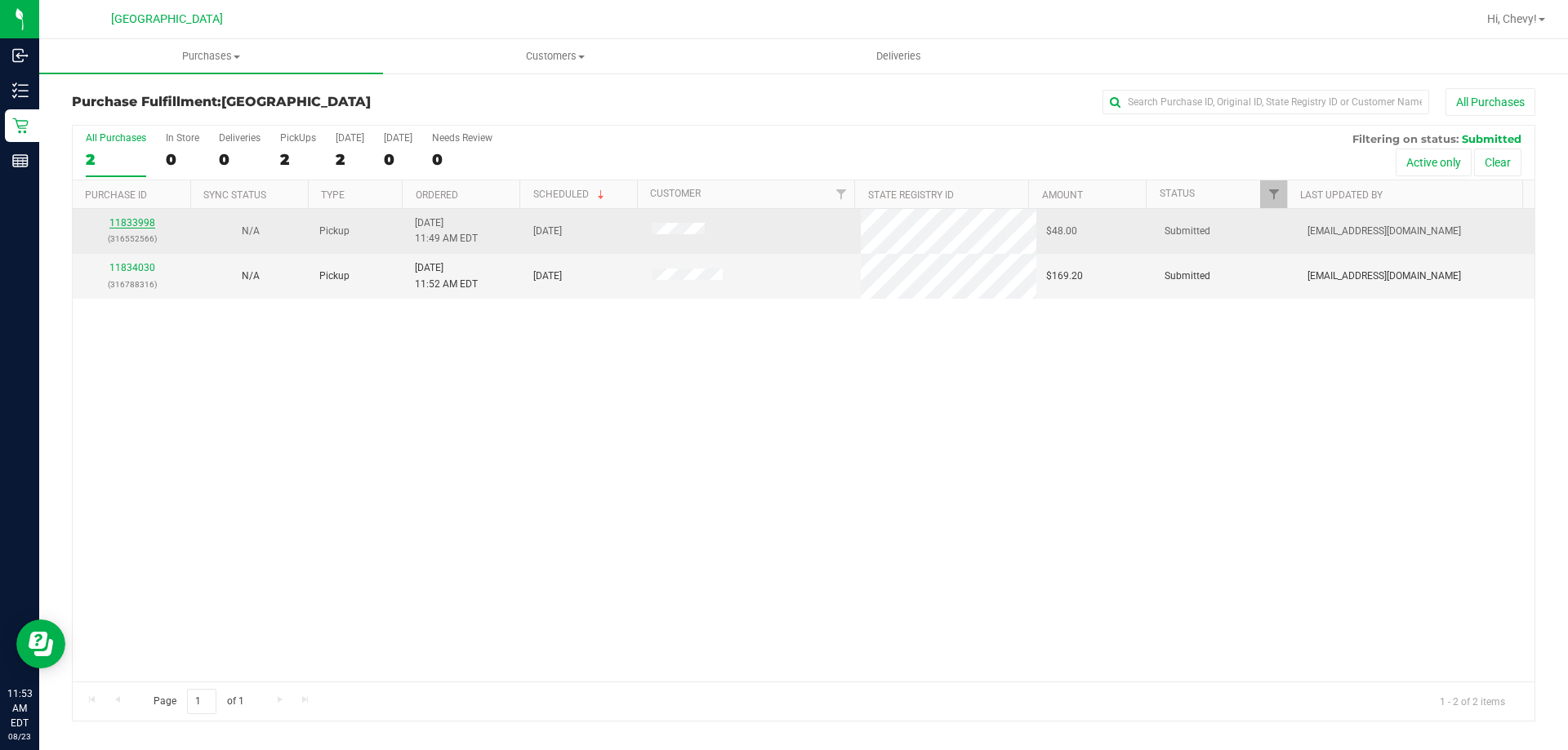
click at [123, 221] on link "11833998" at bounding box center [133, 223] width 46 height 11
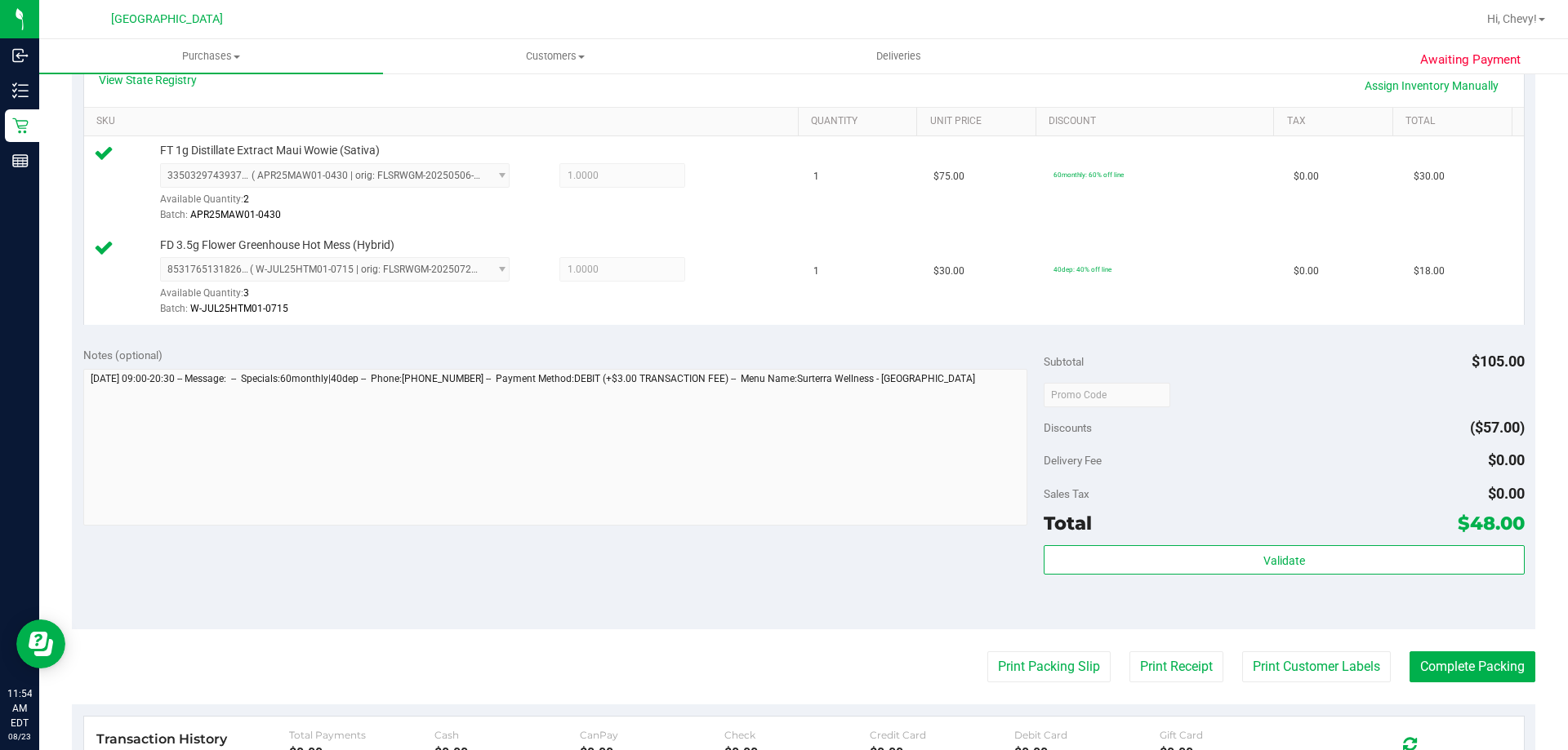
scroll to position [489, 0]
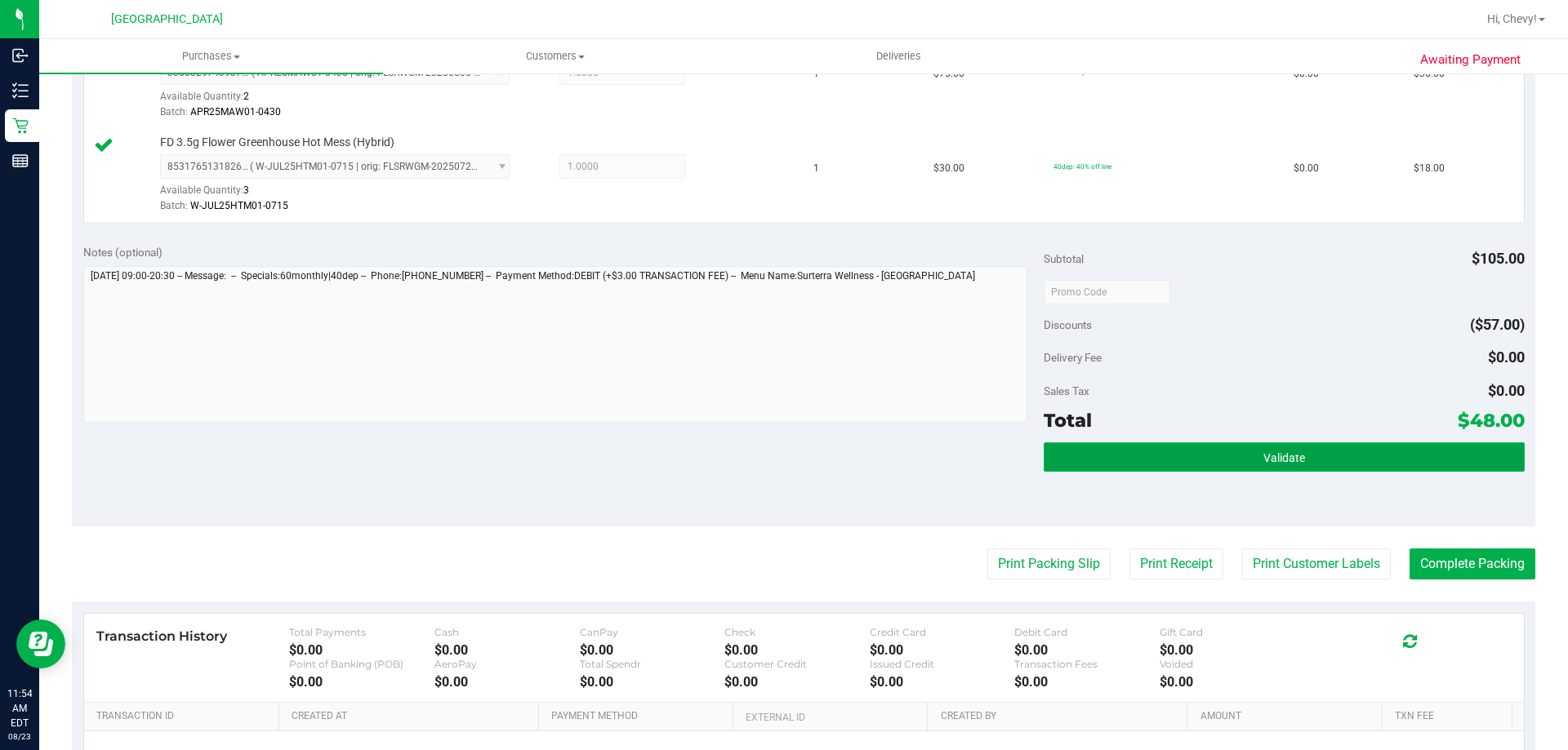
click at [1249, 465] on button "Validate" at bounding box center [1283, 457] width 480 height 29
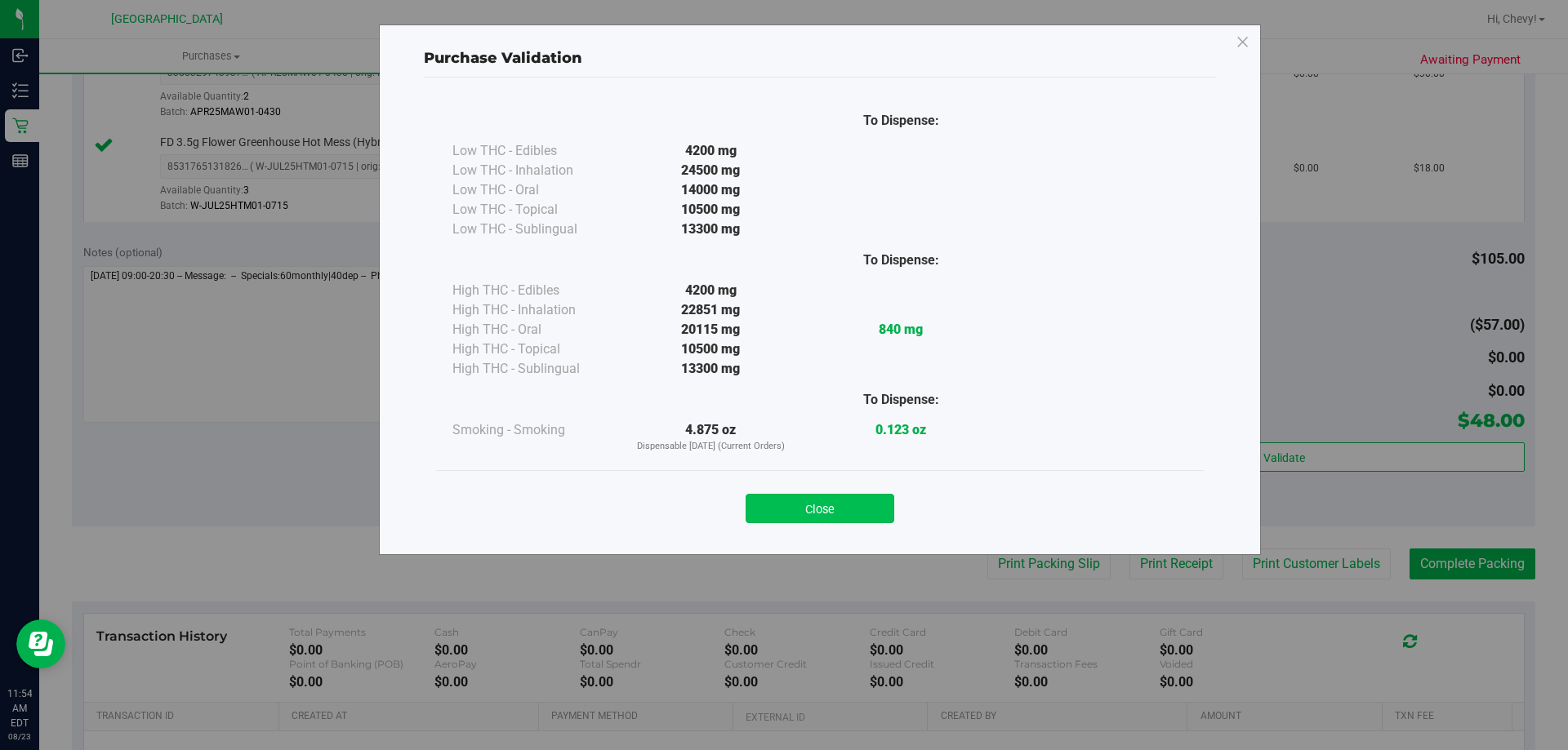
click at [830, 498] on button "Close" at bounding box center [819, 508] width 148 height 29
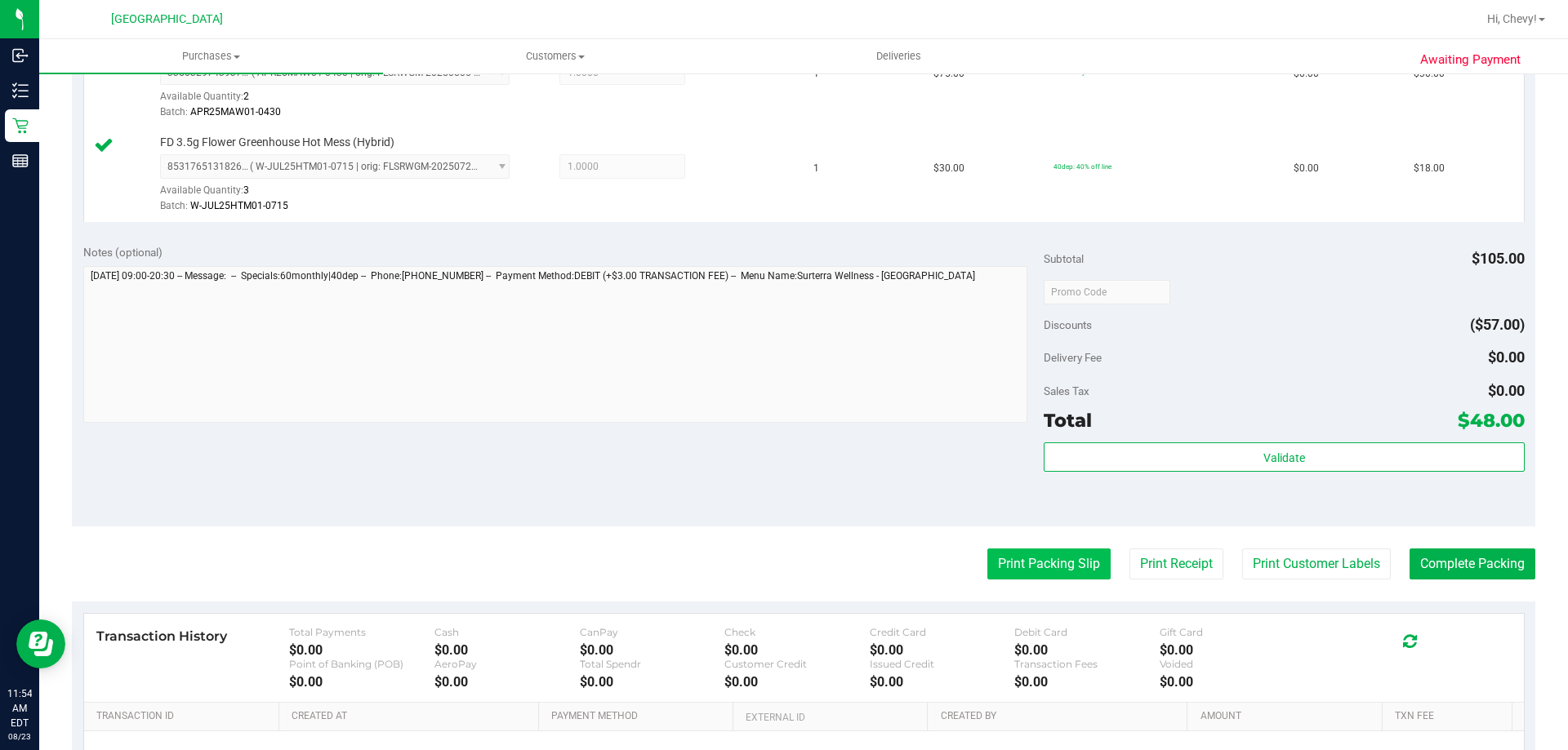
click at [1015, 570] on button "Print Packing Slip" at bounding box center [1048, 564] width 123 height 31
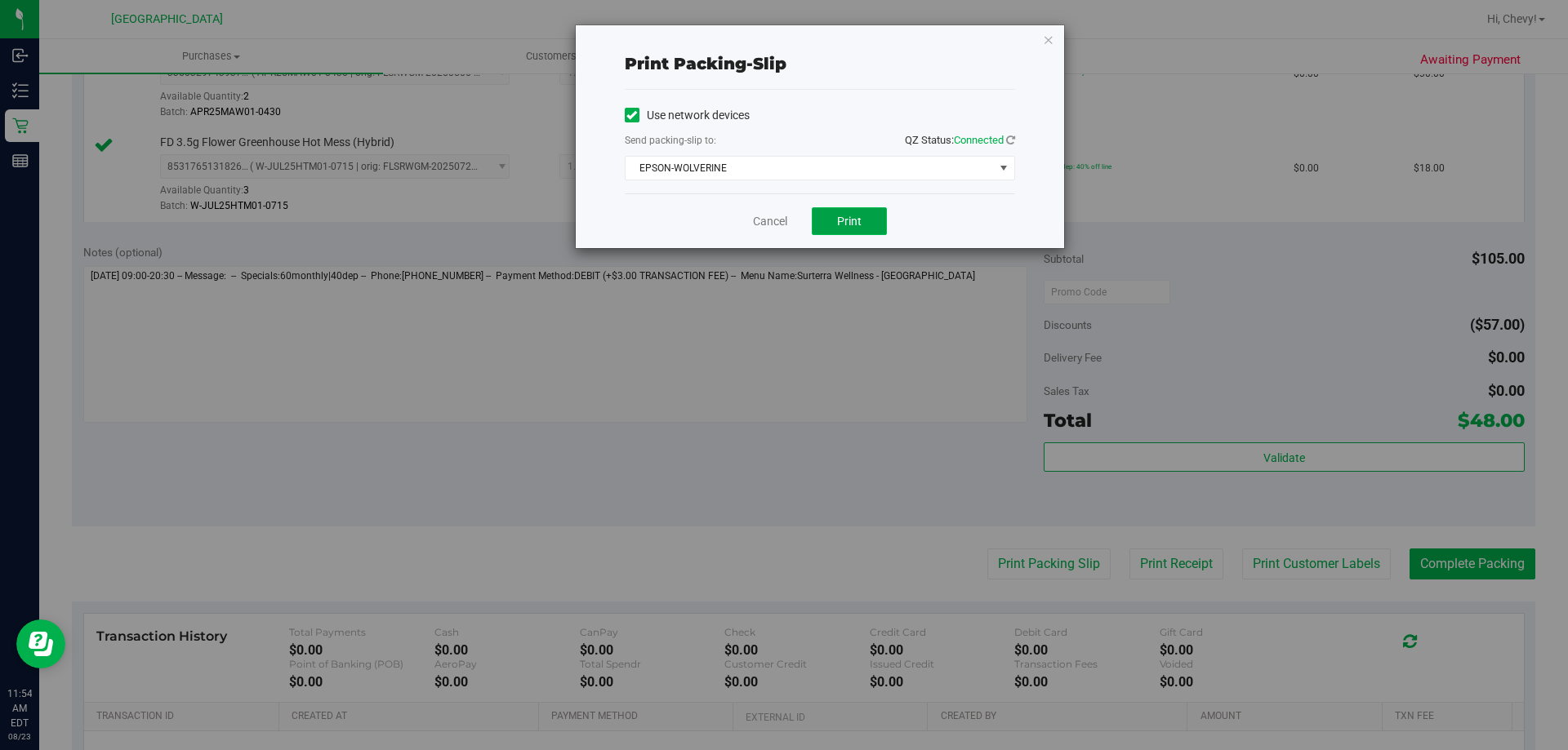
click at [851, 215] on span "Print" at bounding box center [849, 221] width 25 height 13
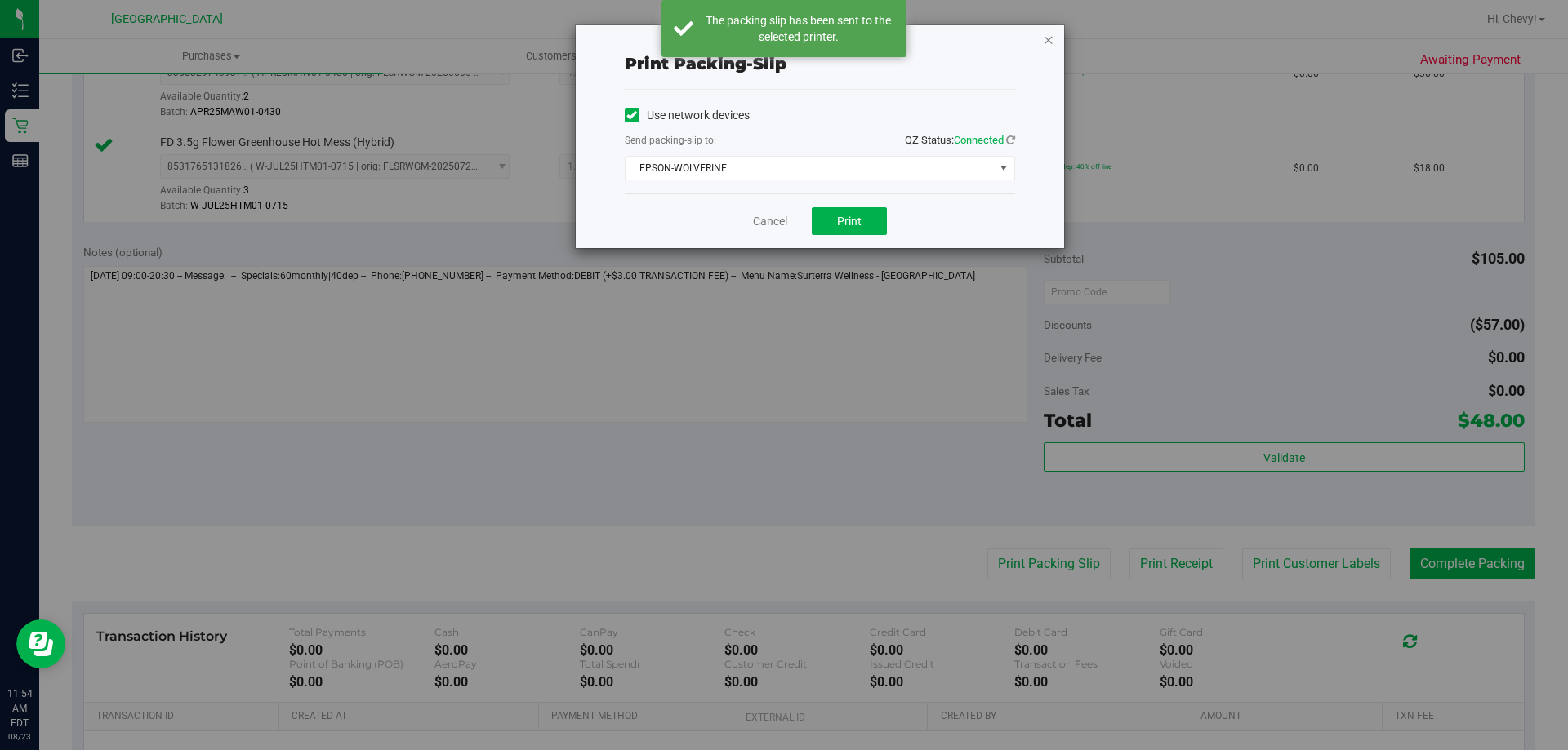
click at [1050, 37] on icon "button" at bounding box center [1048, 39] width 11 height 19
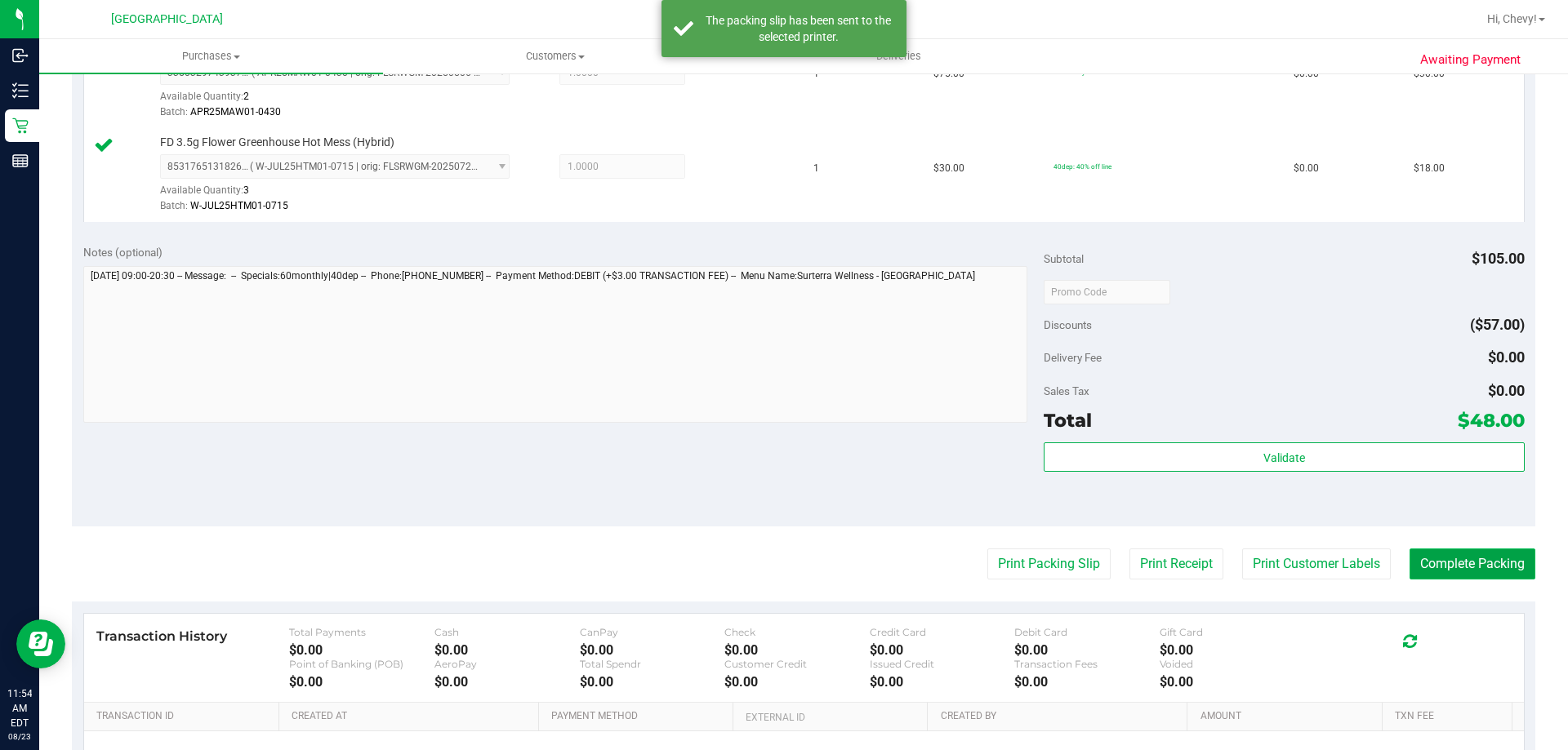
click at [1473, 569] on button "Complete Packing" at bounding box center [1472, 564] width 126 height 31
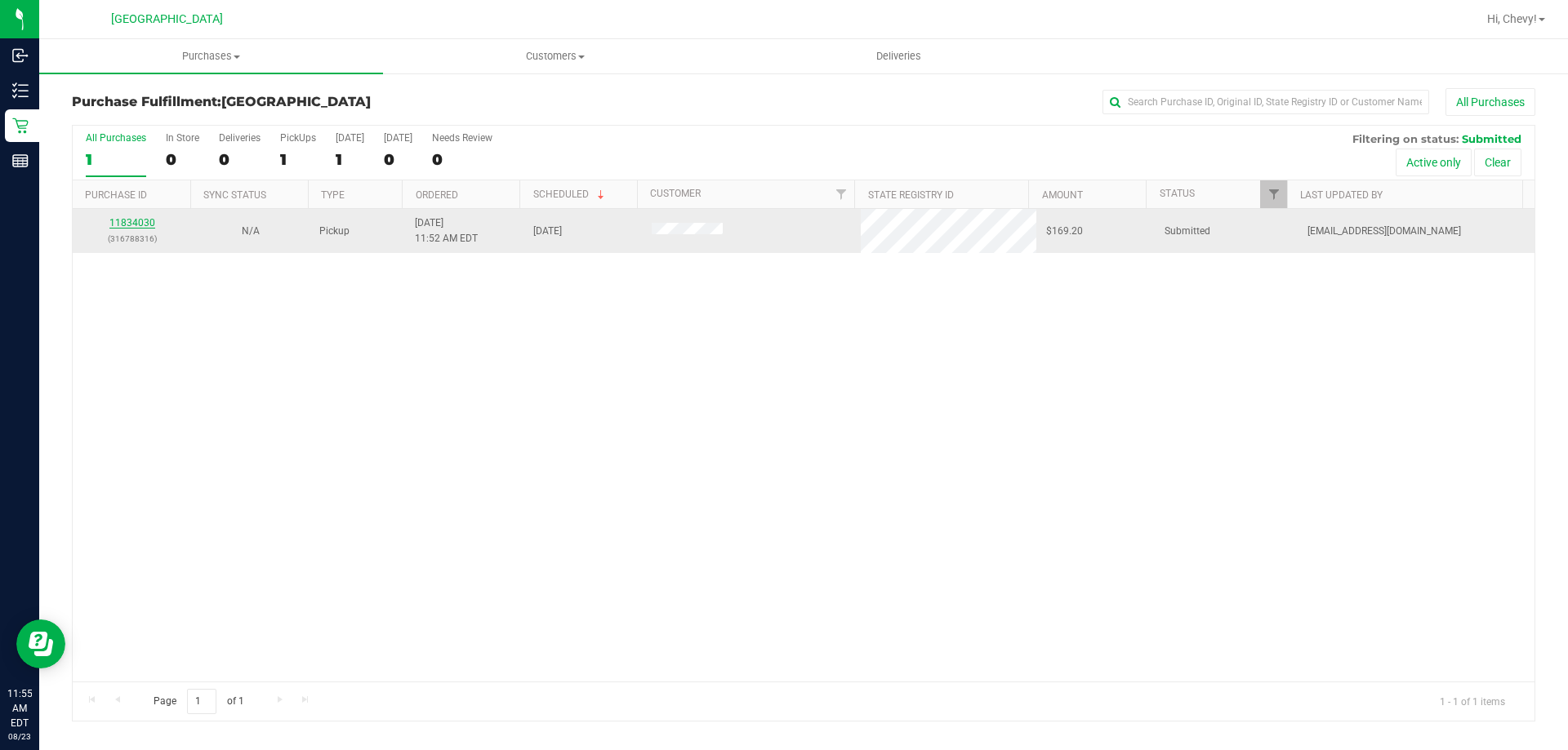
click at [152, 221] on link "11834030" at bounding box center [133, 223] width 46 height 11
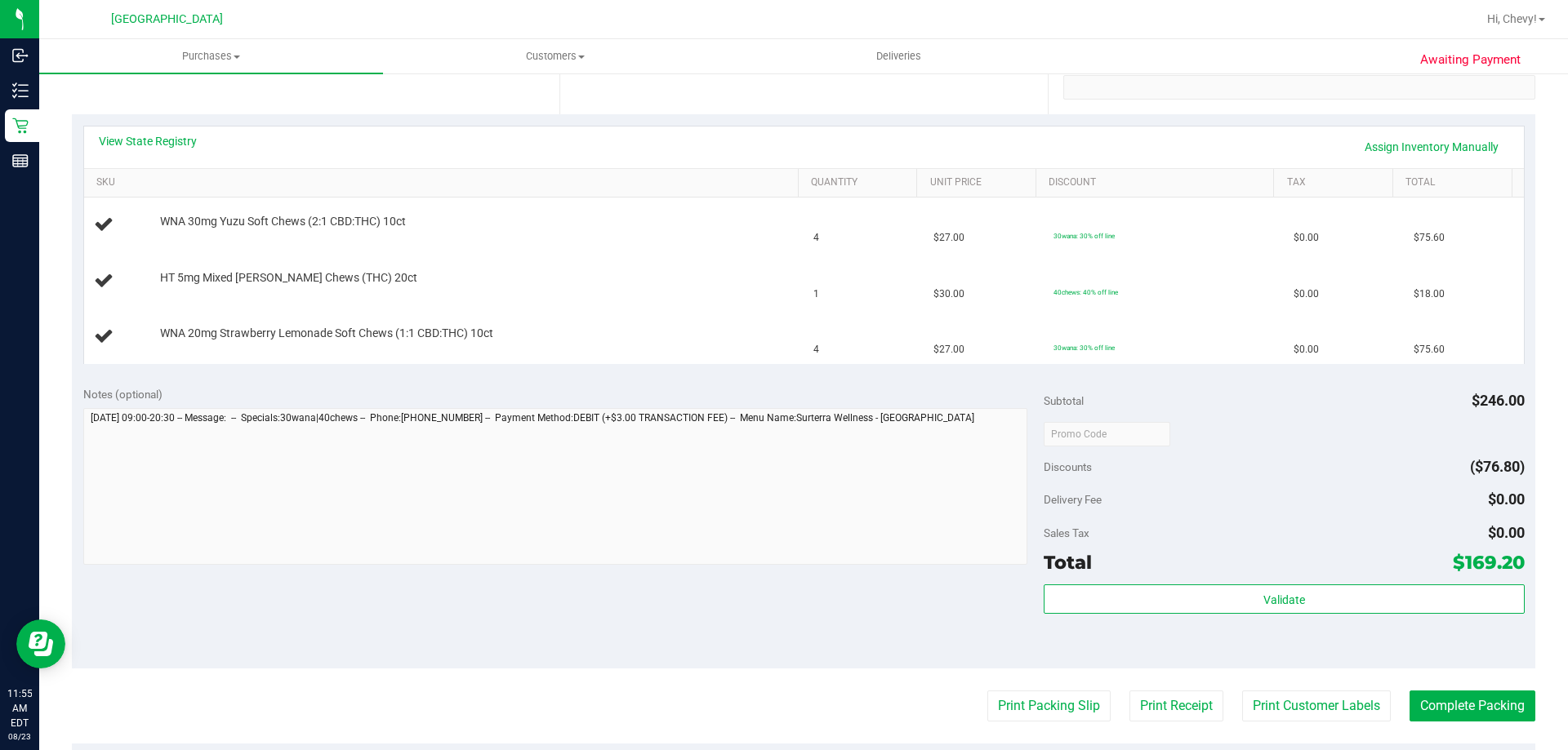
scroll to position [327, 0]
click at [1068, 700] on button "Print Packing Slip" at bounding box center [1048, 705] width 123 height 31
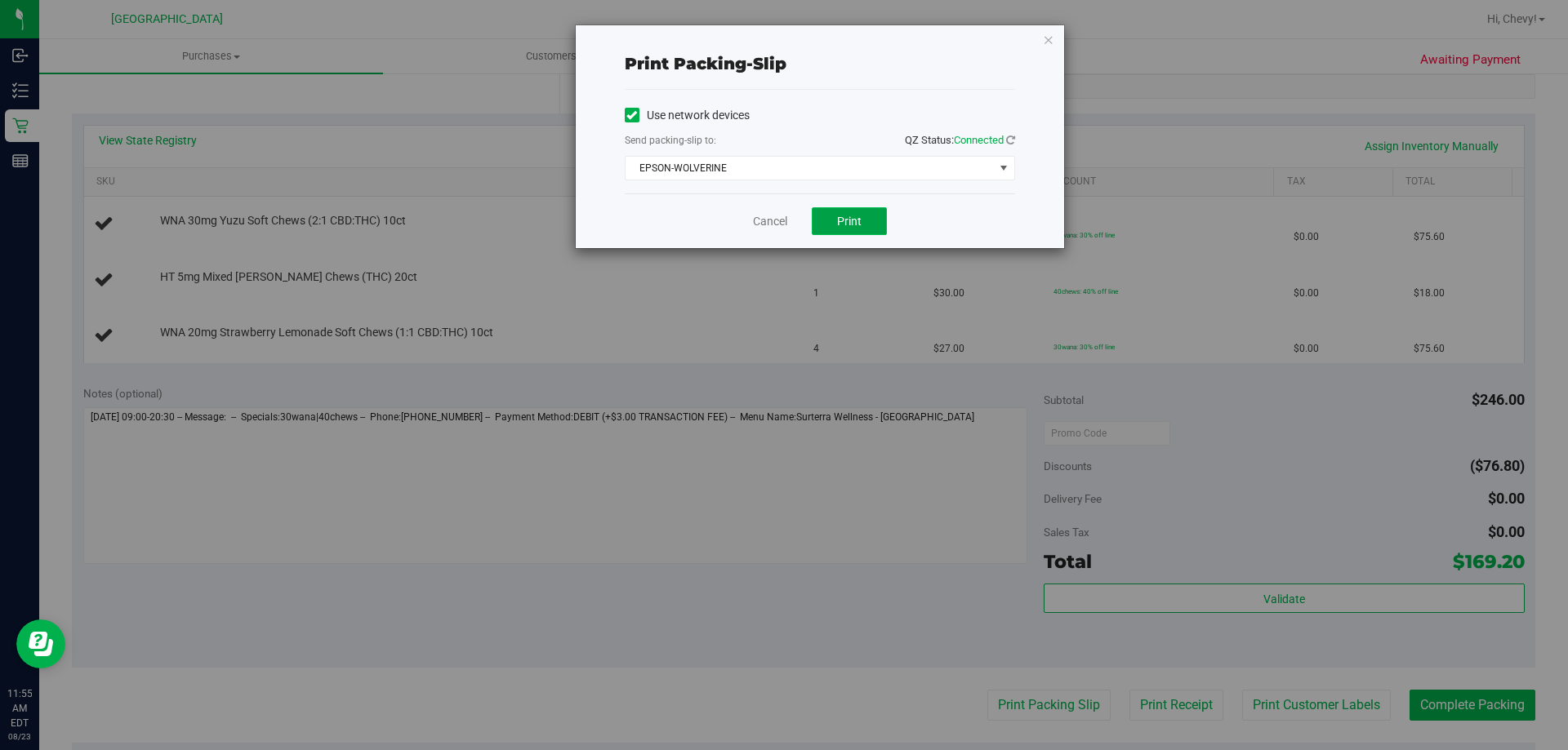
click at [841, 224] on span "Print" at bounding box center [849, 221] width 25 height 13
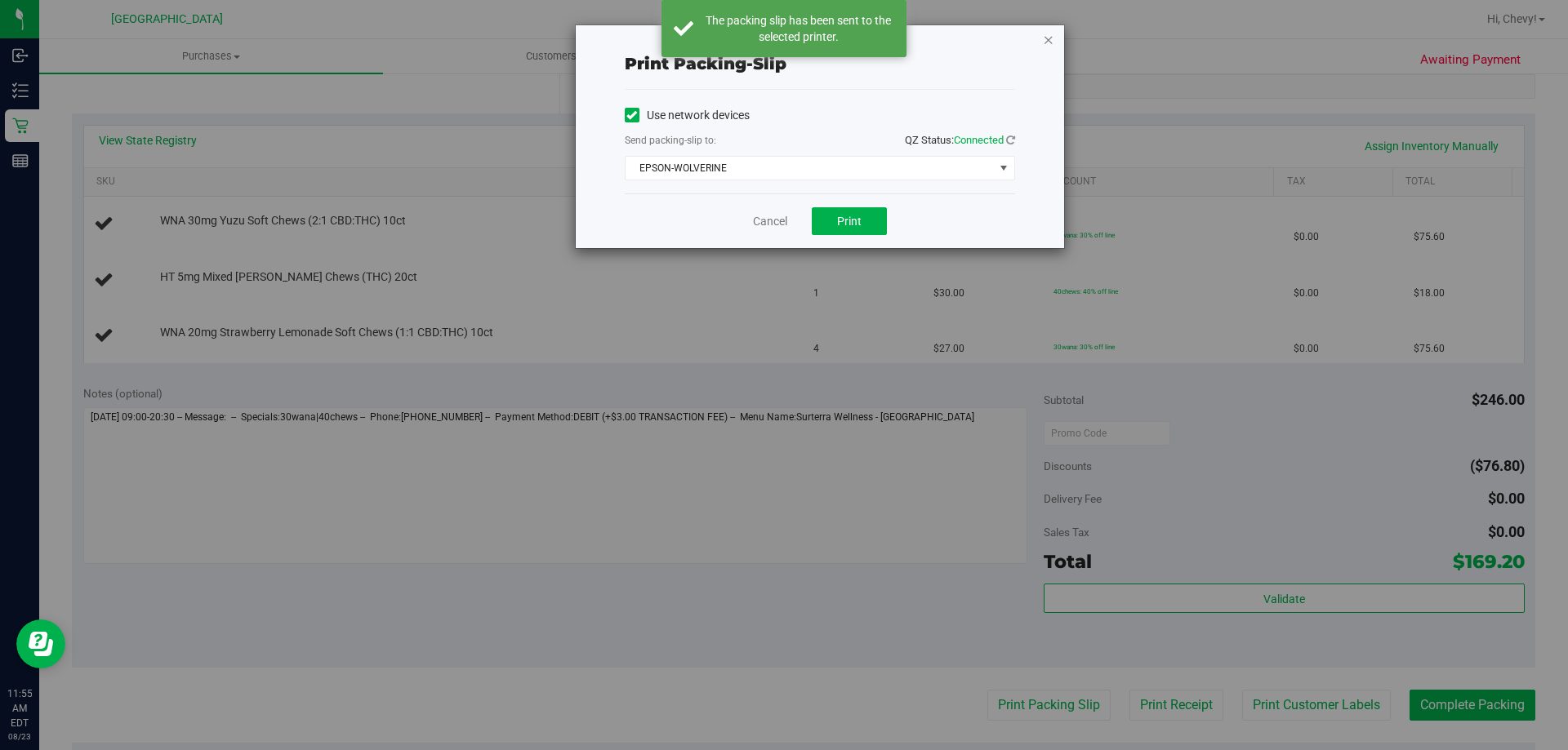
click at [1045, 36] on icon "button" at bounding box center [1048, 39] width 11 height 19
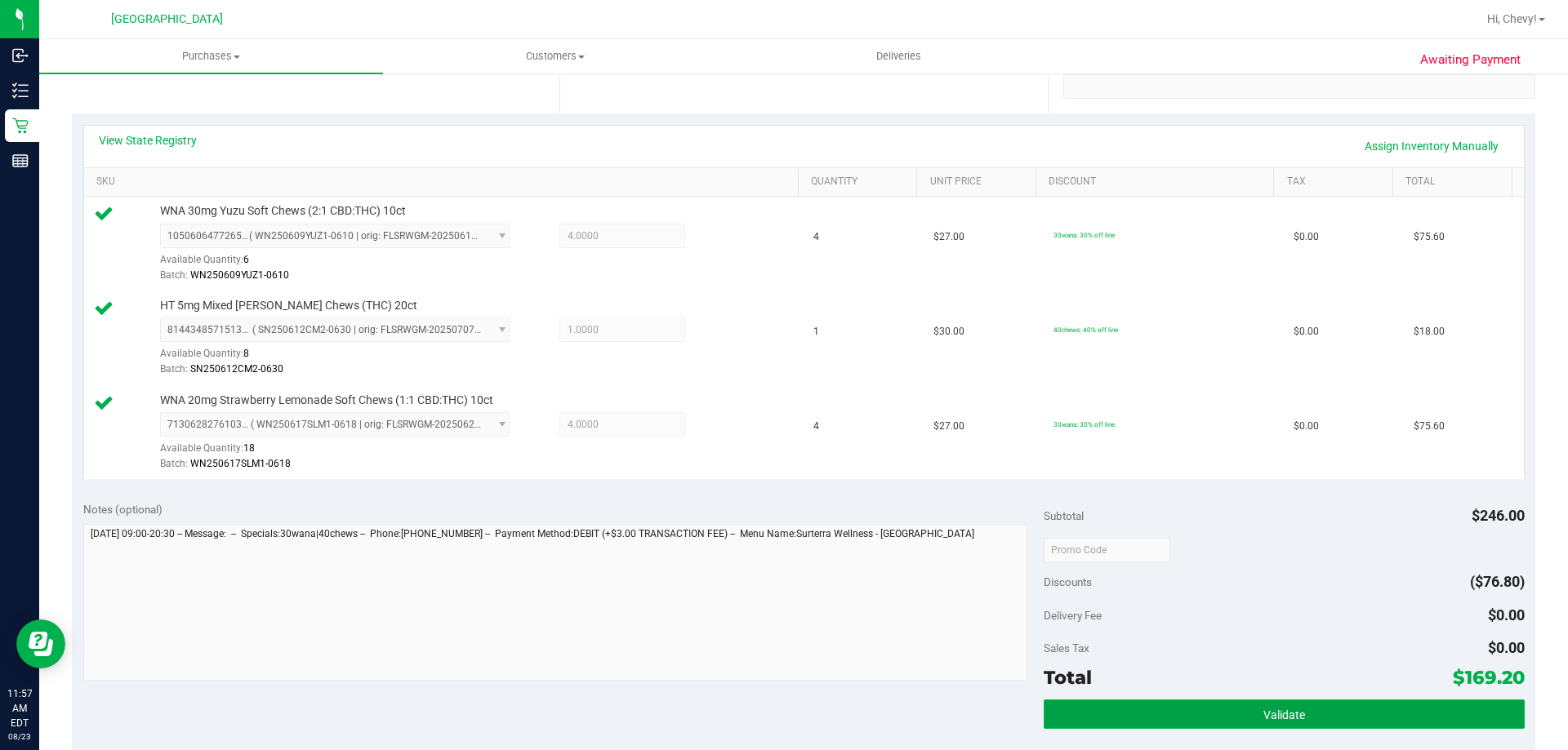
click at [1328, 714] on button "Validate" at bounding box center [1283, 714] width 480 height 29
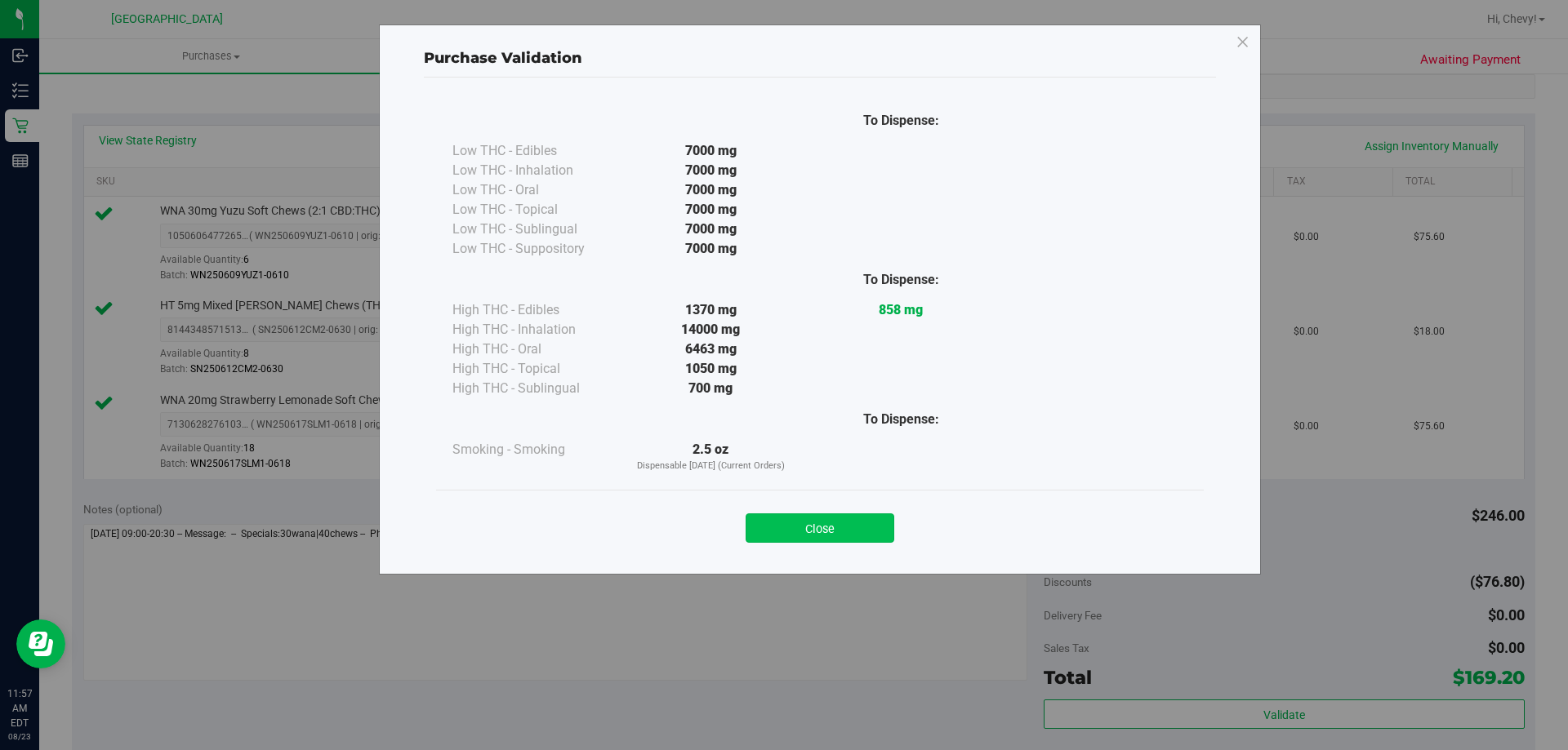
click at [809, 522] on button "Close" at bounding box center [819, 527] width 148 height 29
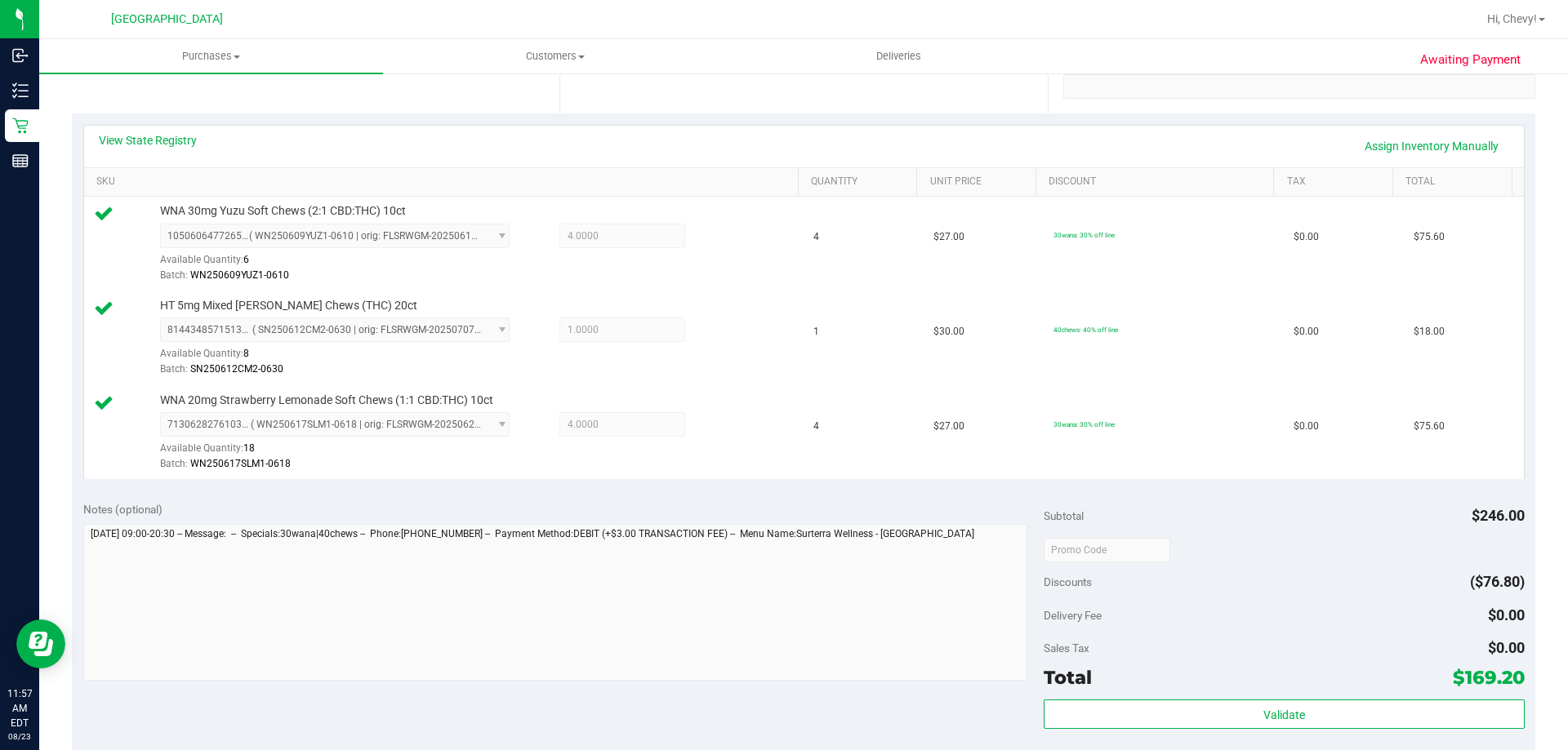
scroll to position [734, 0]
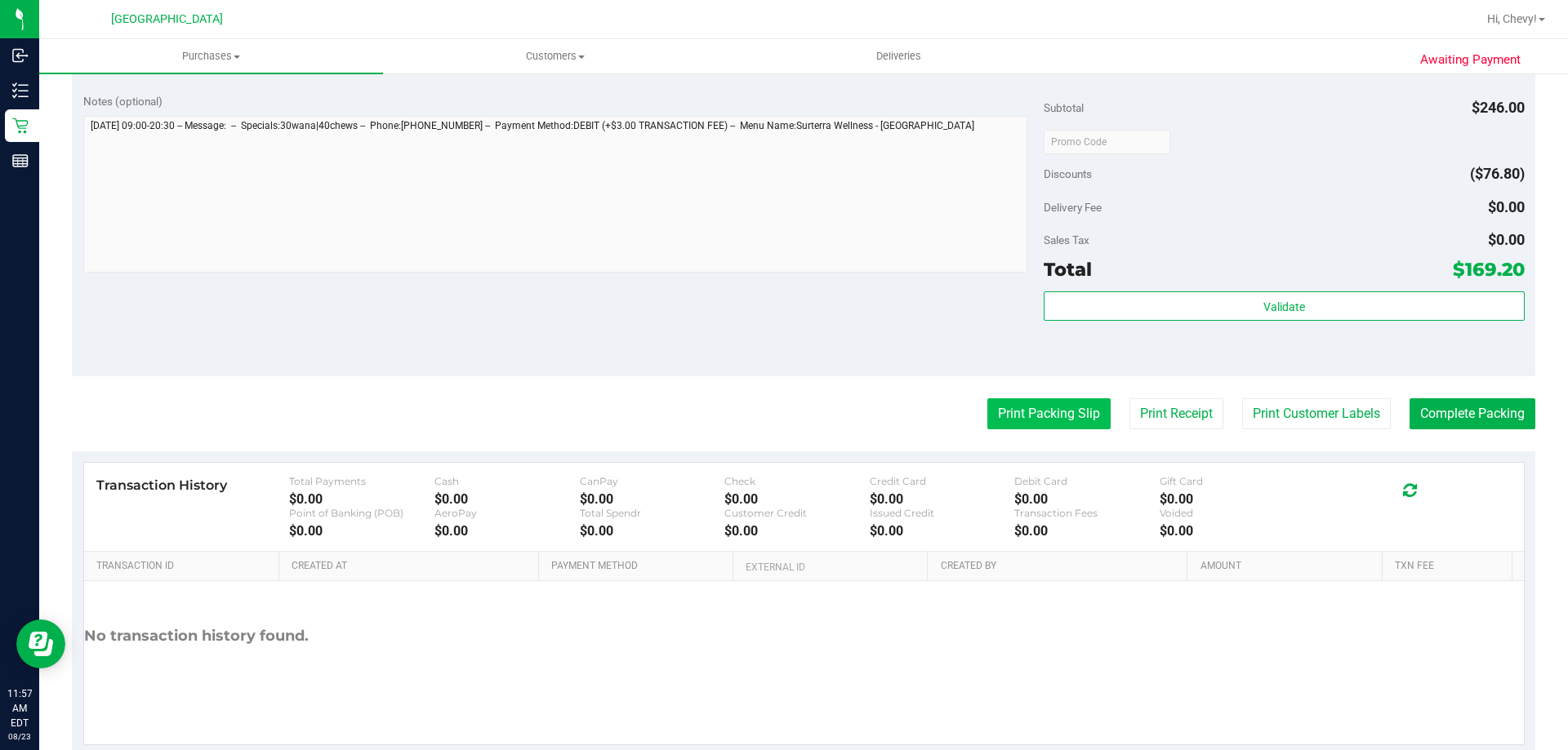
click at [1025, 405] on button "Print Packing Slip" at bounding box center [1048, 413] width 123 height 31
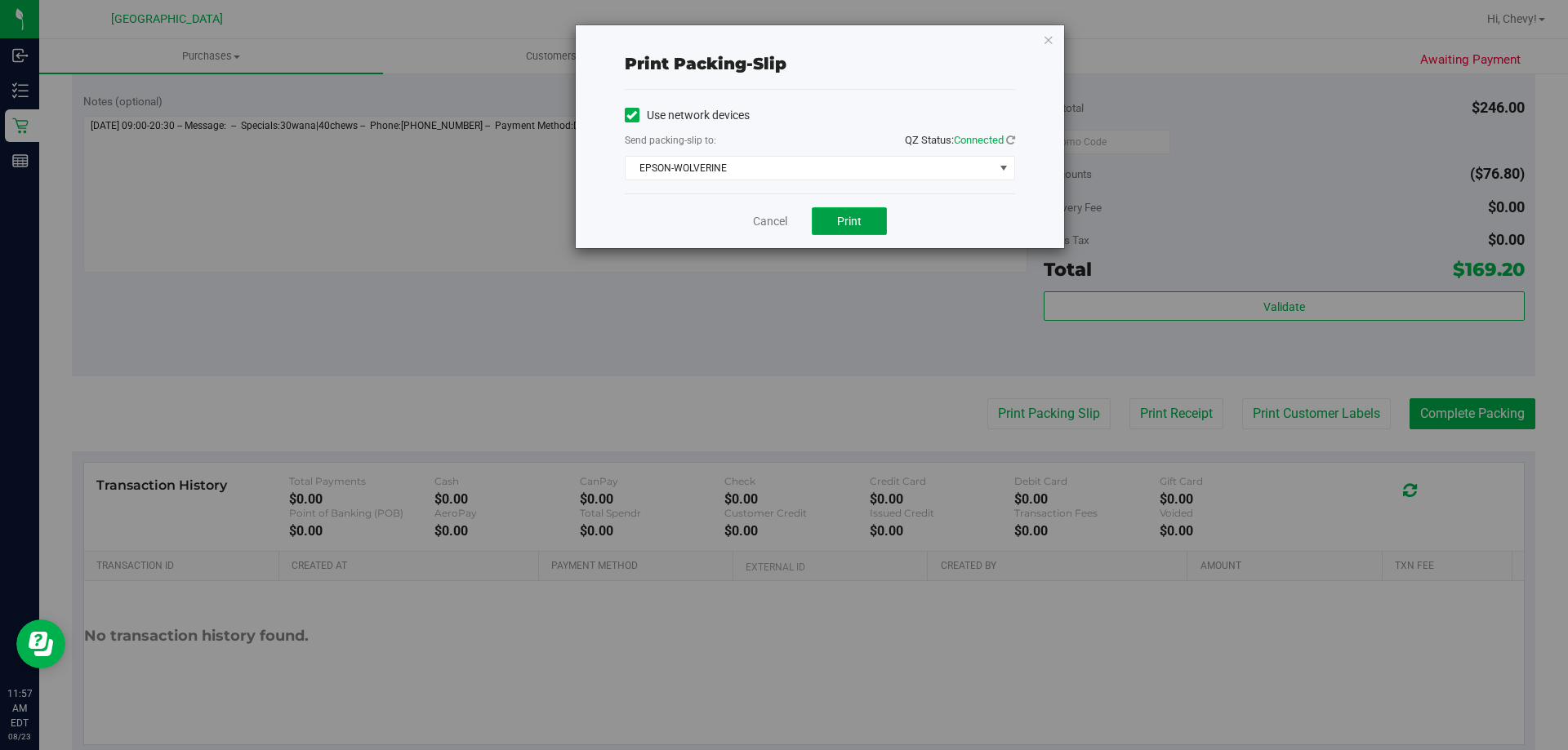
click at [833, 210] on button "Print" at bounding box center [849, 221] width 75 height 27
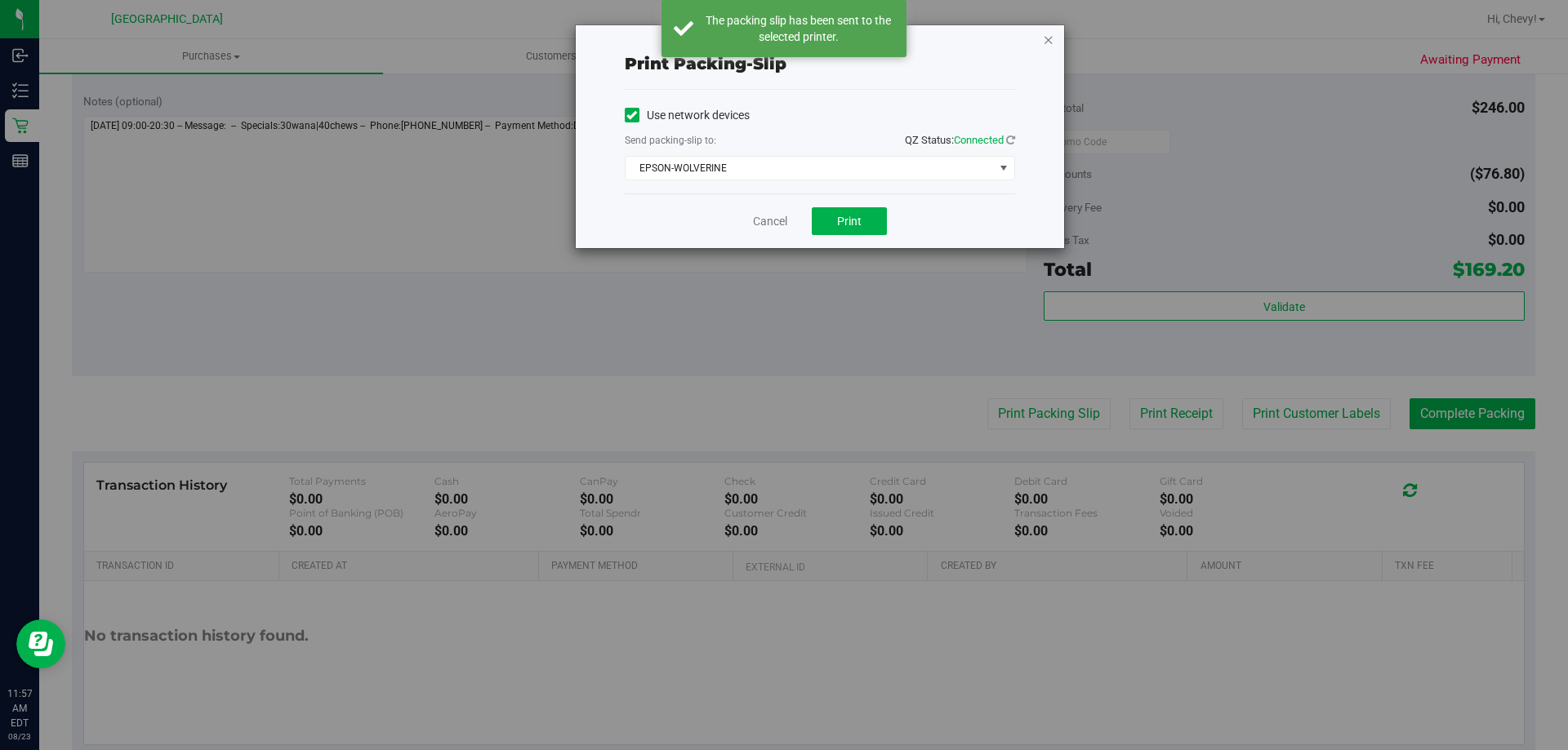
click at [1050, 42] on icon "button" at bounding box center [1048, 39] width 11 height 19
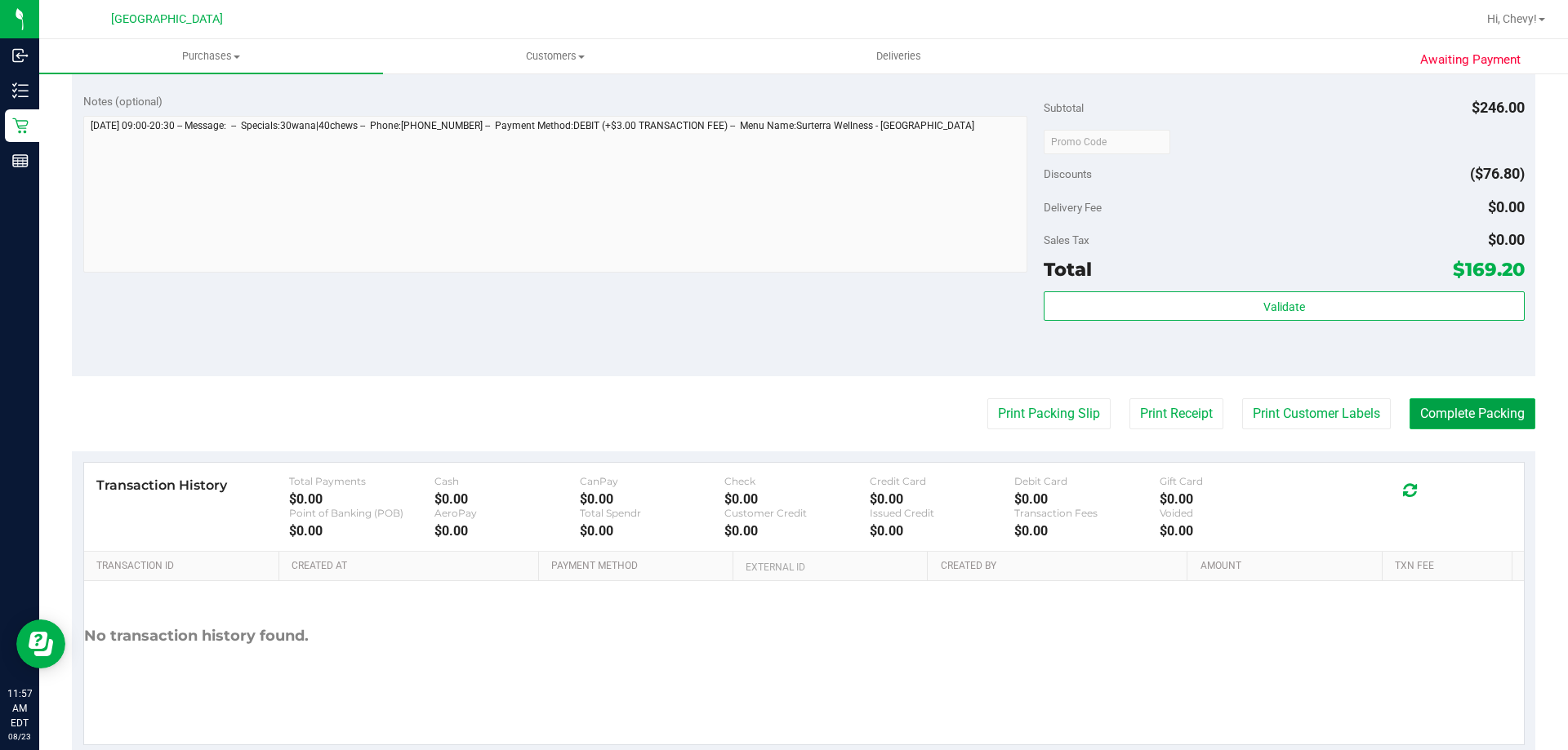
click at [1497, 414] on button "Complete Packing" at bounding box center [1472, 413] width 126 height 31
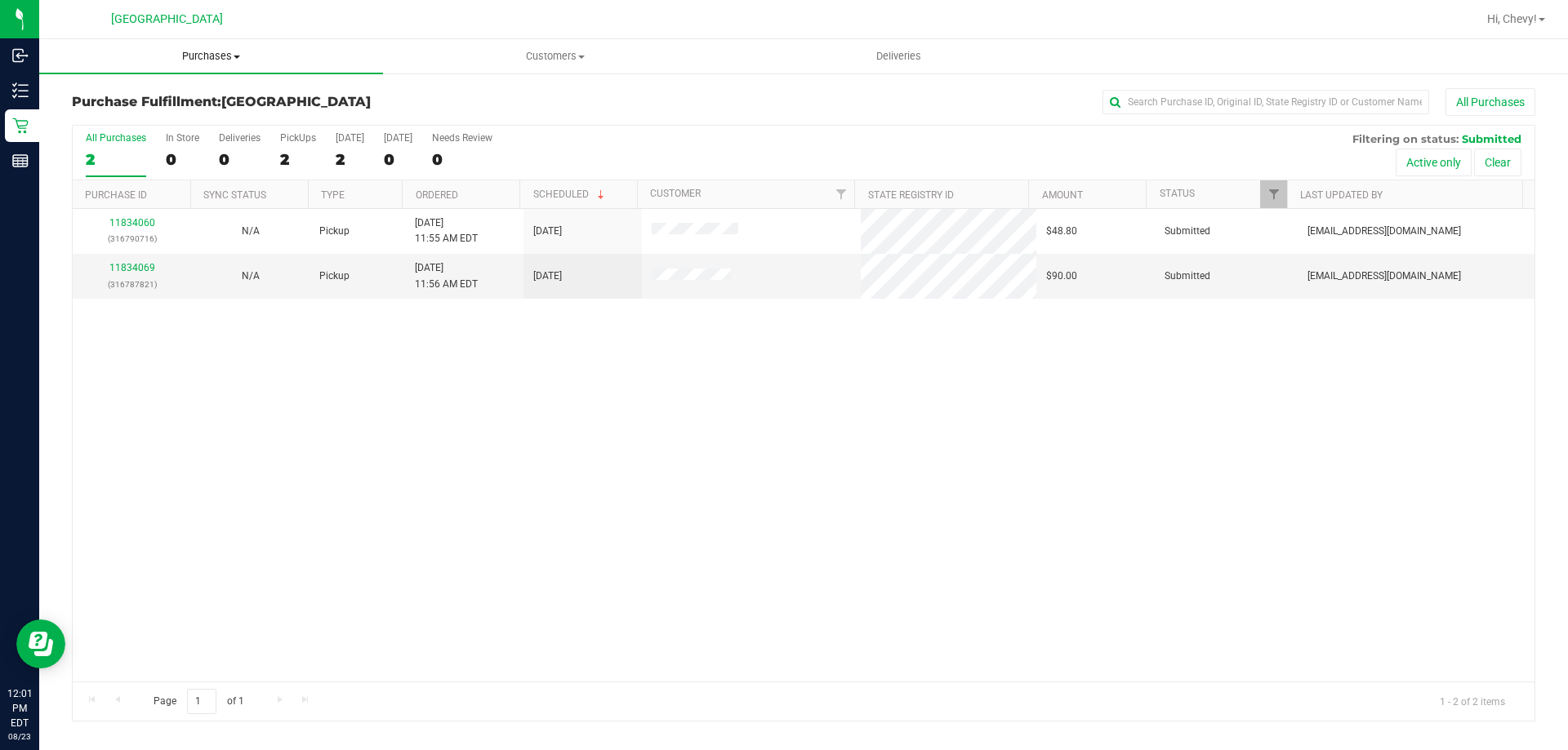
click at [218, 62] on span "Purchases" at bounding box center [210, 56] width 344 height 15
click at [217, 118] on li "Fulfillment" at bounding box center [210, 118] width 344 height 19
click at [147, 266] on link "11834069" at bounding box center [133, 268] width 46 height 11
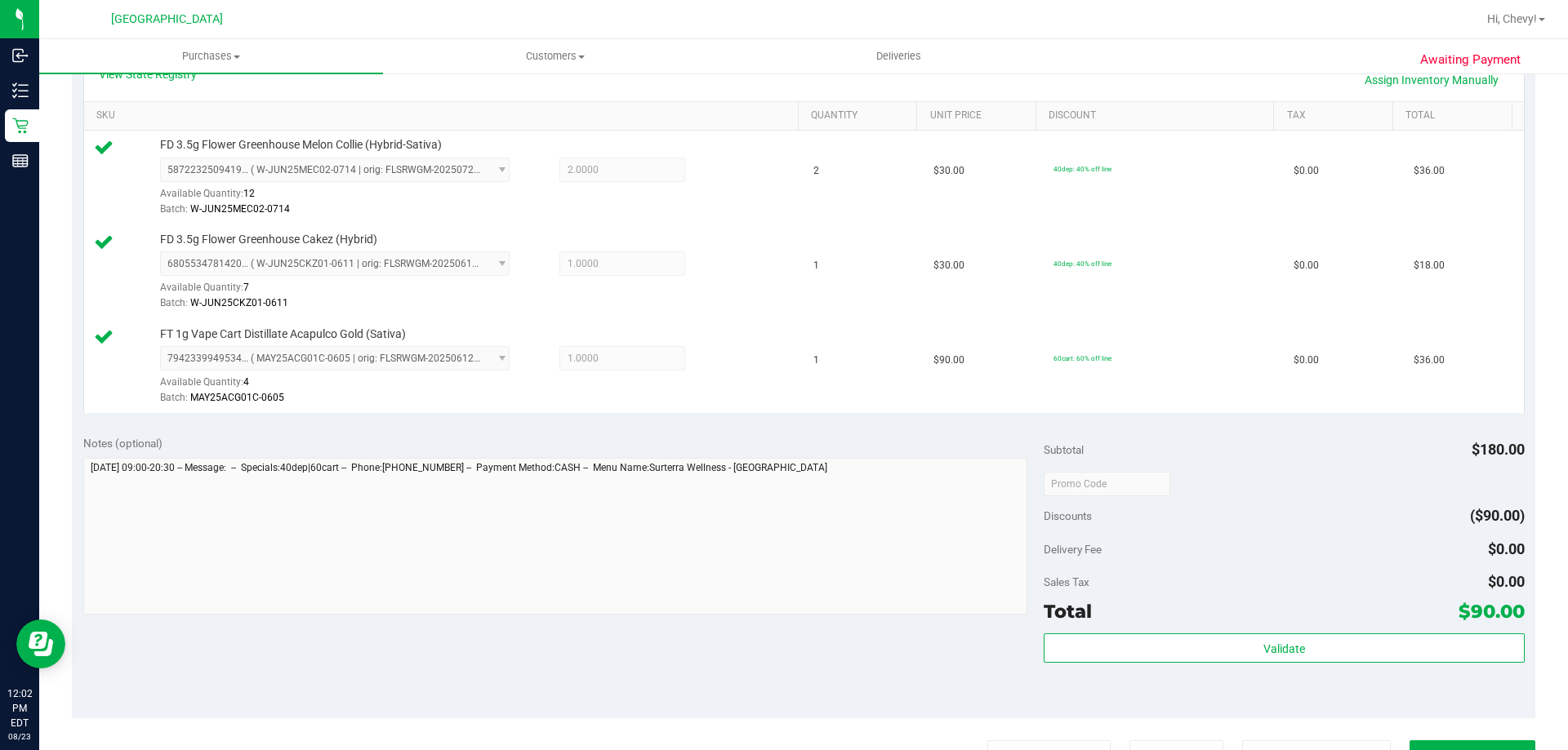
scroll to position [408, 0]
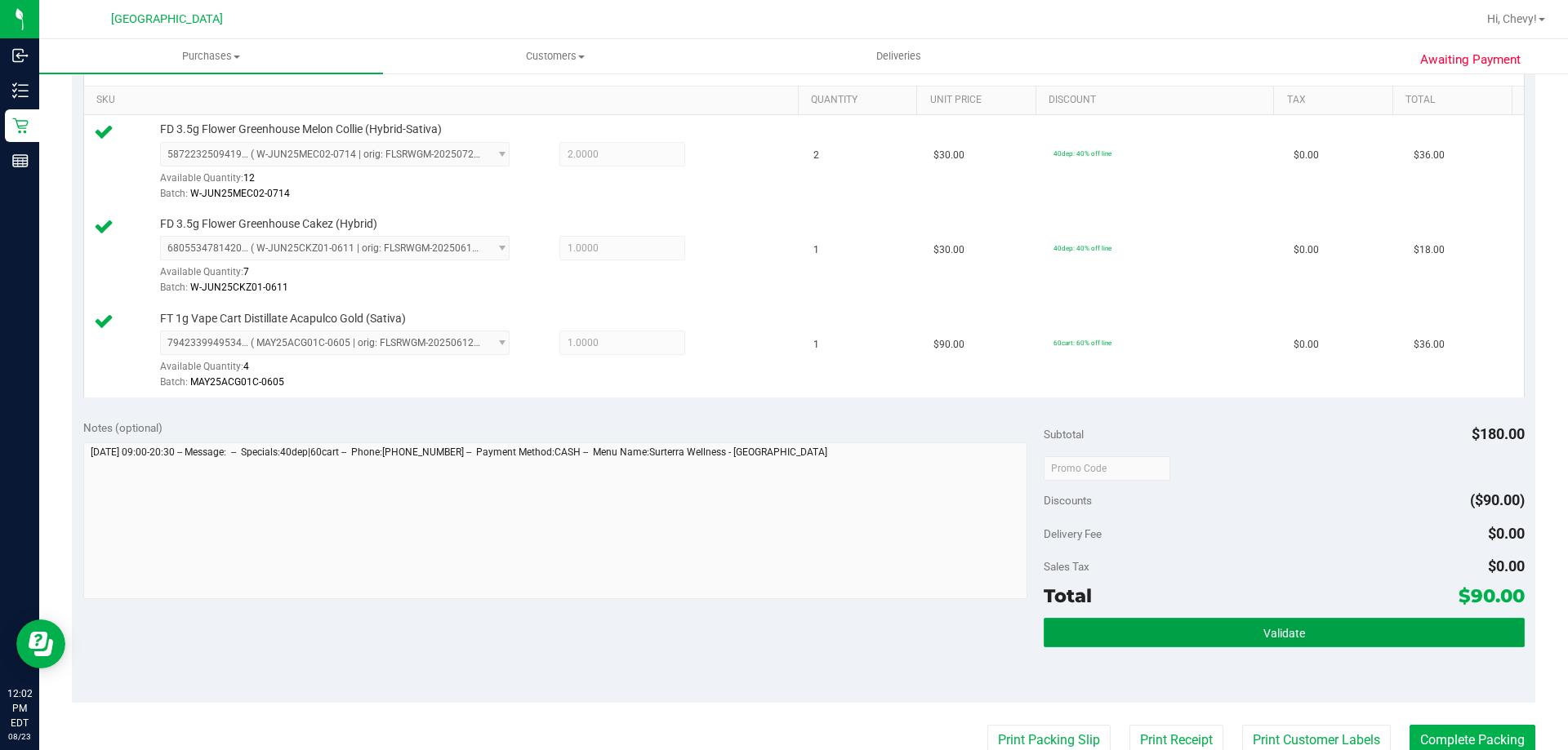
click at [1253, 624] on button "Validate" at bounding box center [1283, 632] width 480 height 29
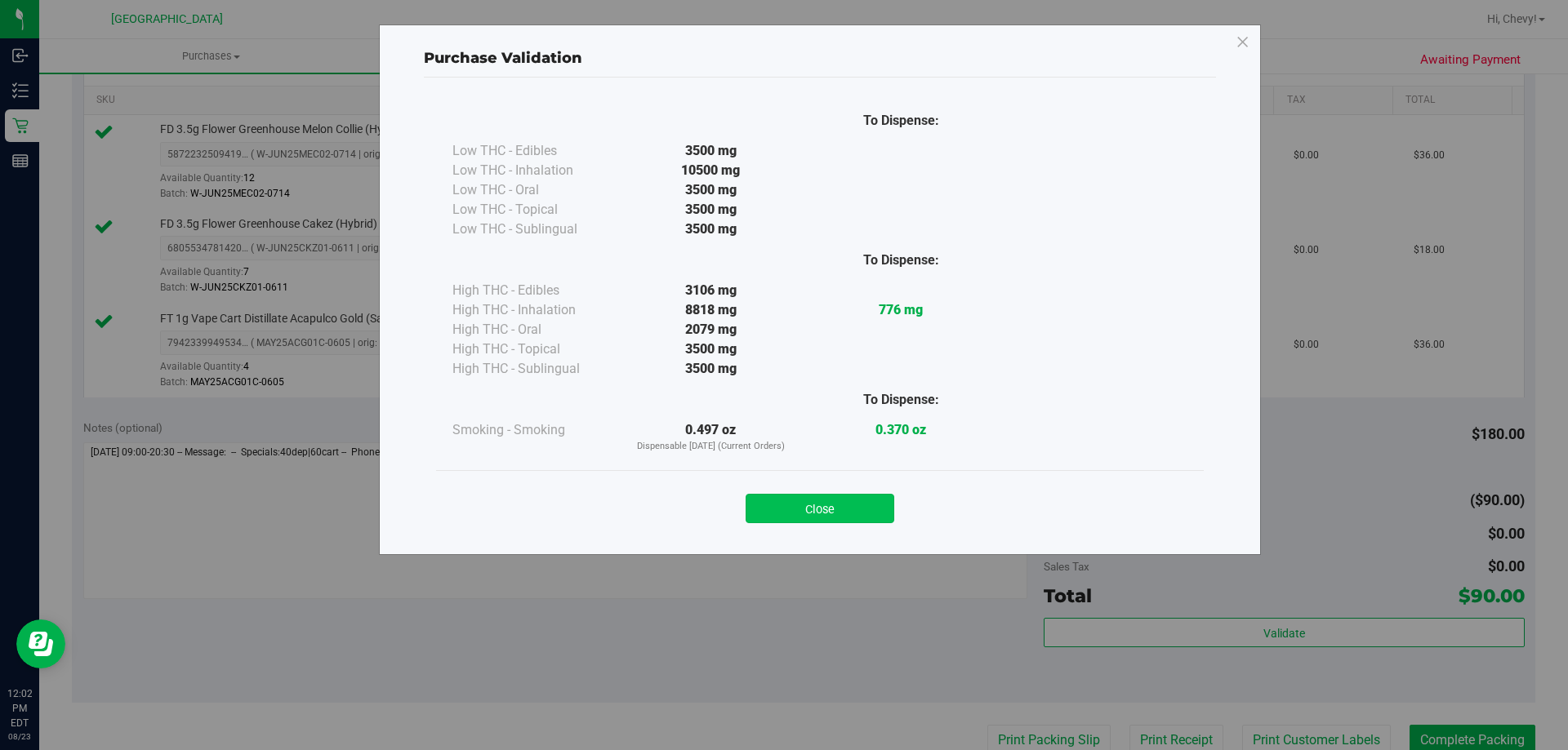
click at [767, 499] on button "Close" at bounding box center [819, 508] width 148 height 29
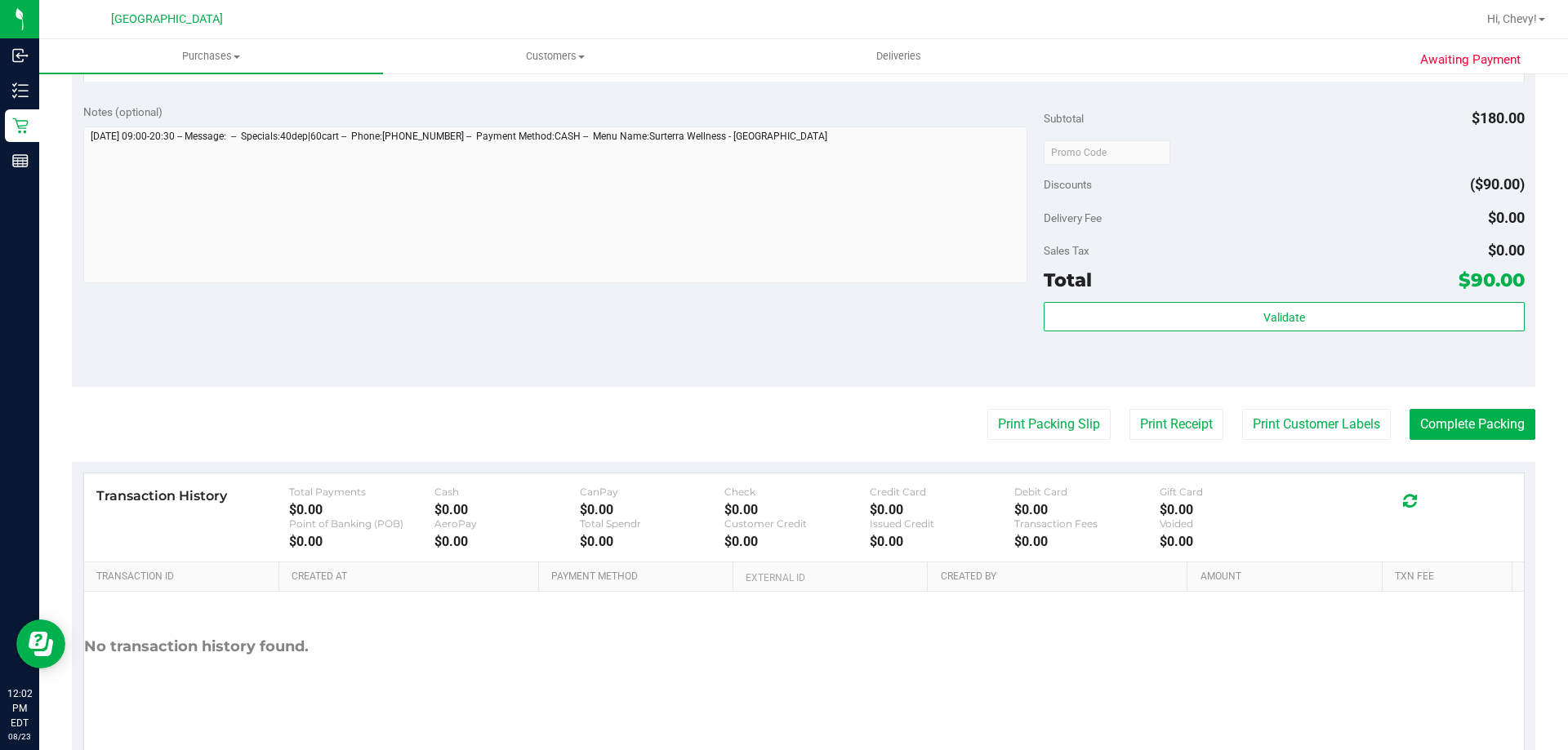
scroll to position [774, 0]
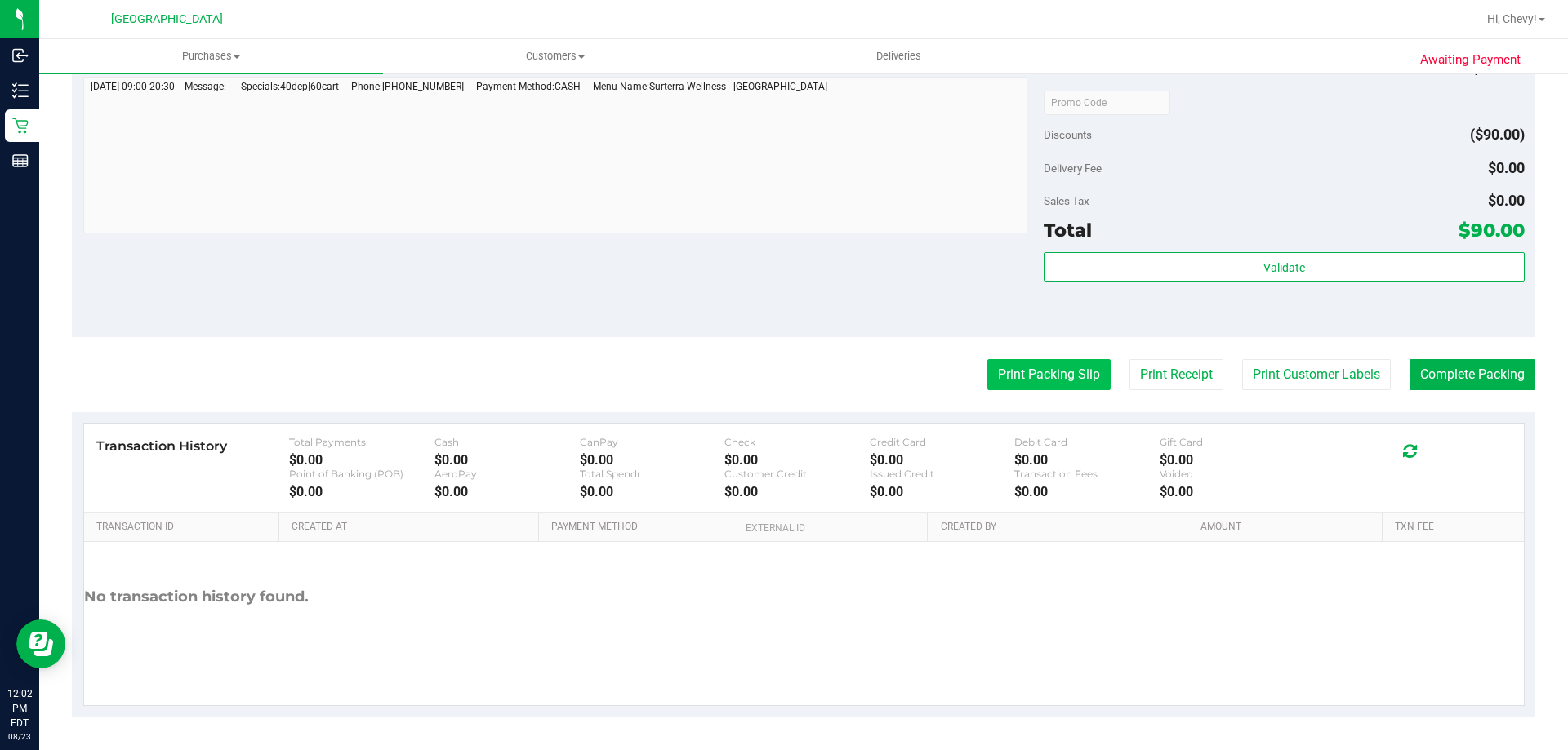
click at [1077, 360] on button "Print Packing Slip" at bounding box center [1048, 374] width 123 height 31
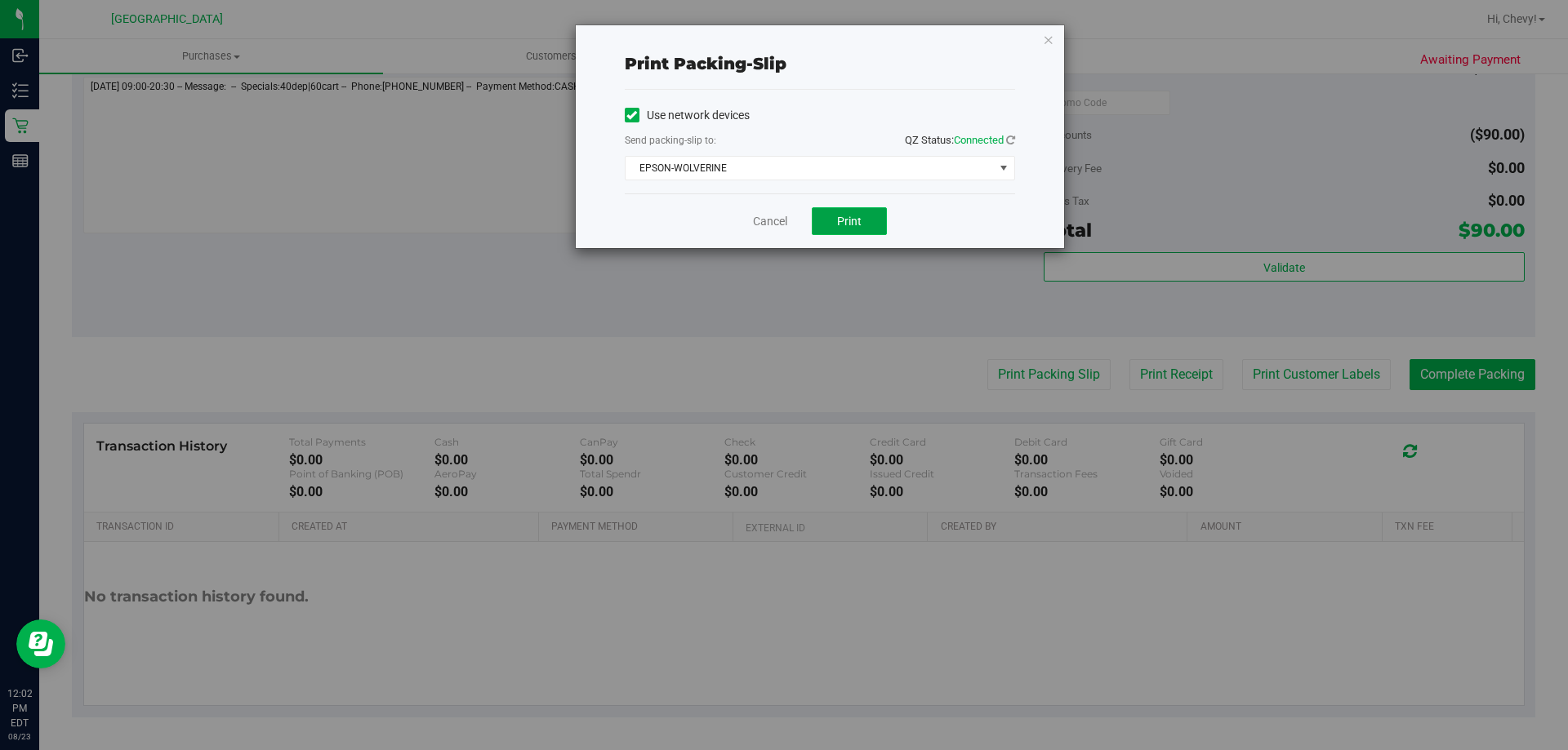
click at [855, 225] on span "Print" at bounding box center [849, 221] width 25 height 13
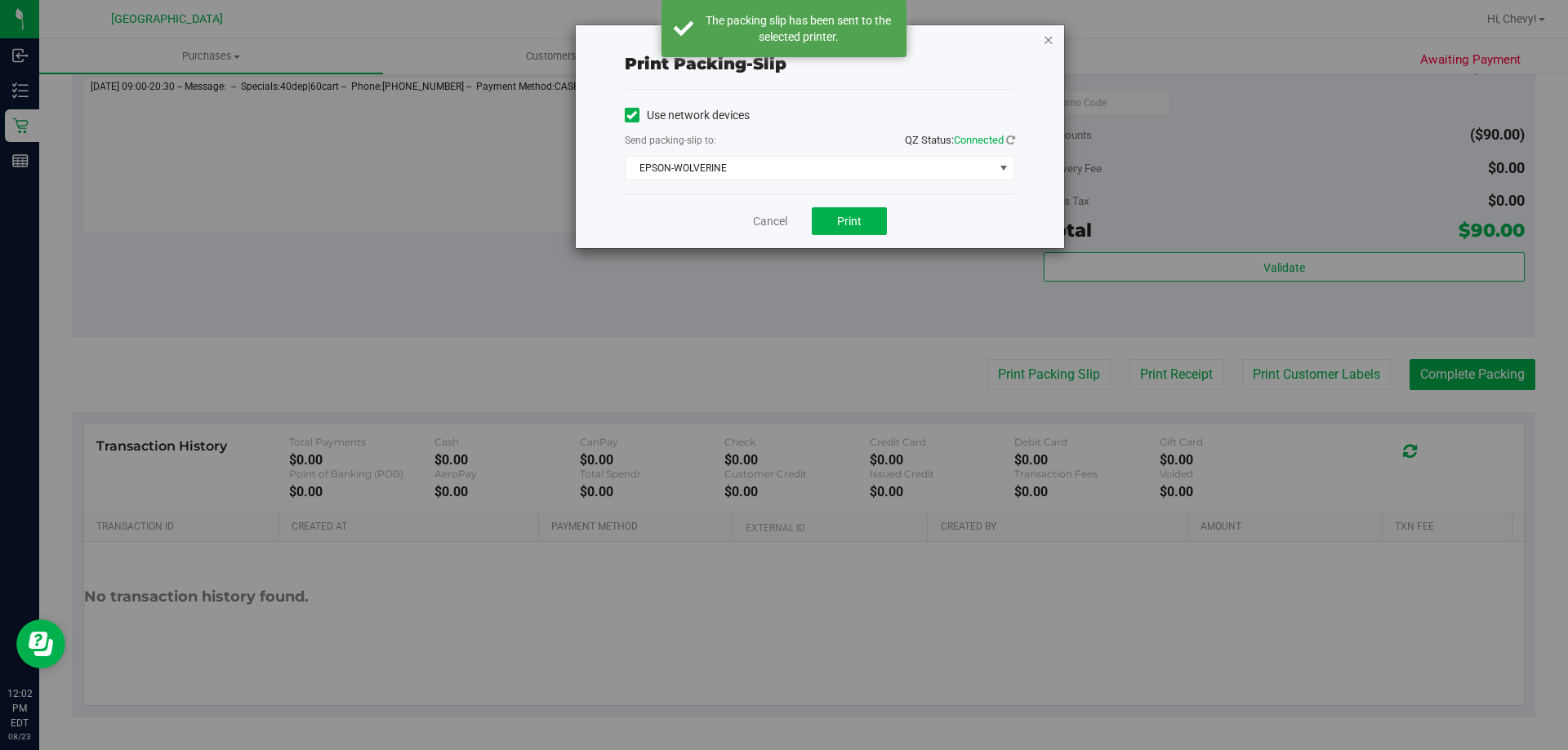
click at [1049, 35] on icon "button" at bounding box center [1048, 39] width 11 height 19
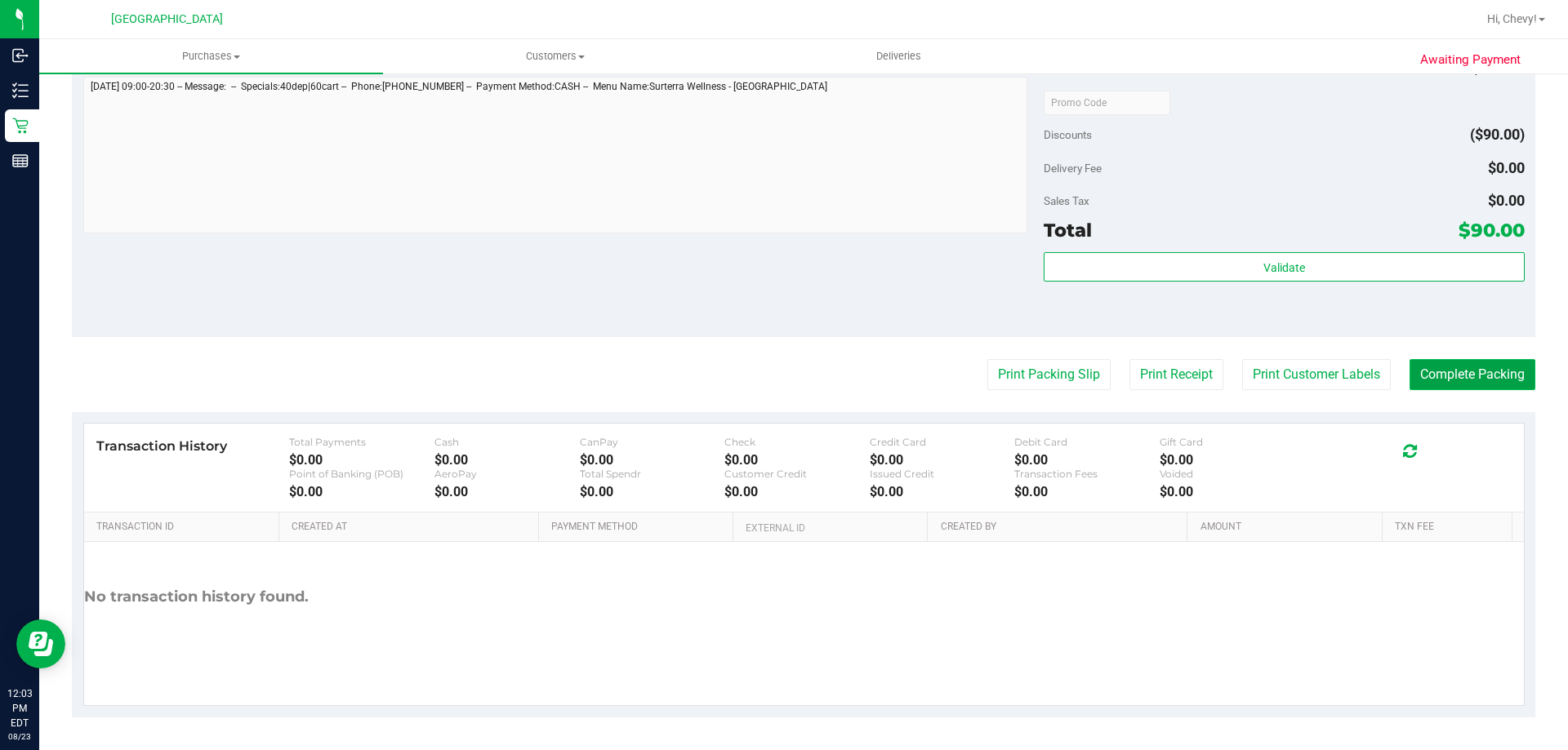
click at [1494, 377] on button "Complete Packing" at bounding box center [1472, 374] width 126 height 31
